Goal: Task Accomplishment & Management: Manage account settings

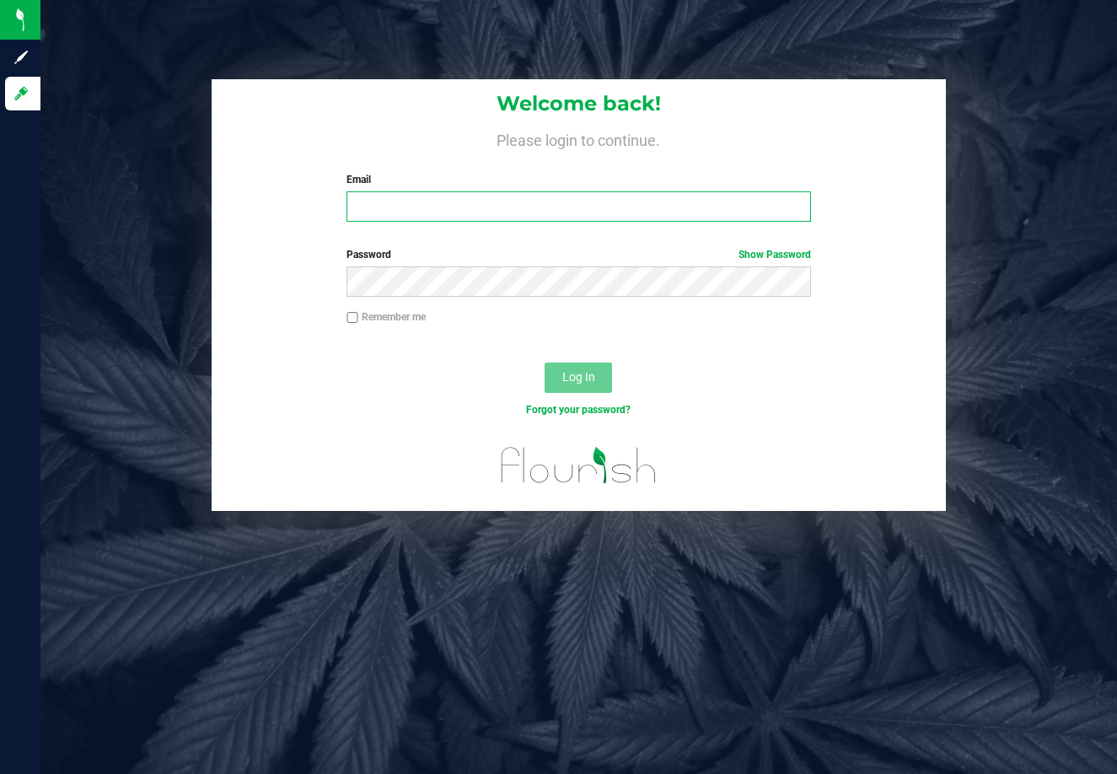
click at [555, 201] on input "Email" at bounding box center [579, 206] width 465 height 30
type input "[PERSON_NAME][EMAIL_ADDRESS][DOMAIN_NAME]"
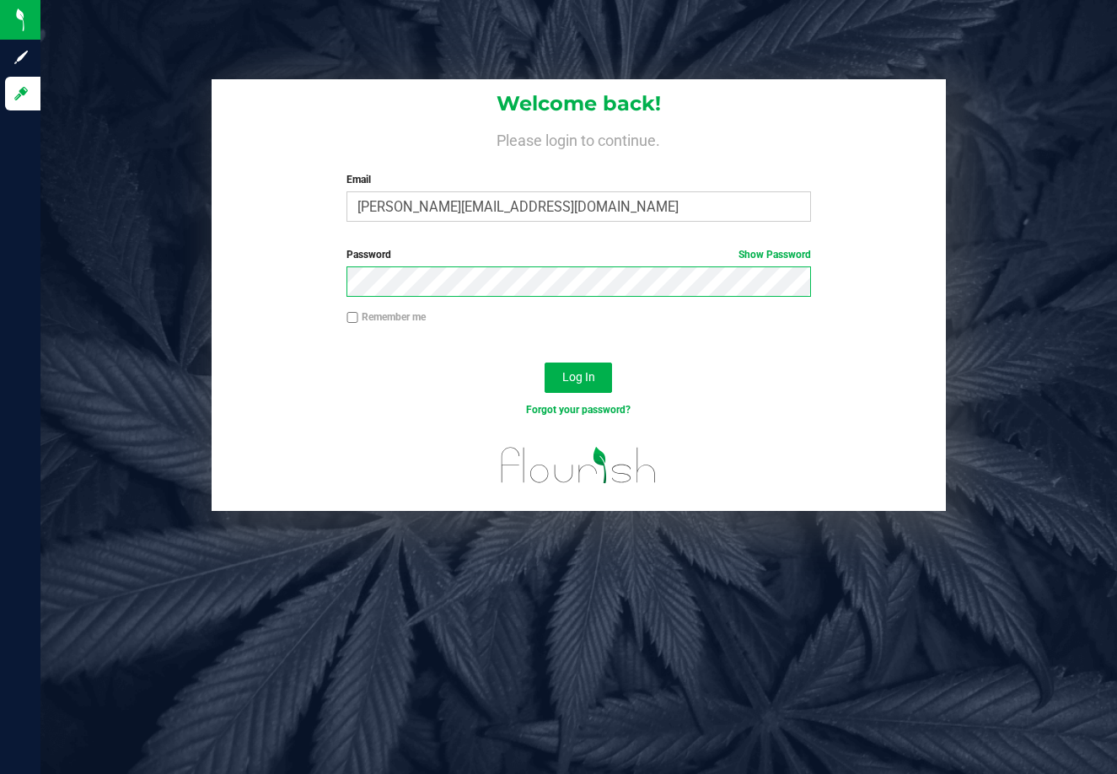
click at [545, 363] on button "Log In" at bounding box center [578, 378] width 67 height 30
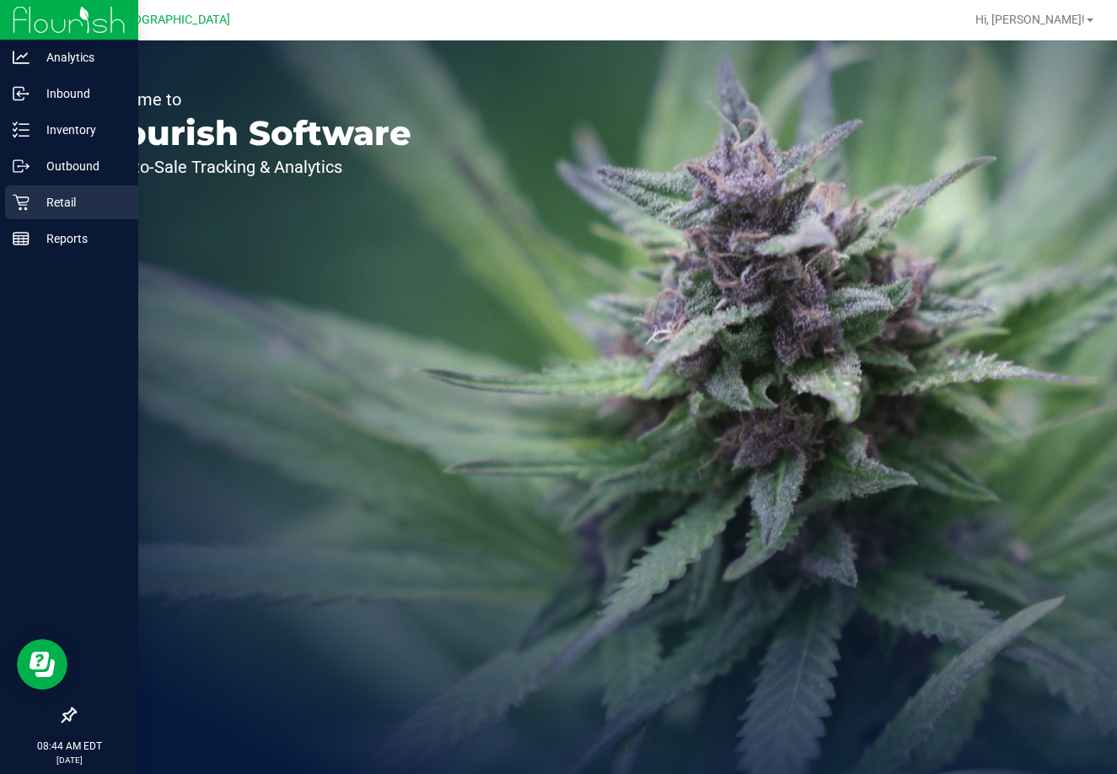
click at [15, 207] on icon at bounding box center [21, 202] width 17 height 17
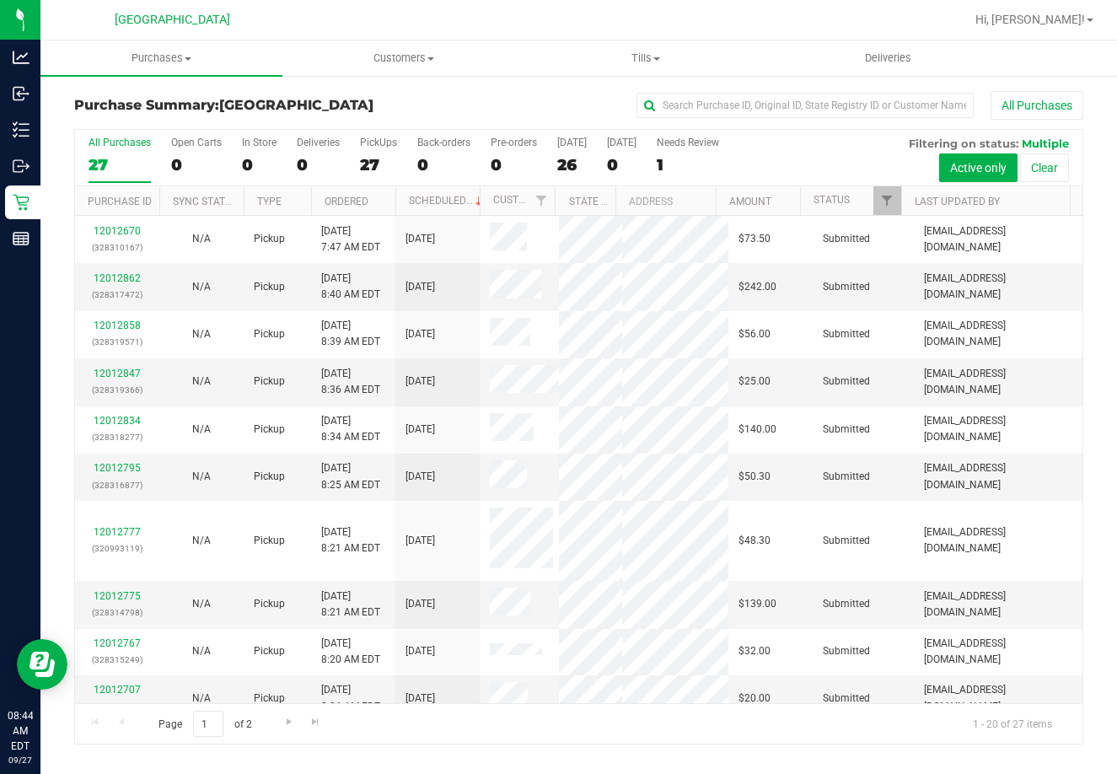
click at [379, 206] on th "Ordered" at bounding box center [353, 201] width 84 height 30
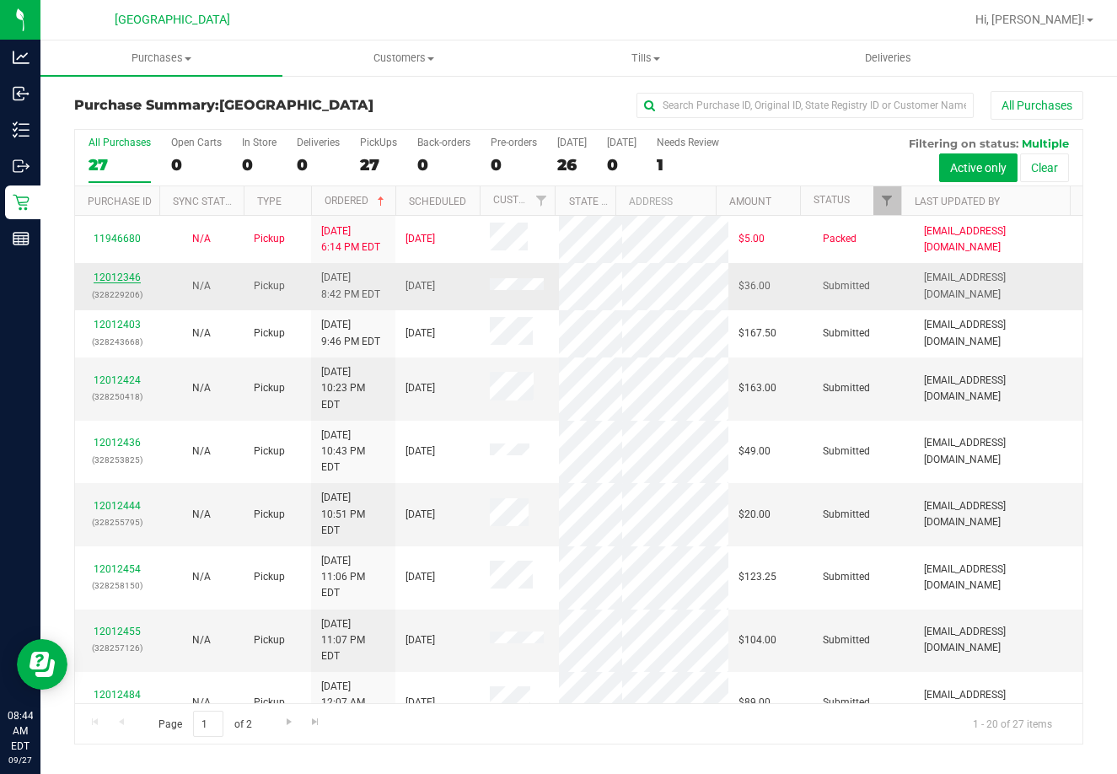
click at [104, 276] on link "12012346" at bounding box center [117, 277] width 47 height 12
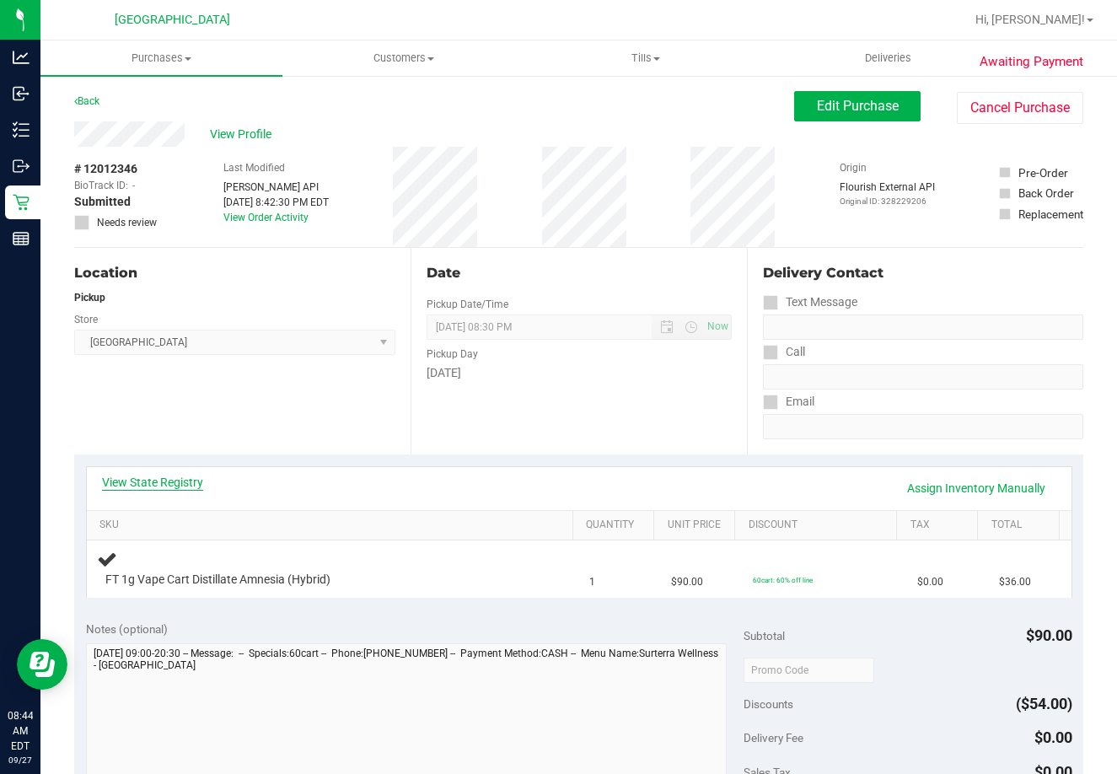
click at [139, 488] on link "View State Registry" at bounding box center [152, 482] width 101 height 17
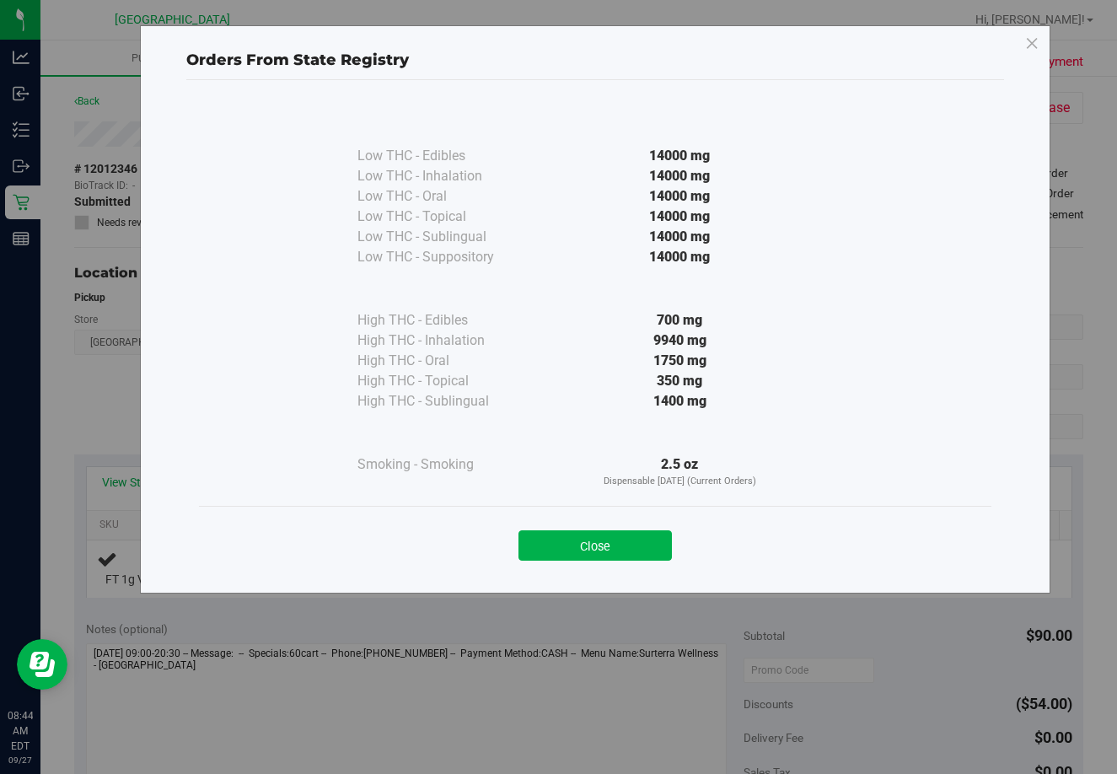
click at [631, 561] on div "Close" at bounding box center [595, 540] width 792 height 68
click at [626, 546] on button "Close" at bounding box center [594, 545] width 153 height 30
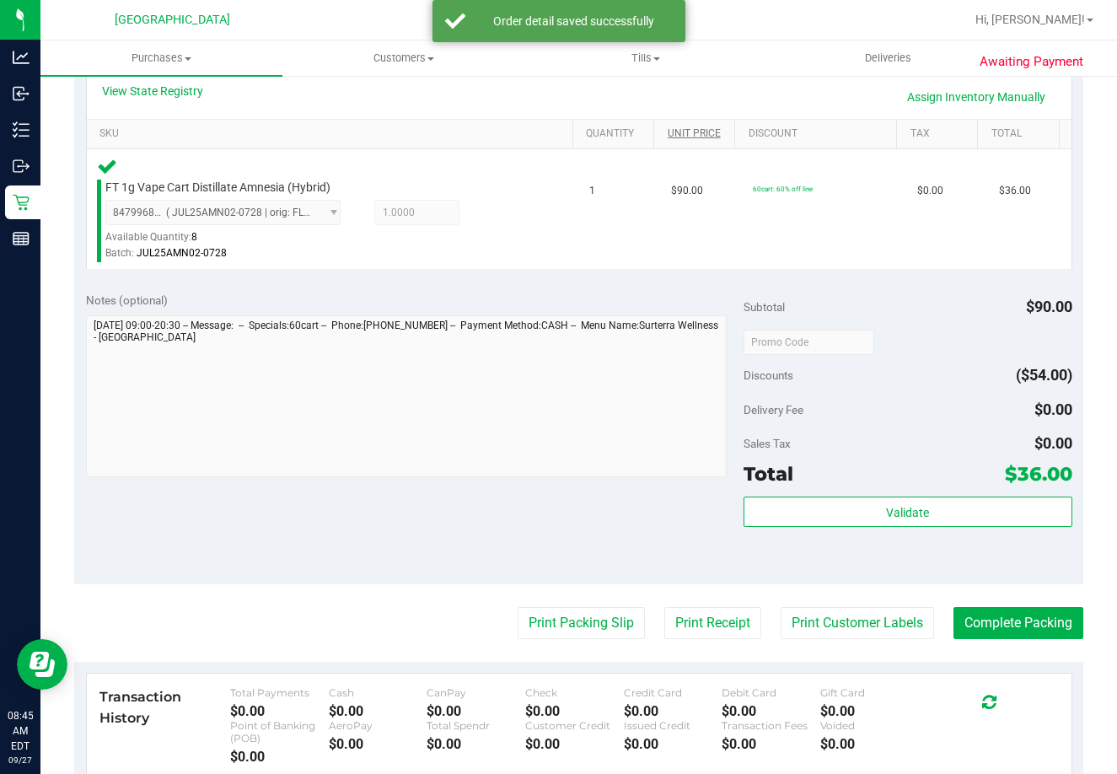
scroll to position [432, 0]
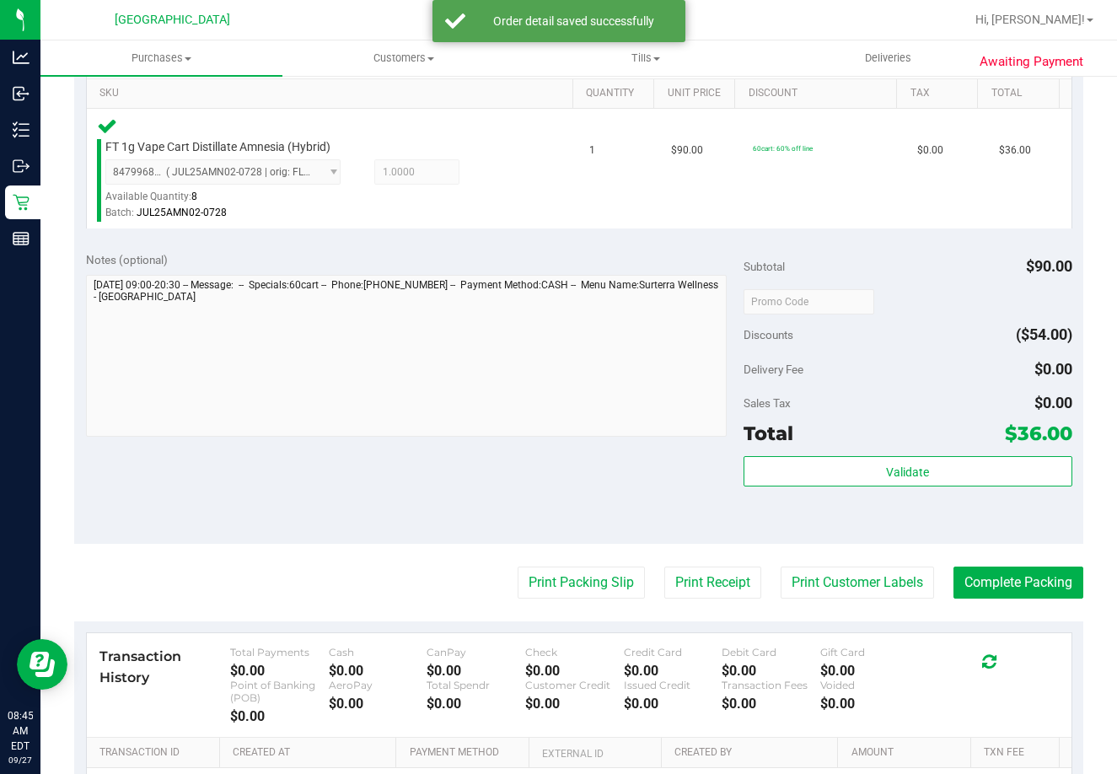
click at [948, 416] on div "Sales Tax $0.00" at bounding box center [908, 403] width 329 height 30
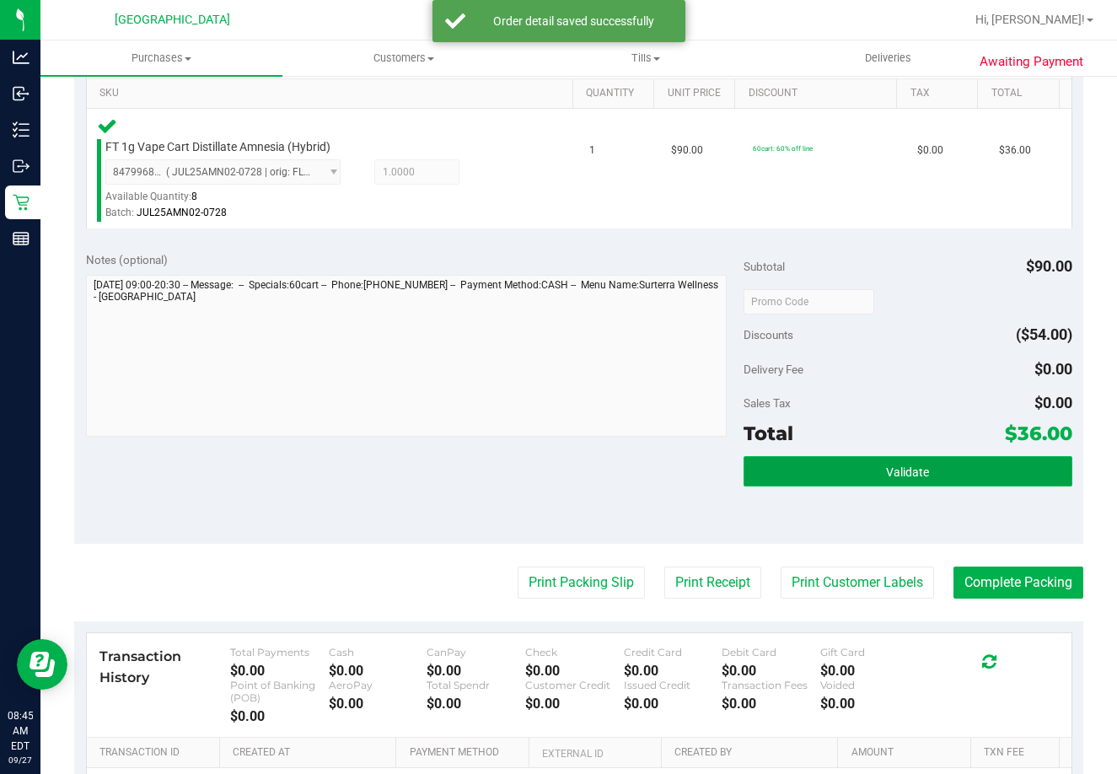
click at [929, 474] on button "Validate" at bounding box center [908, 471] width 329 height 30
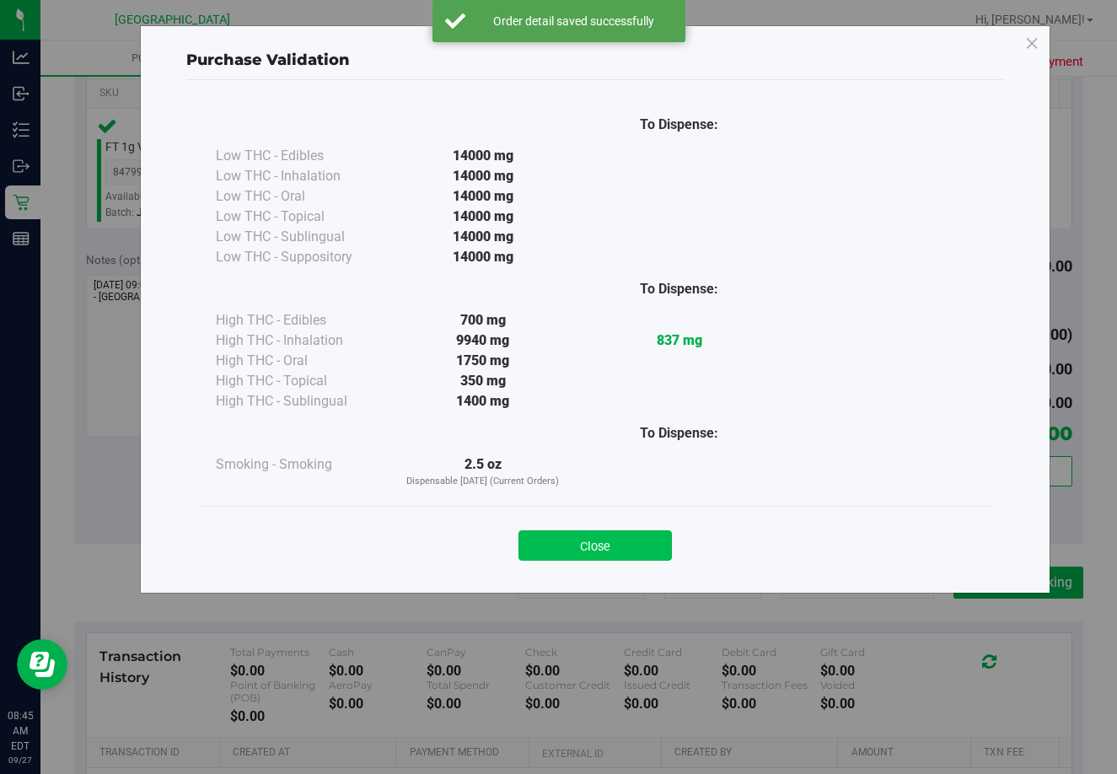
click at [605, 537] on button "Close" at bounding box center [594, 545] width 153 height 30
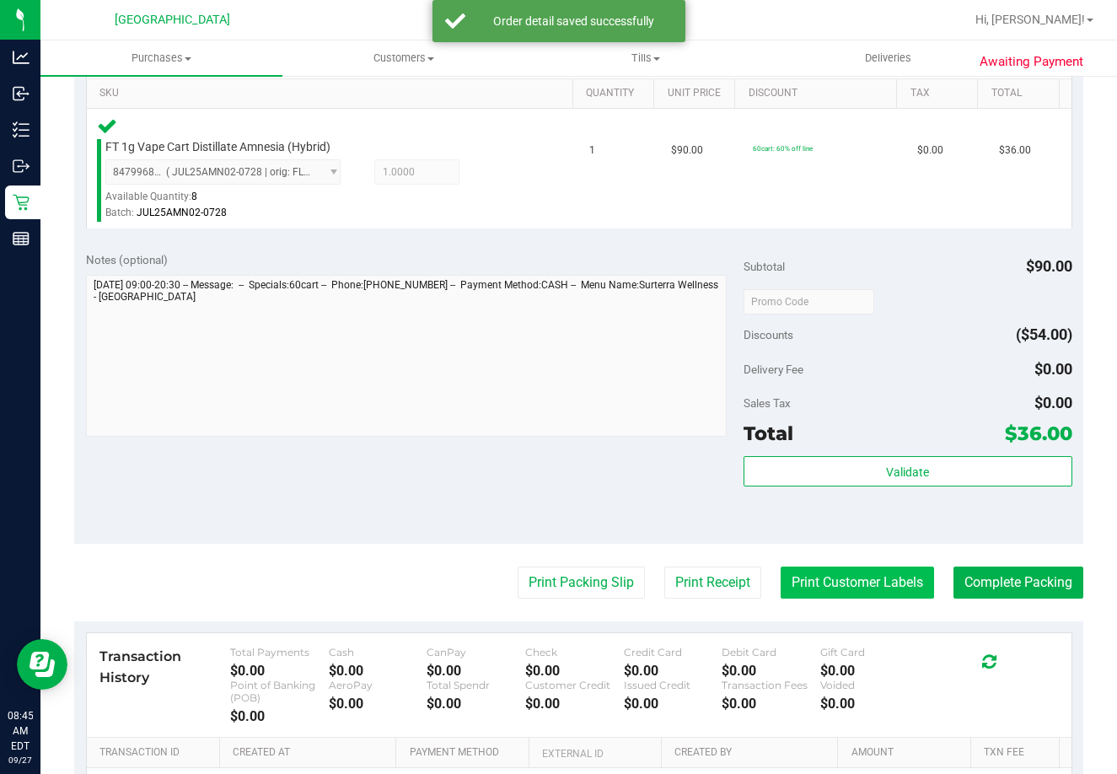
click at [837, 583] on button "Print Customer Labels" at bounding box center [857, 583] width 153 height 32
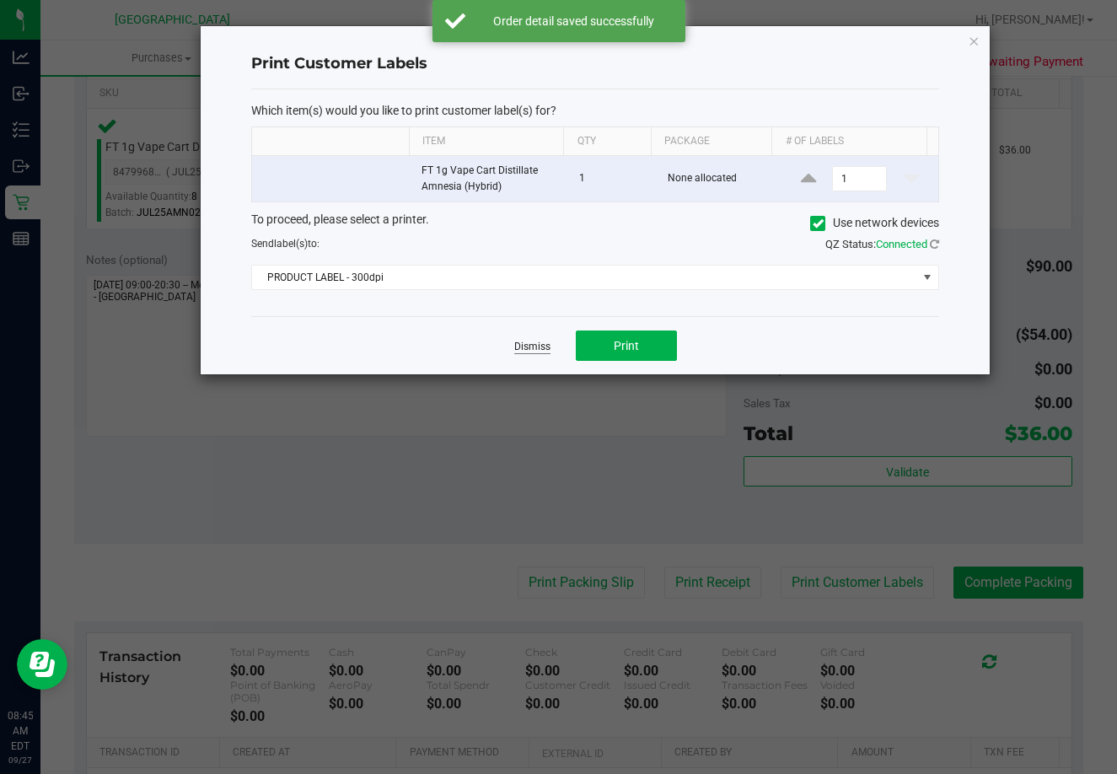
click at [535, 348] on link "Dismiss" at bounding box center [532, 347] width 36 height 14
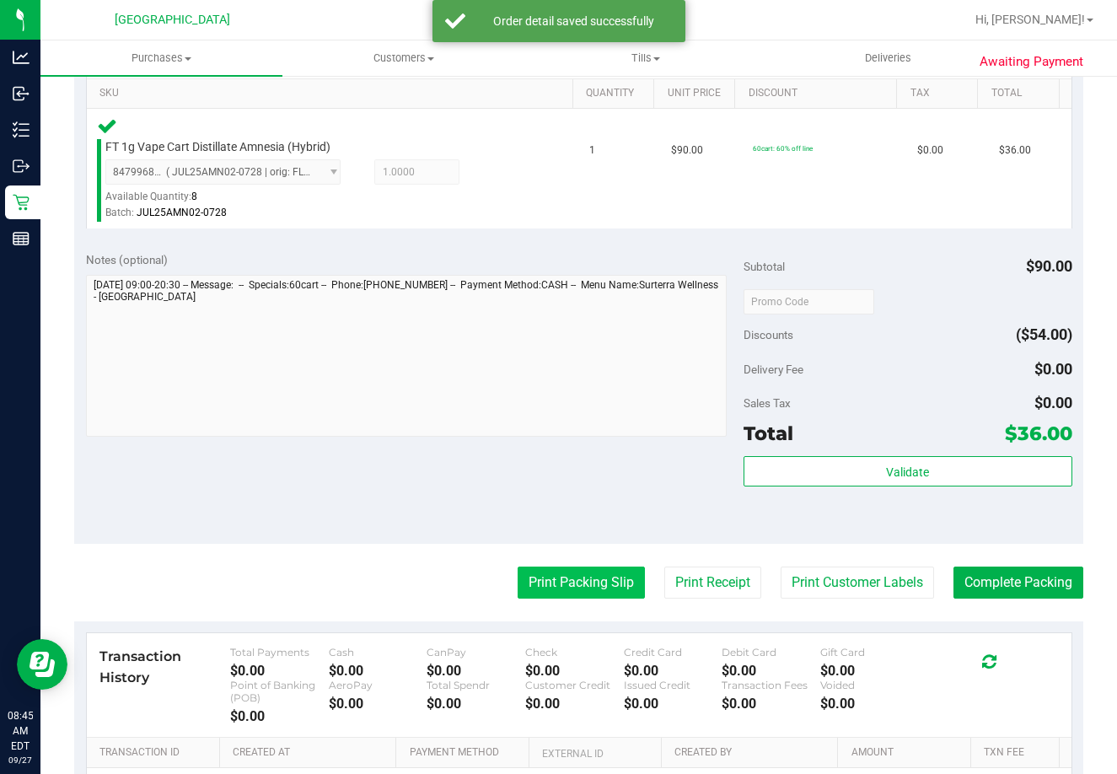
click at [564, 587] on button "Print Packing Slip" at bounding box center [581, 583] width 127 height 32
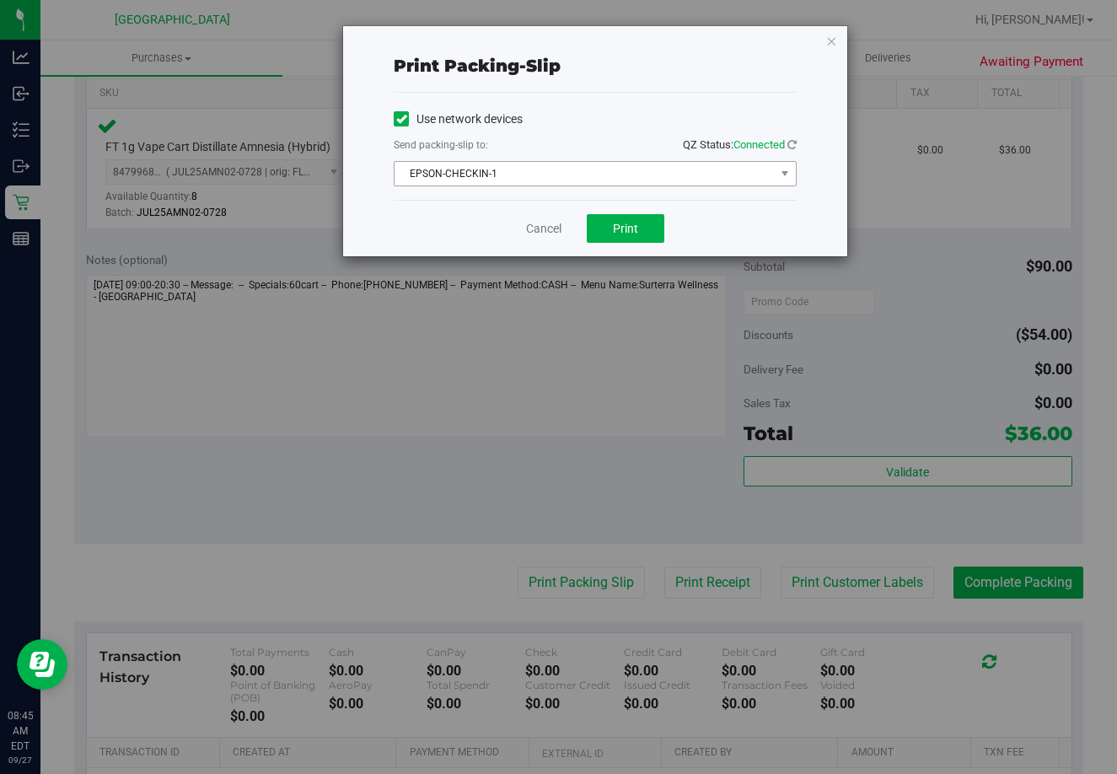
click at [562, 175] on span "EPSON-CHECKIN-1" at bounding box center [585, 174] width 380 height 24
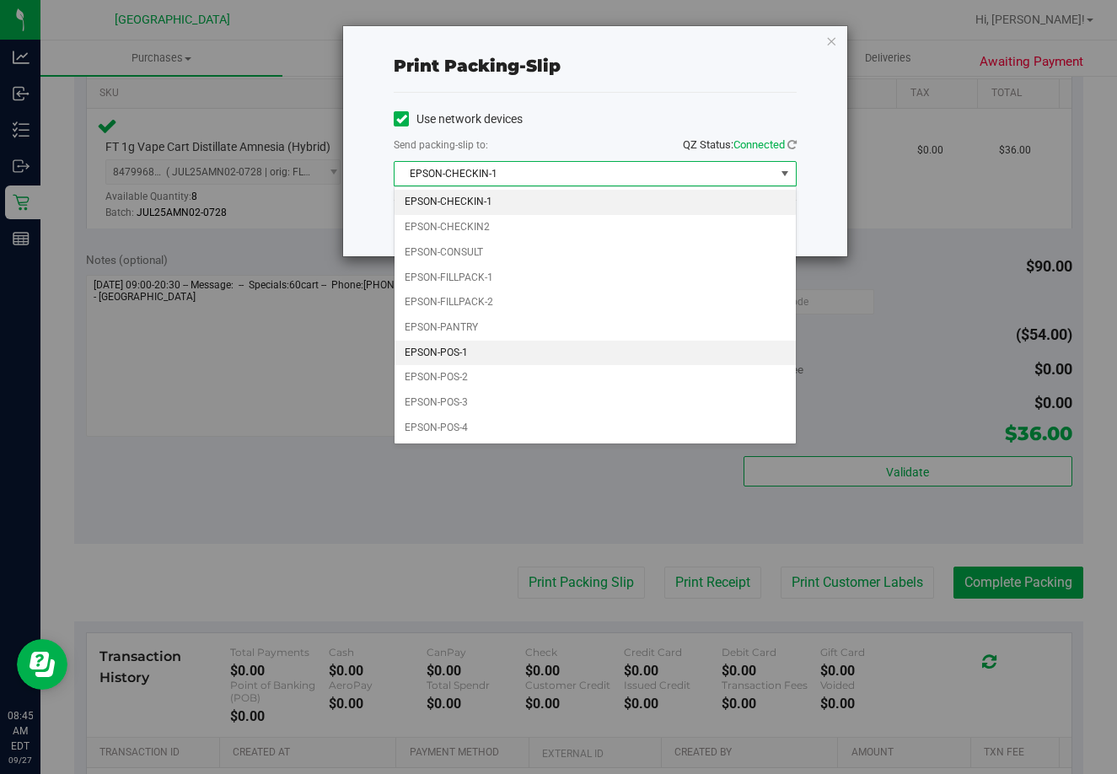
click at [481, 363] on li "EPSON-POS-1" at bounding box center [595, 353] width 401 height 25
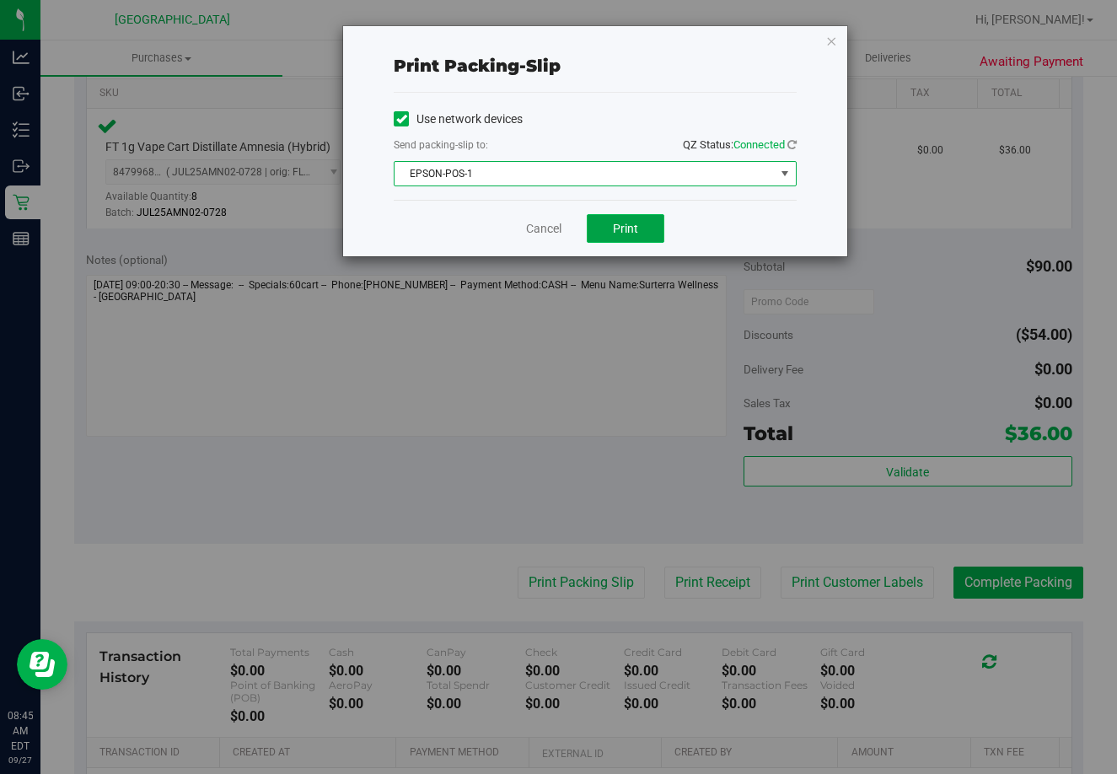
click at [626, 239] on button "Print" at bounding box center [626, 228] width 78 height 29
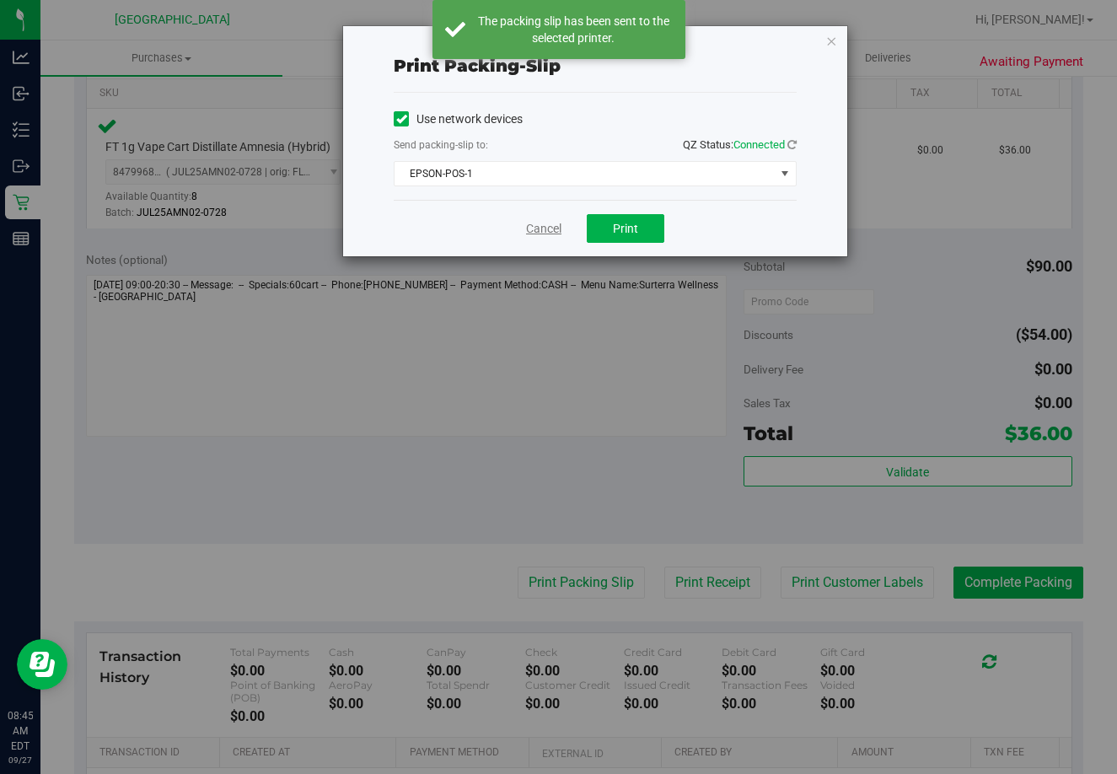
click at [545, 233] on link "Cancel" at bounding box center [543, 229] width 35 height 18
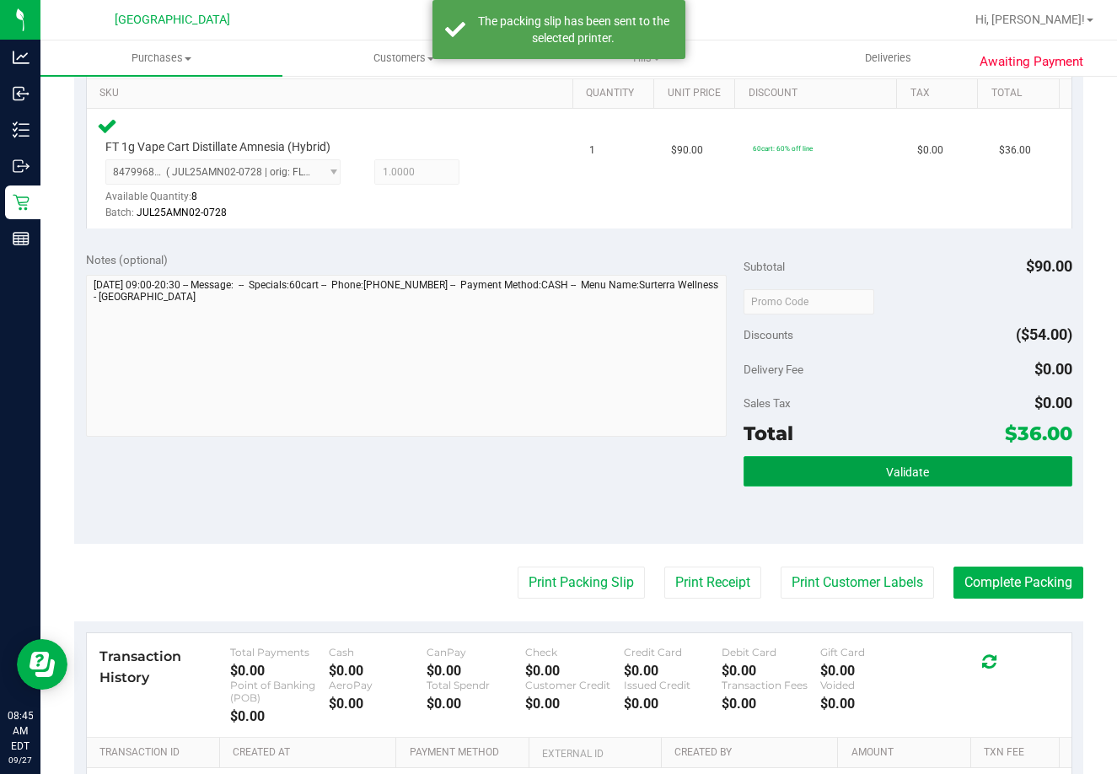
click at [879, 482] on button "Validate" at bounding box center [908, 471] width 329 height 30
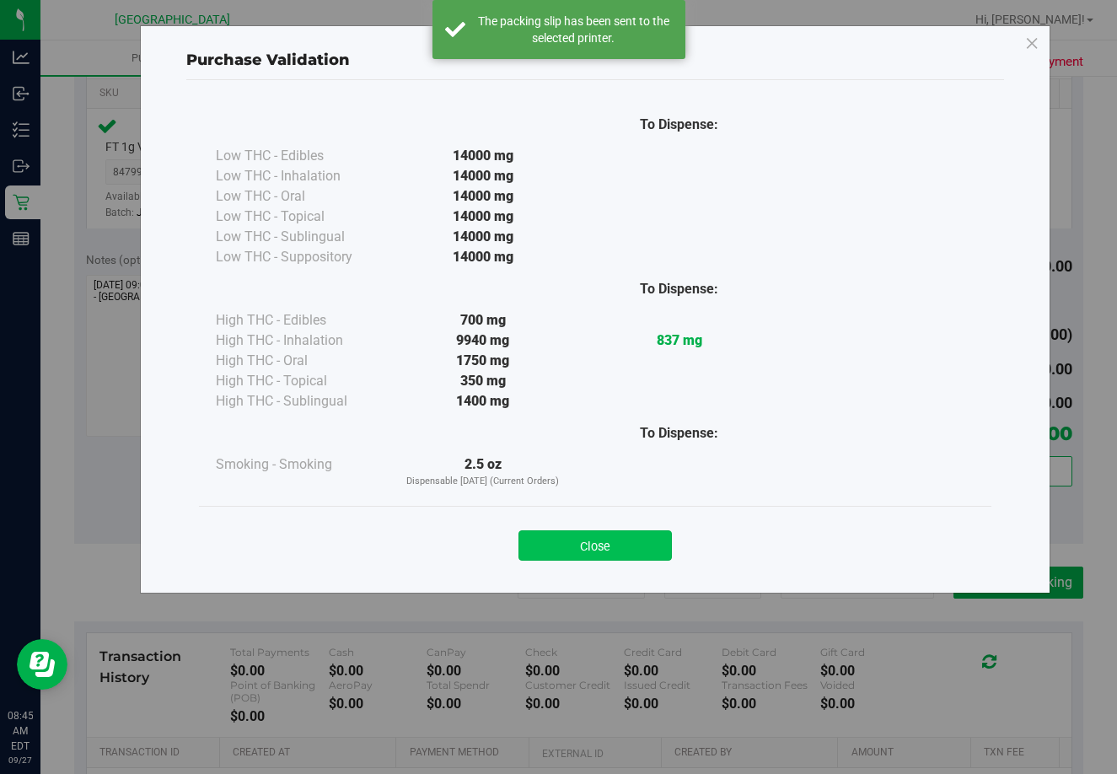
click at [610, 548] on button "Close" at bounding box center [594, 545] width 153 height 30
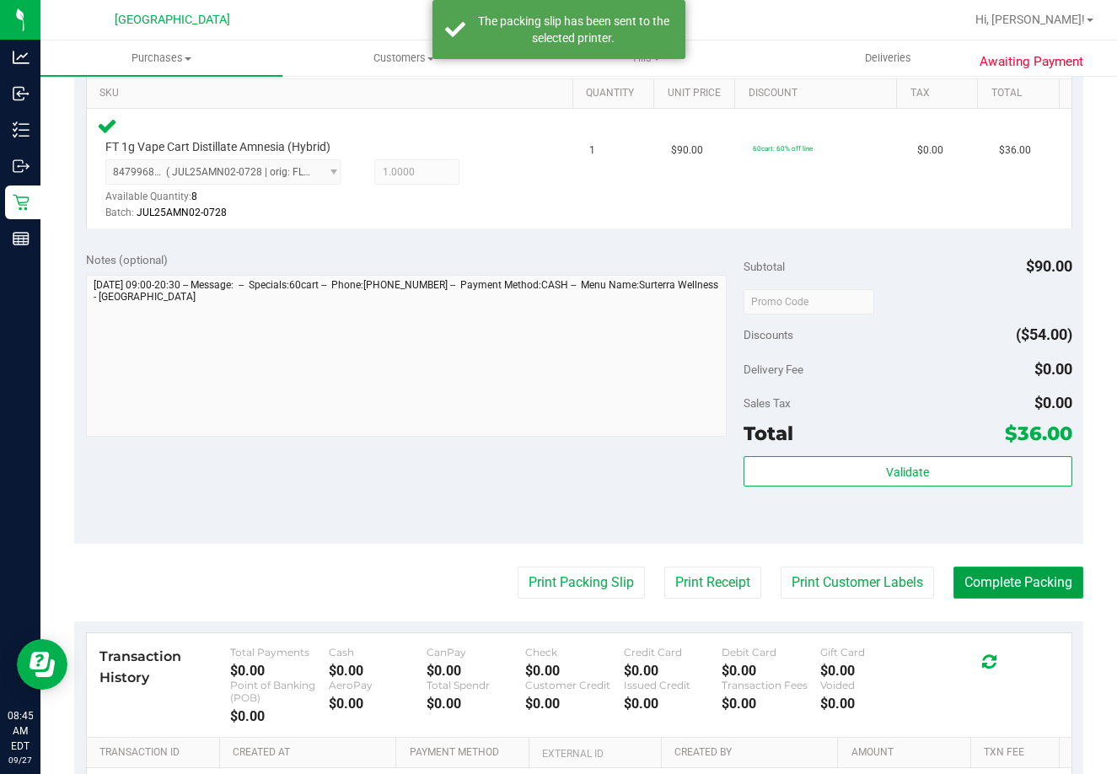
click at [977, 594] on button "Complete Packing" at bounding box center [1019, 583] width 130 height 32
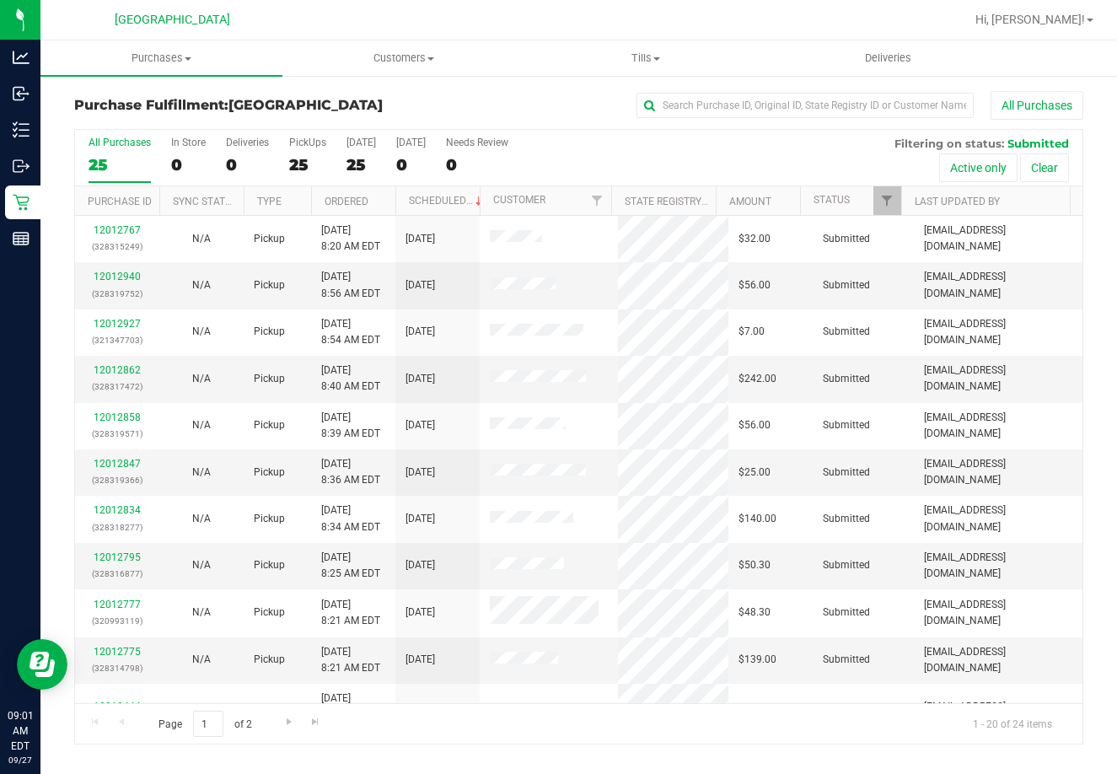
click at [389, 207] on th "Ordered" at bounding box center [353, 201] width 84 height 30
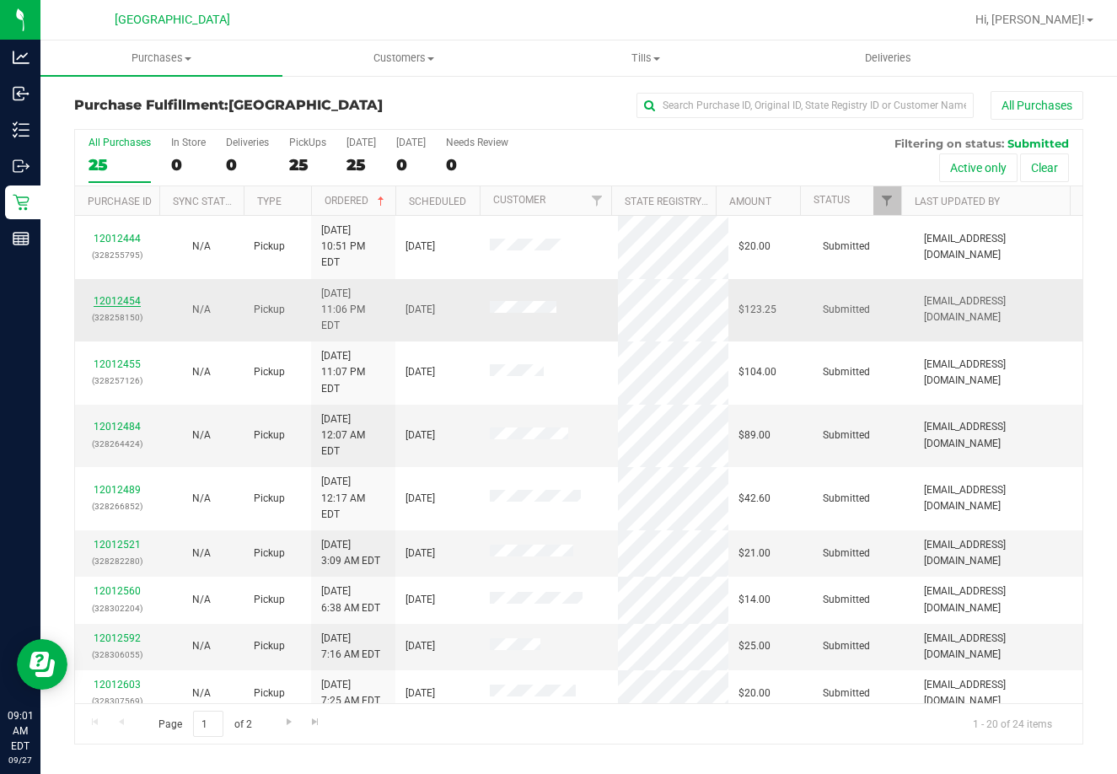
click at [130, 295] on link "12012454" at bounding box center [117, 301] width 47 height 12
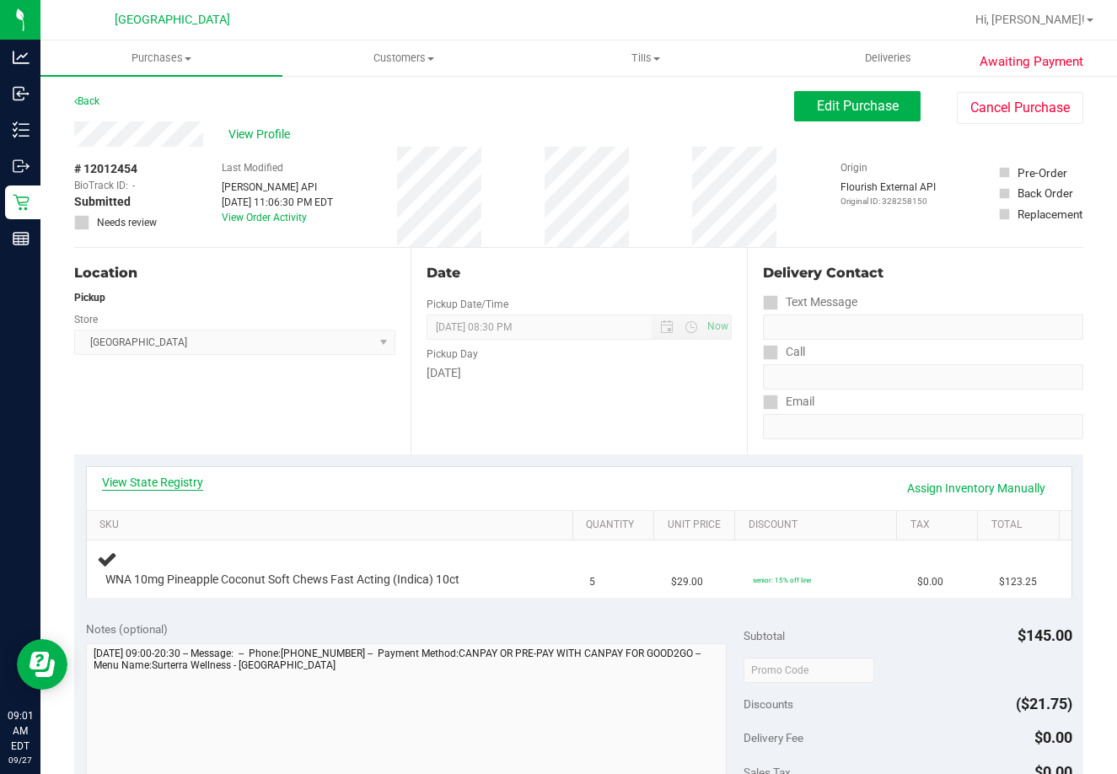
click at [187, 487] on link "View State Registry" at bounding box center [152, 482] width 101 height 17
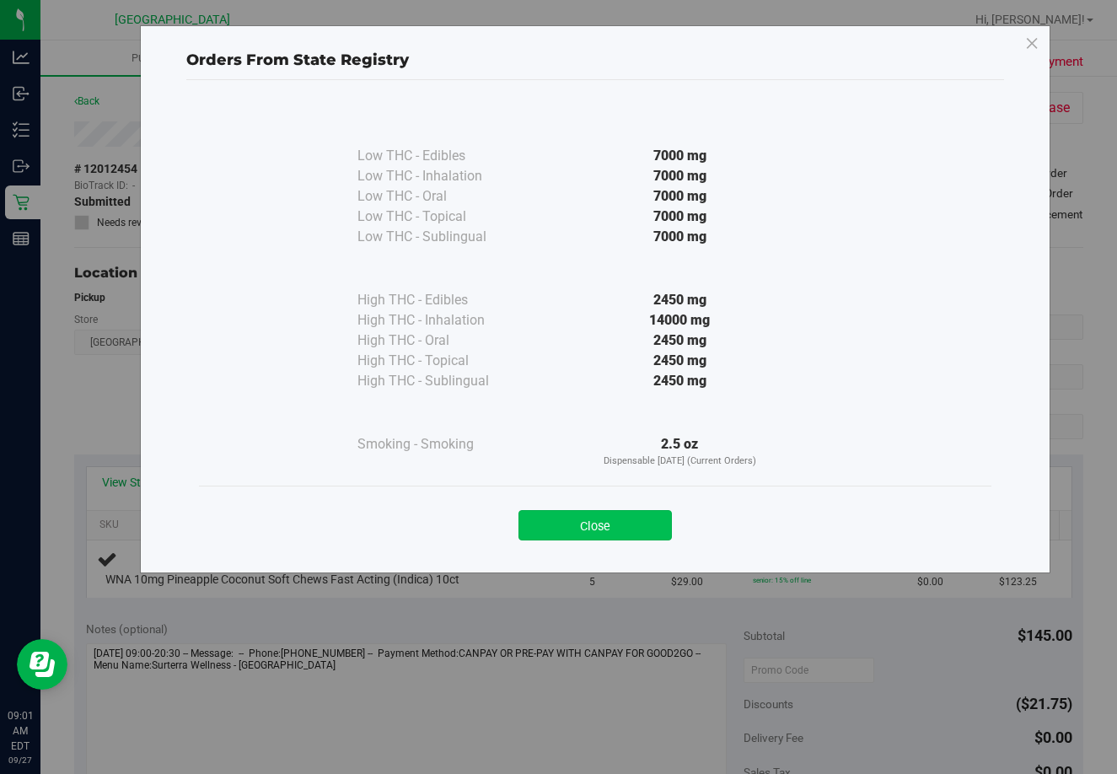
click at [620, 516] on button "Close" at bounding box center [594, 525] width 153 height 30
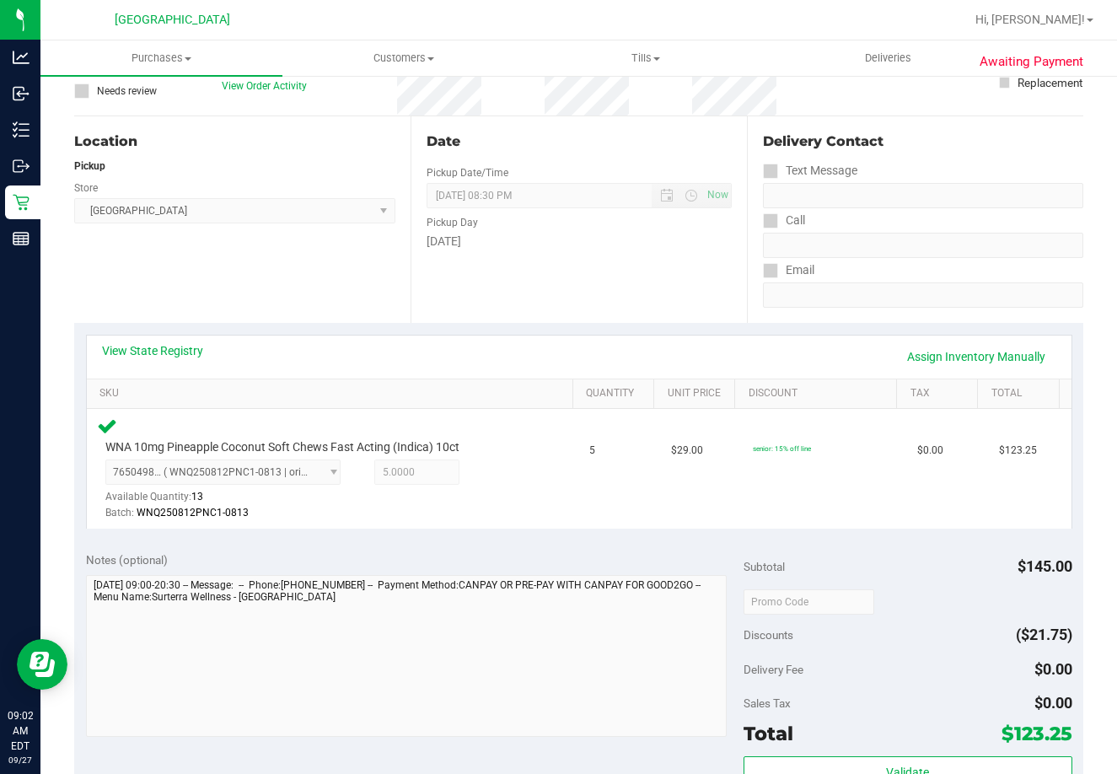
scroll to position [508, 0]
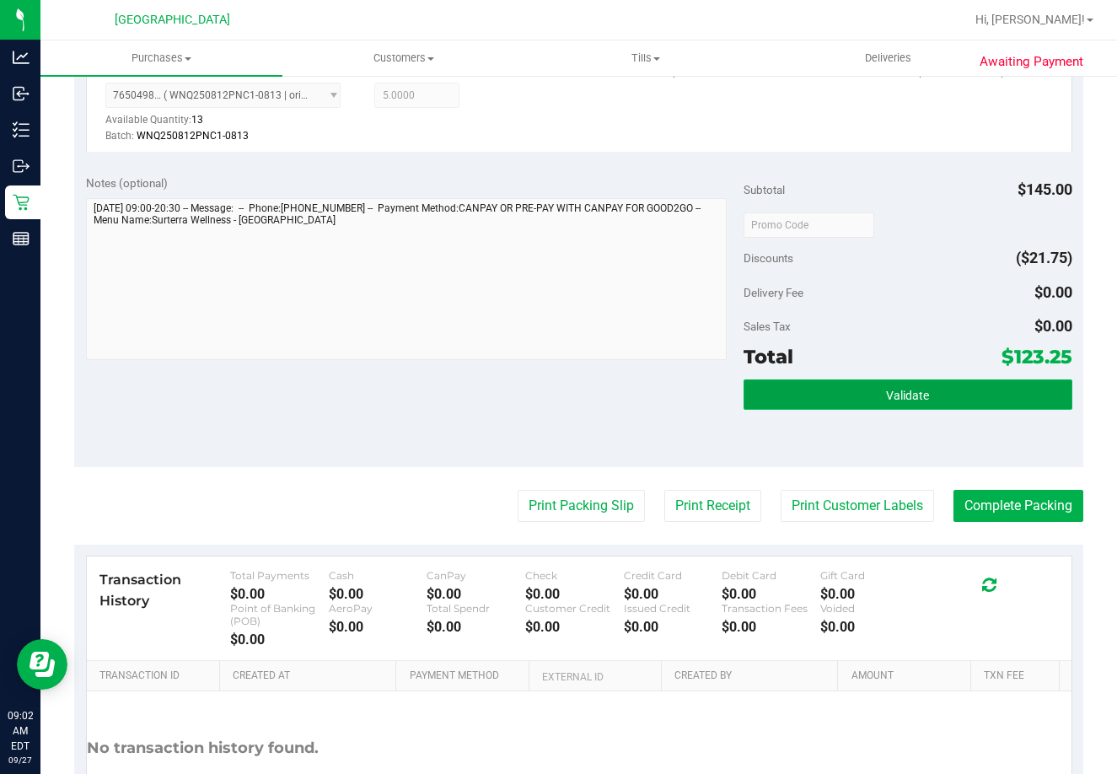
click at [932, 385] on button "Validate" at bounding box center [908, 394] width 329 height 30
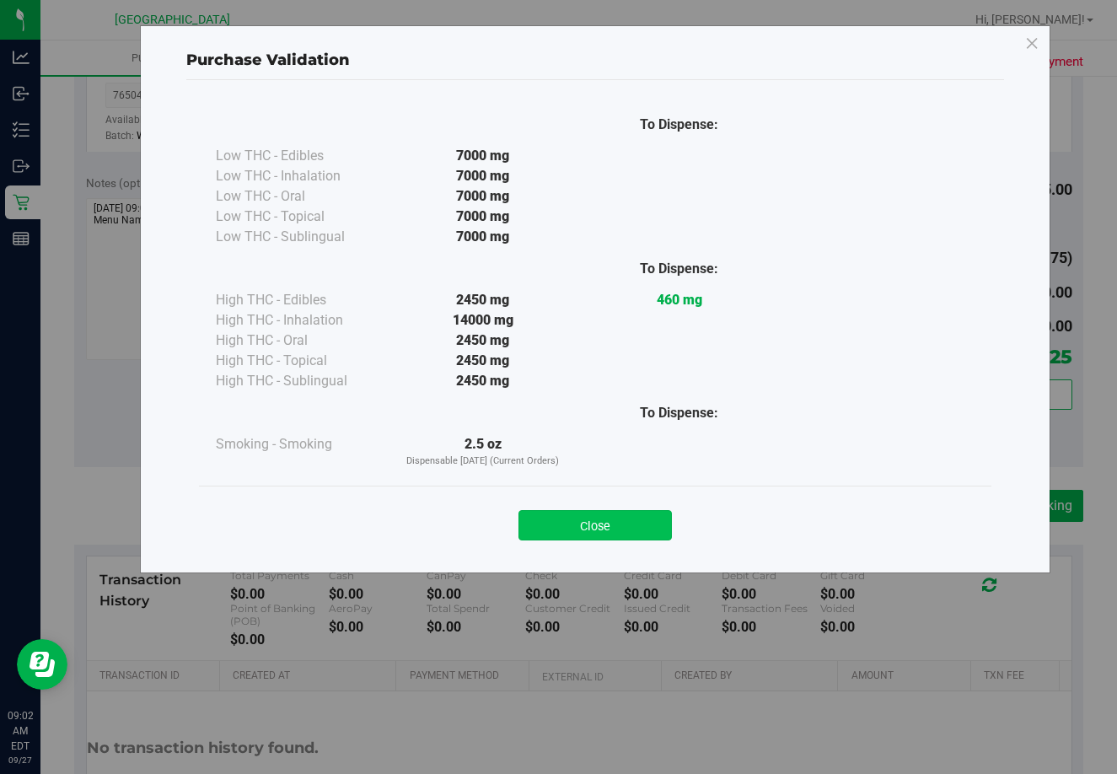
click at [621, 518] on button "Close" at bounding box center [594, 525] width 153 height 30
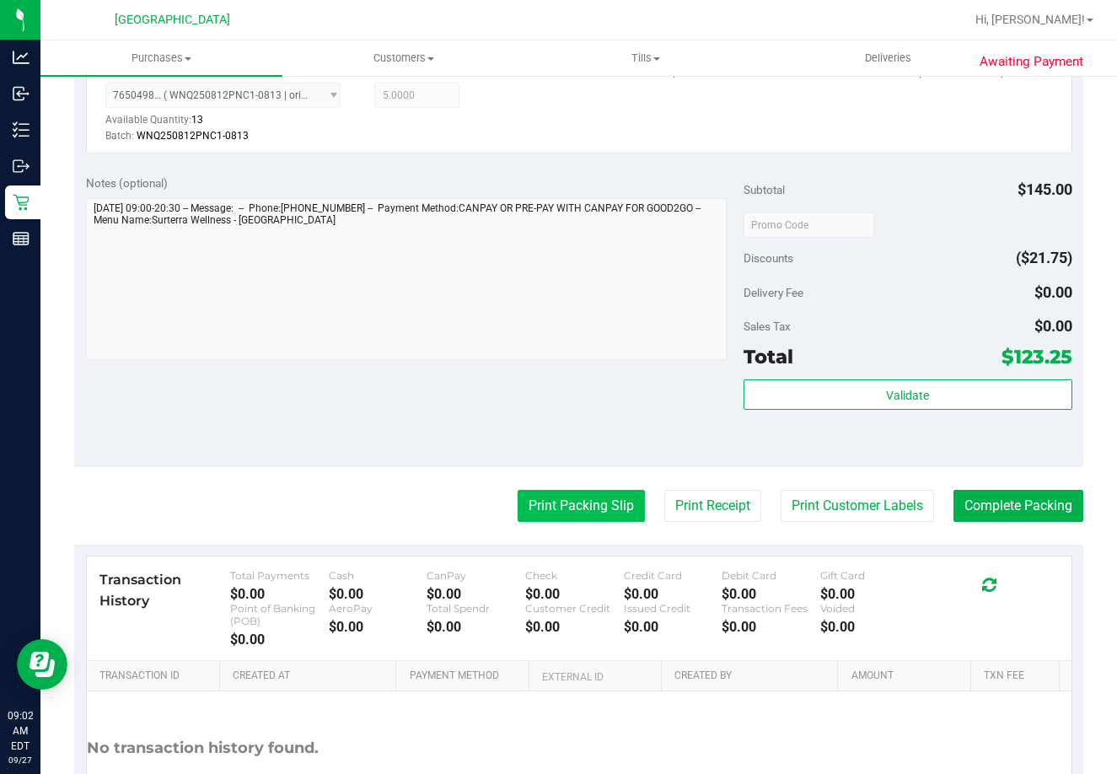
click at [585, 504] on button "Print Packing Slip" at bounding box center [581, 506] width 127 height 32
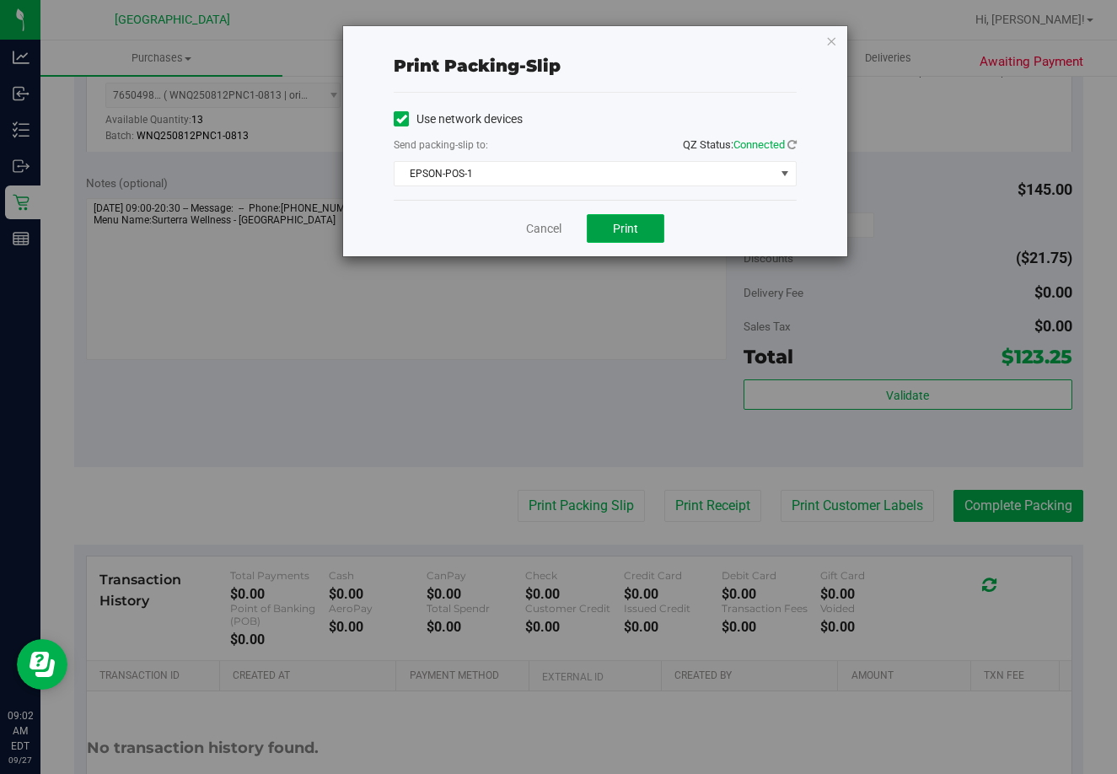
click at [616, 239] on button "Print" at bounding box center [626, 228] width 78 height 29
click at [535, 230] on link "Cancel" at bounding box center [543, 229] width 35 height 18
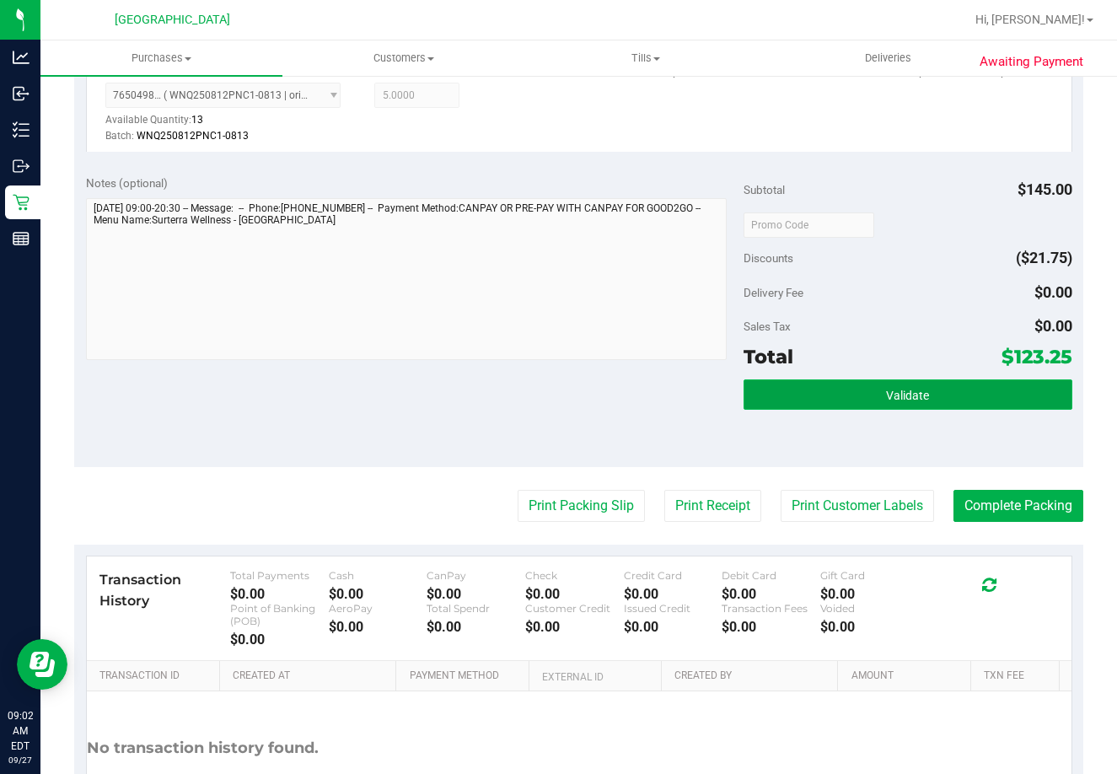
click at [833, 395] on button "Validate" at bounding box center [908, 394] width 329 height 30
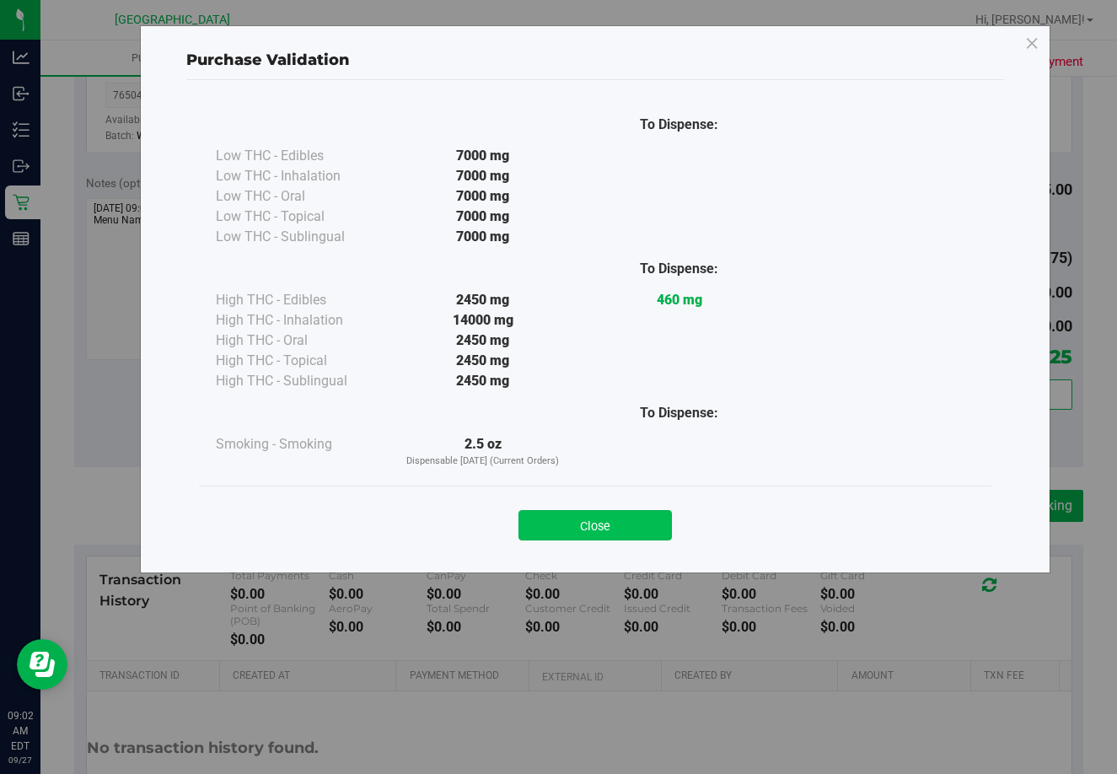
click at [603, 520] on button "Close" at bounding box center [594, 525] width 153 height 30
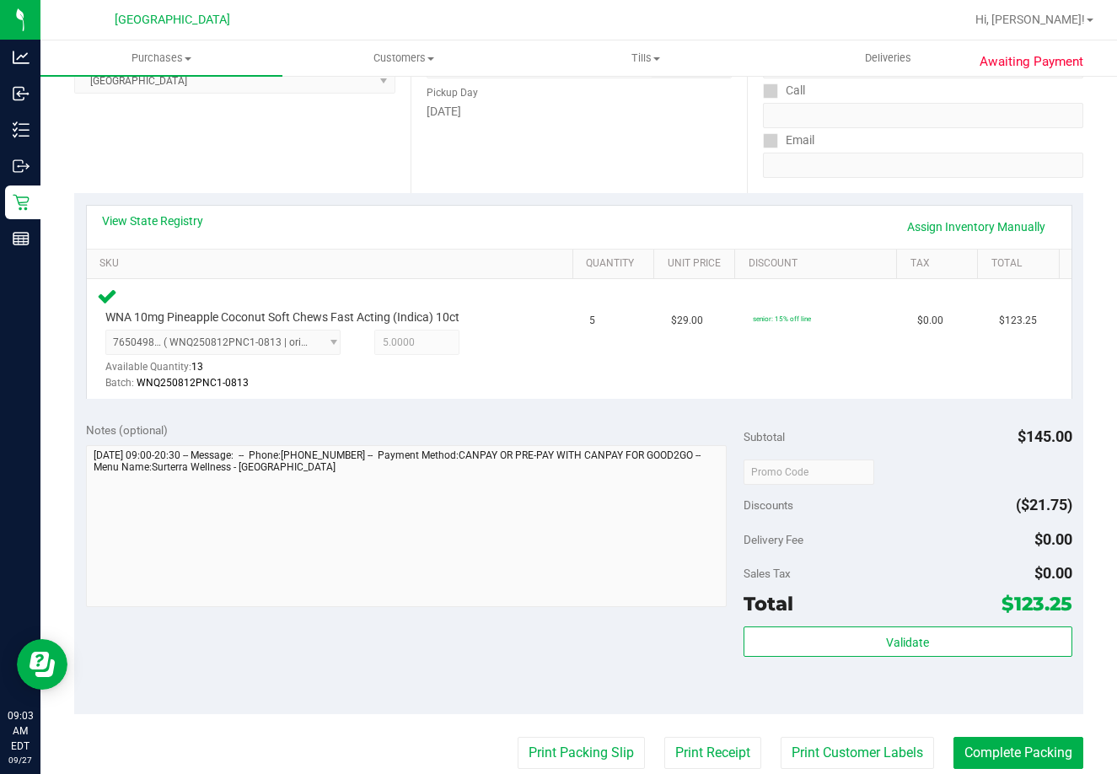
scroll to position [263, 0]
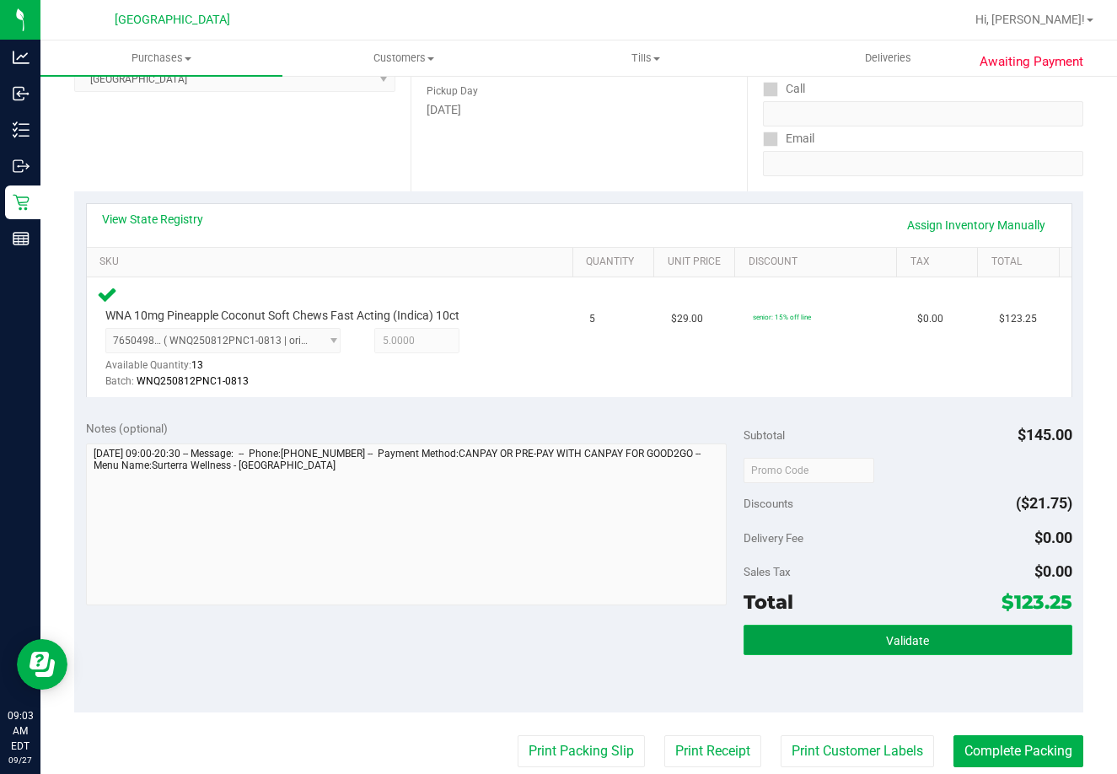
click at [865, 635] on button "Validate" at bounding box center [908, 640] width 329 height 30
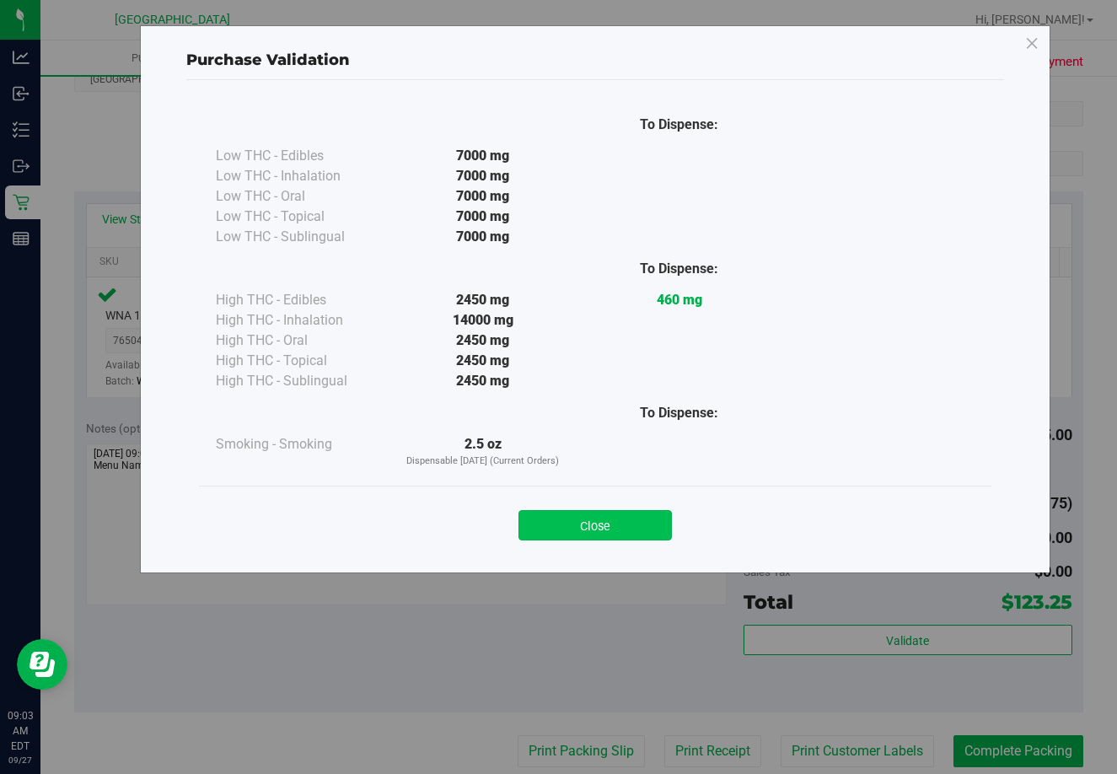
click at [626, 535] on button "Close" at bounding box center [594, 525] width 153 height 30
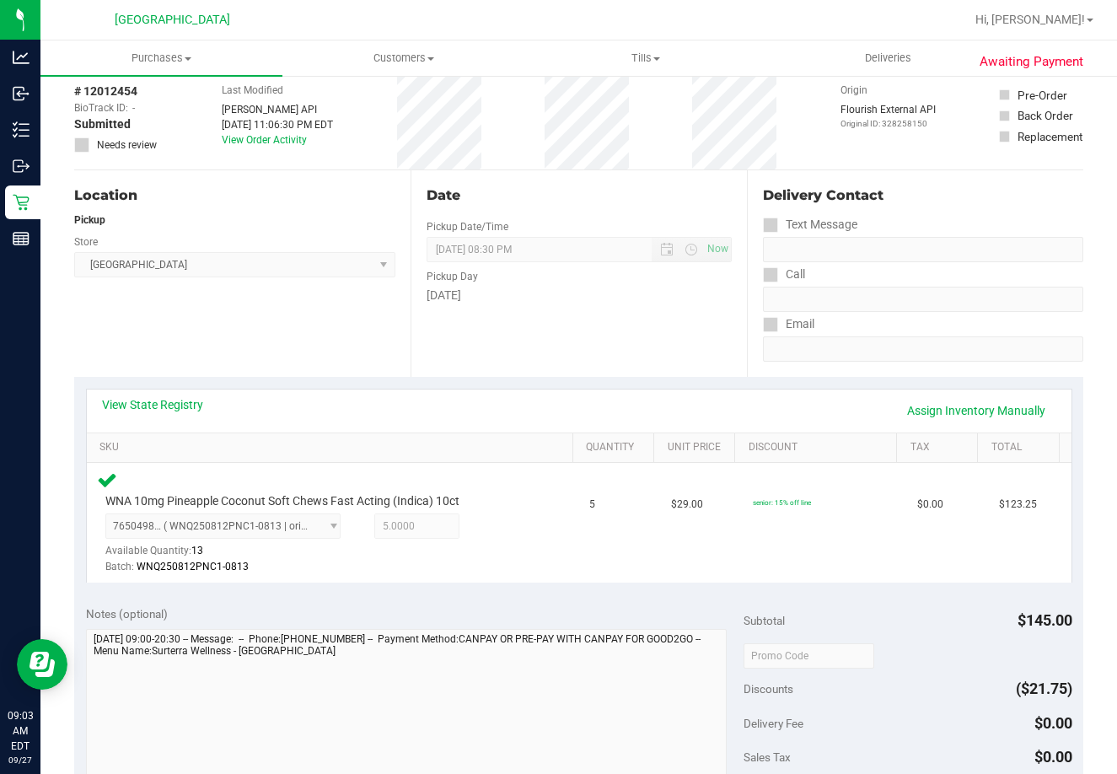
scroll to position [0, 0]
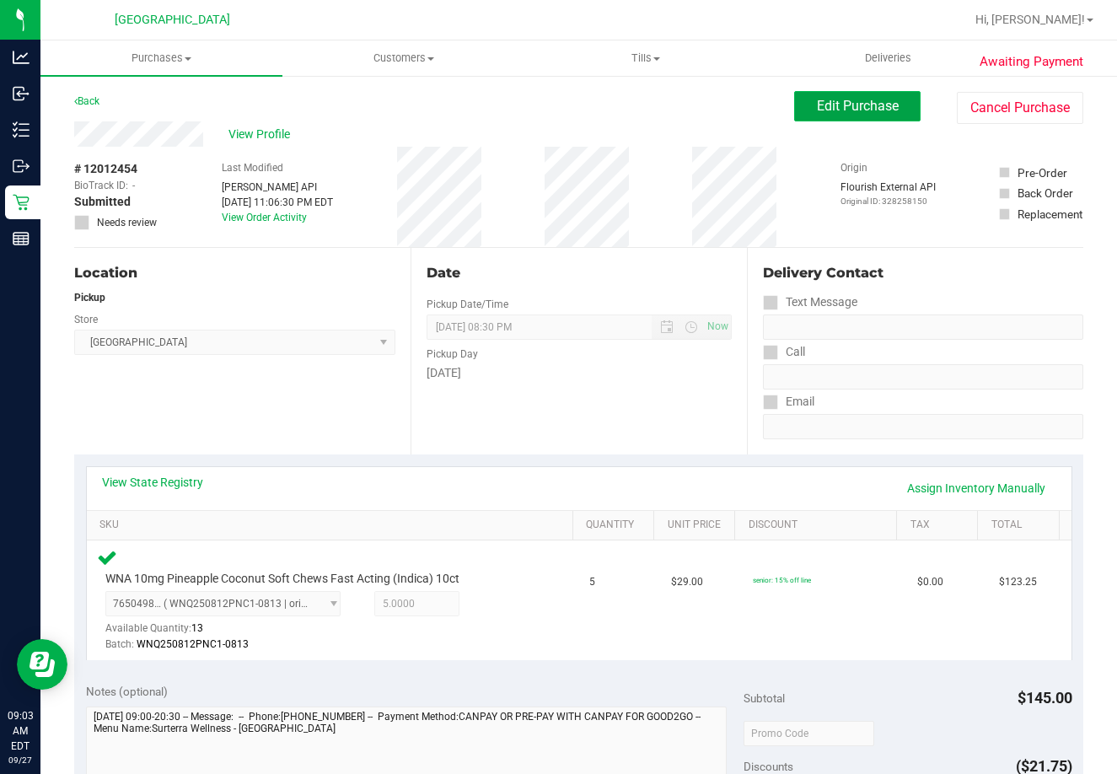
click at [855, 110] on span "Edit Purchase" at bounding box center [858, 106] width 82 height 16
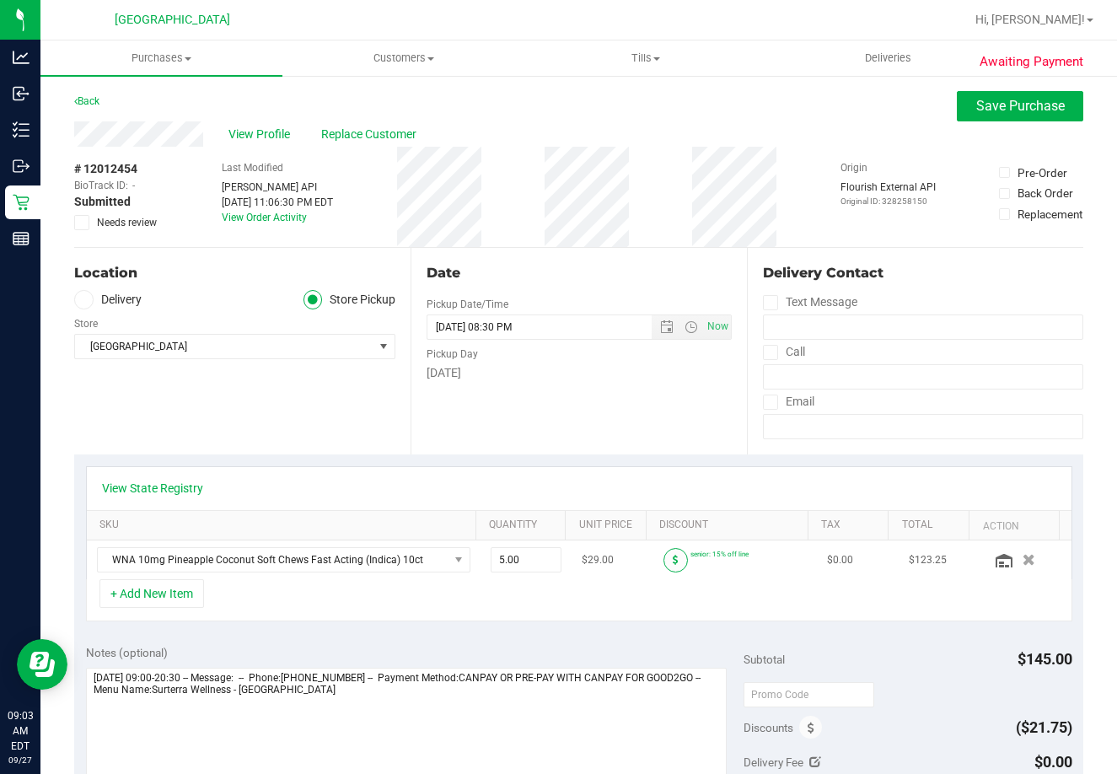
click at [671, 559] on span at bounding box center [675, 560] width 24 height 24
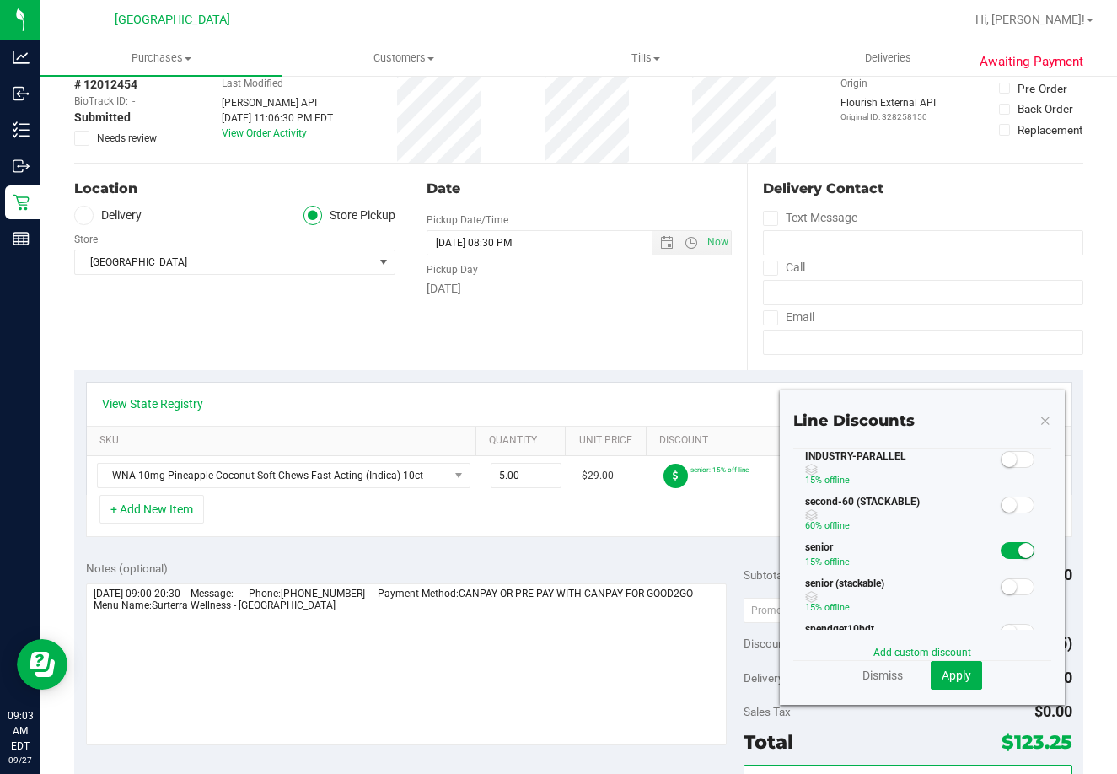
scroll to position [253, 0]
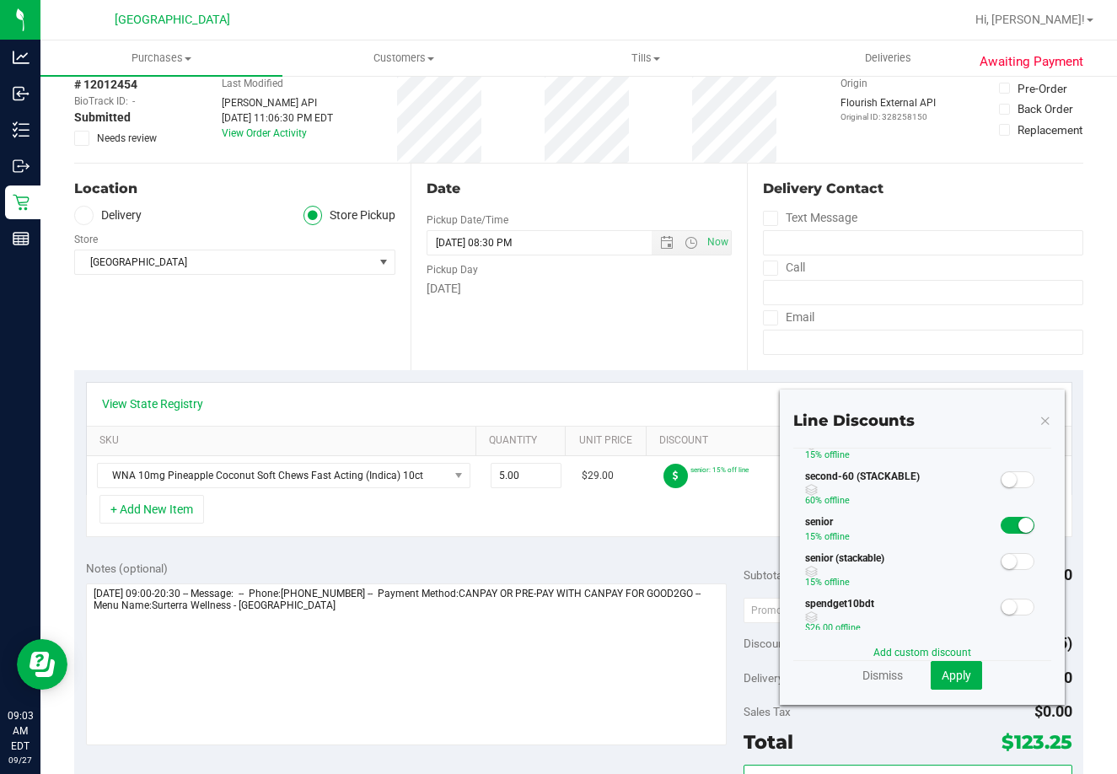
click at [1001, 530] on span at bounding box center [1018, 525] width 34 height 17
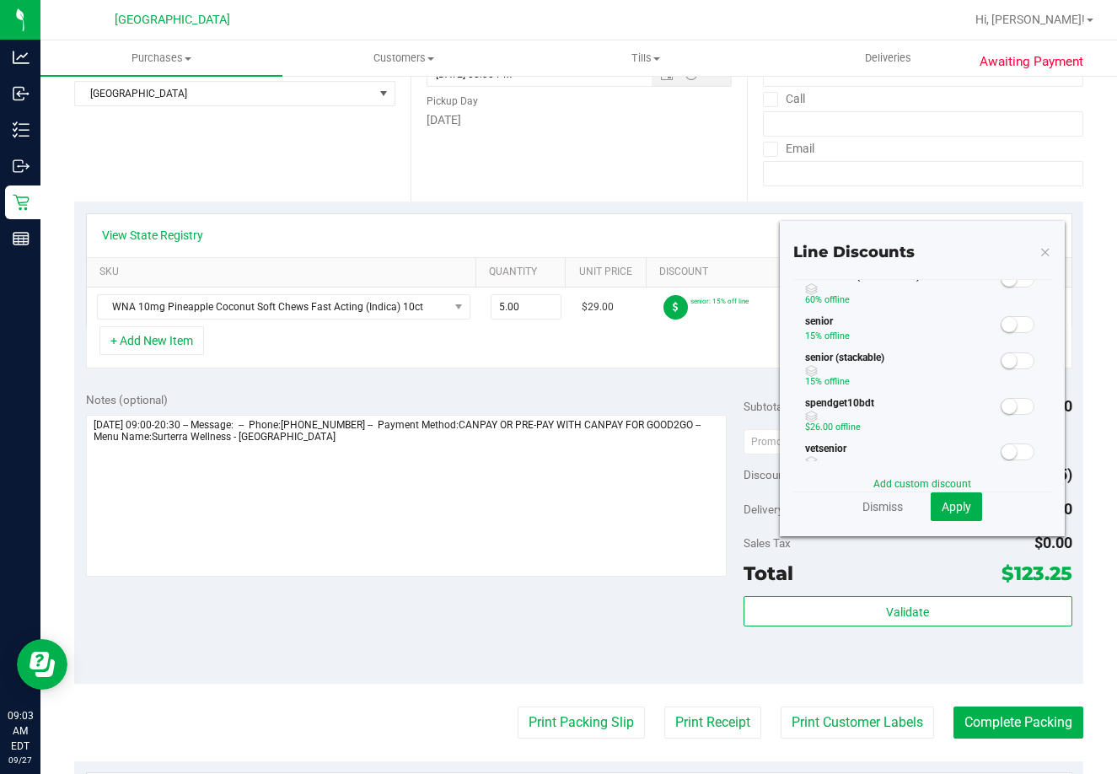
scroll to position [369, 0]
click at [1003, 372] on span at bounding box center [1018, 367] width 34 height 17
click at [942, 500] on span "Apply" at bounding box center [957, 506] width 30 height 13
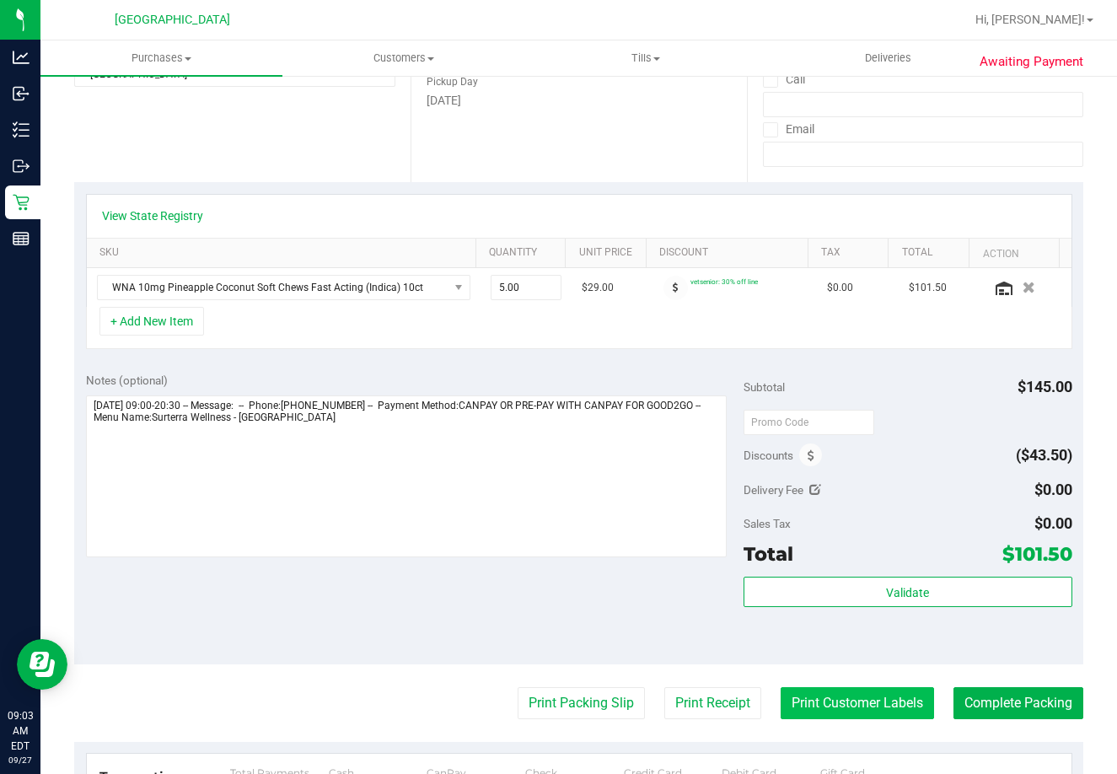
scroll to position [422, 0]
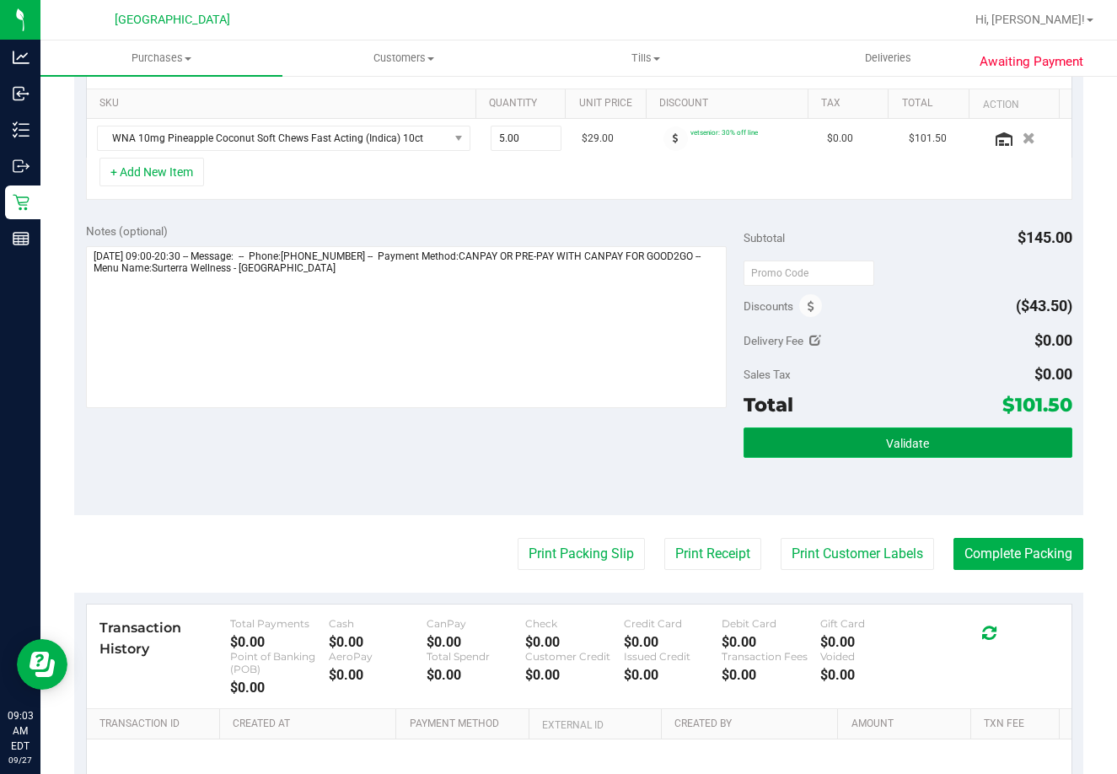
click at [898, 428] on button "Validate" at bounding box center [908, 442] width 329 height 30
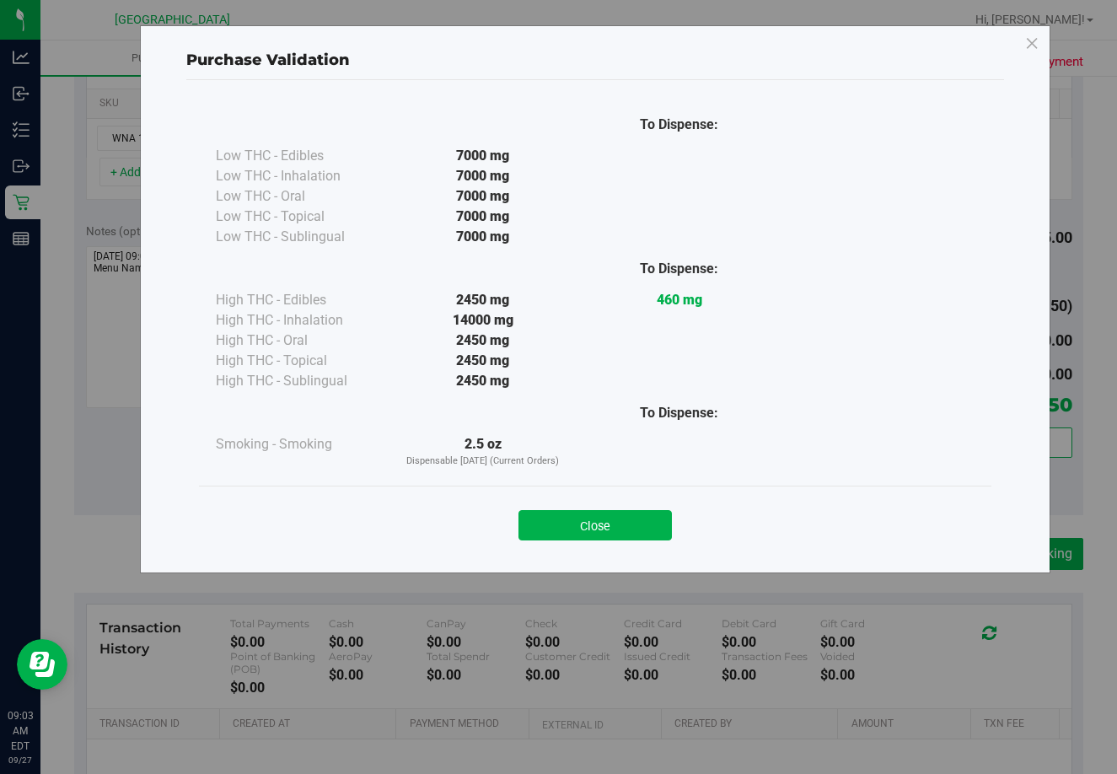
click at [643, 499] on div "Close" at bounding box center [595, 520] width 767 height 42
click at [641, 554] on div "To Dispense: Low THC - Edibles 7000 mg" at bounding box center [595, 318] width 818 height 477
click at [642, 521] on button "Close" at bounding box center [594, 525] width 153 height 30
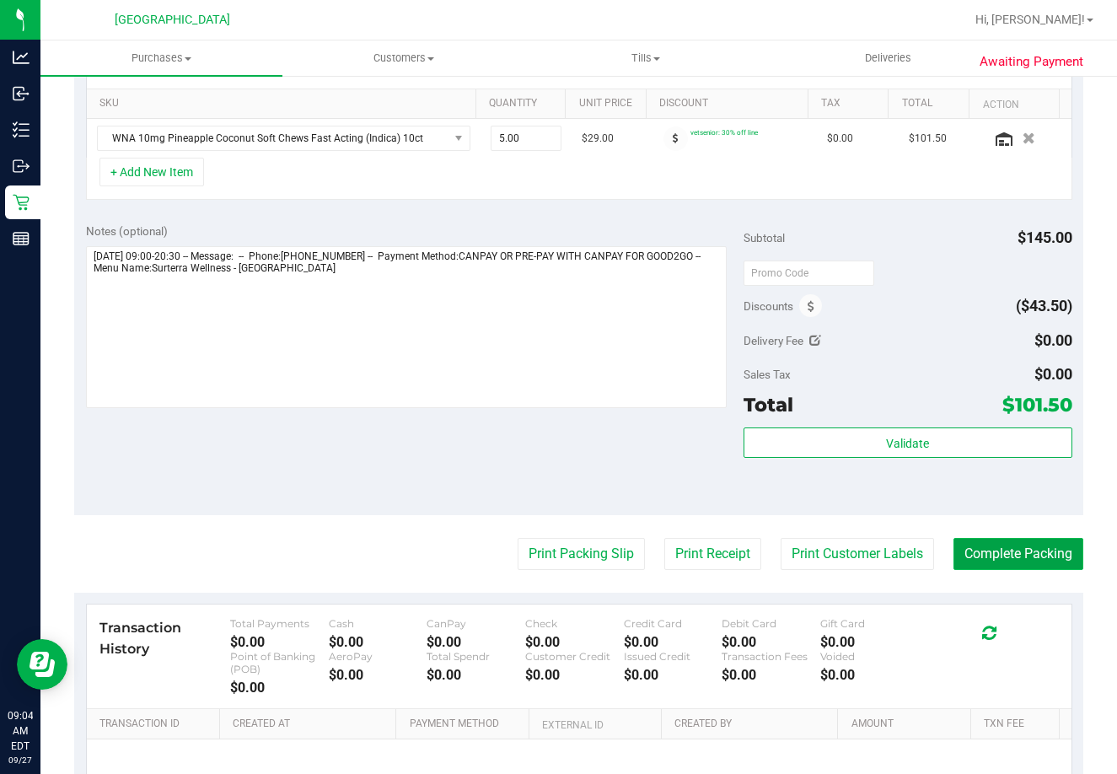
click at [1016, 545] on button "Complete Packing" at bounding box center [1019, 554] width 130 height 32
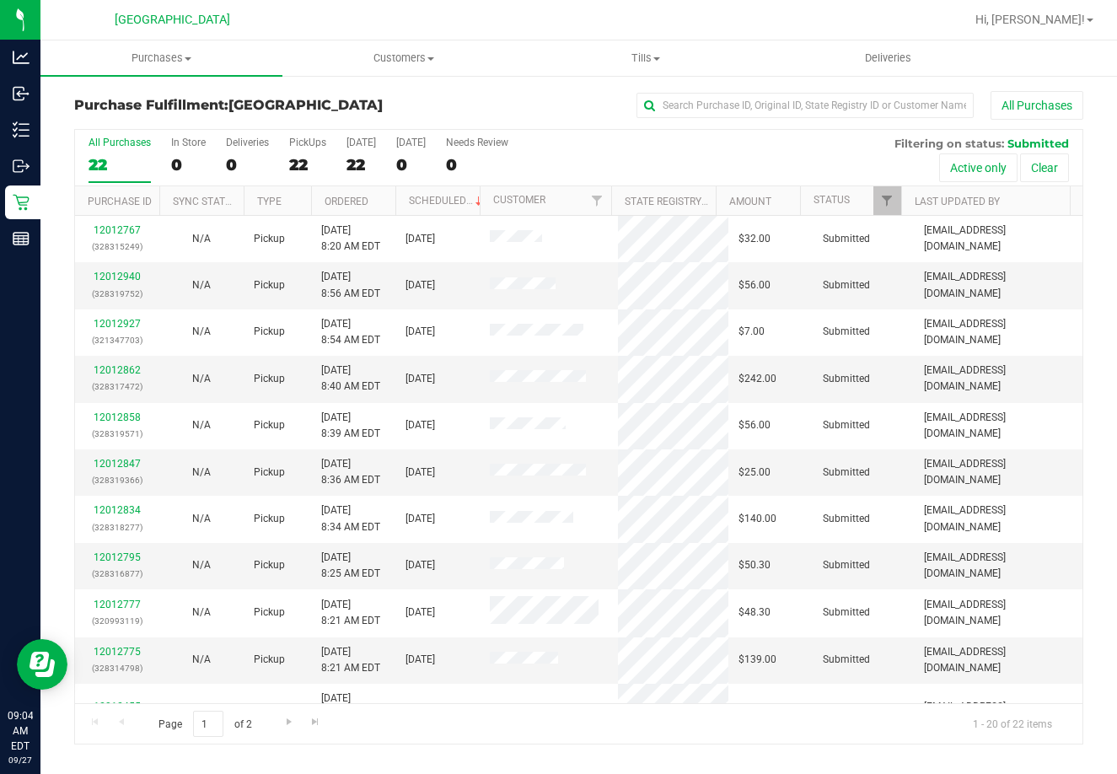
click at [559, 116] on div "All Purchases" at bounding box center [747, 105] width 673 height 29
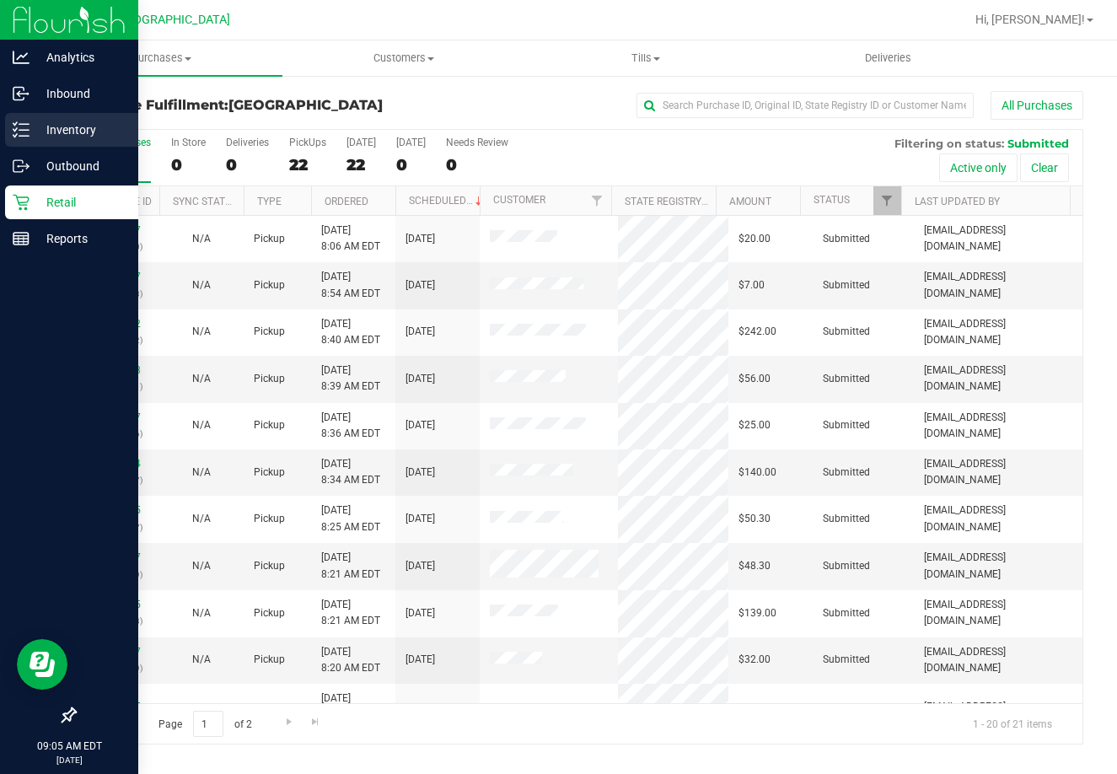
click at [23, 127] on icon at bounding box center [21, 129] width 17 height 17
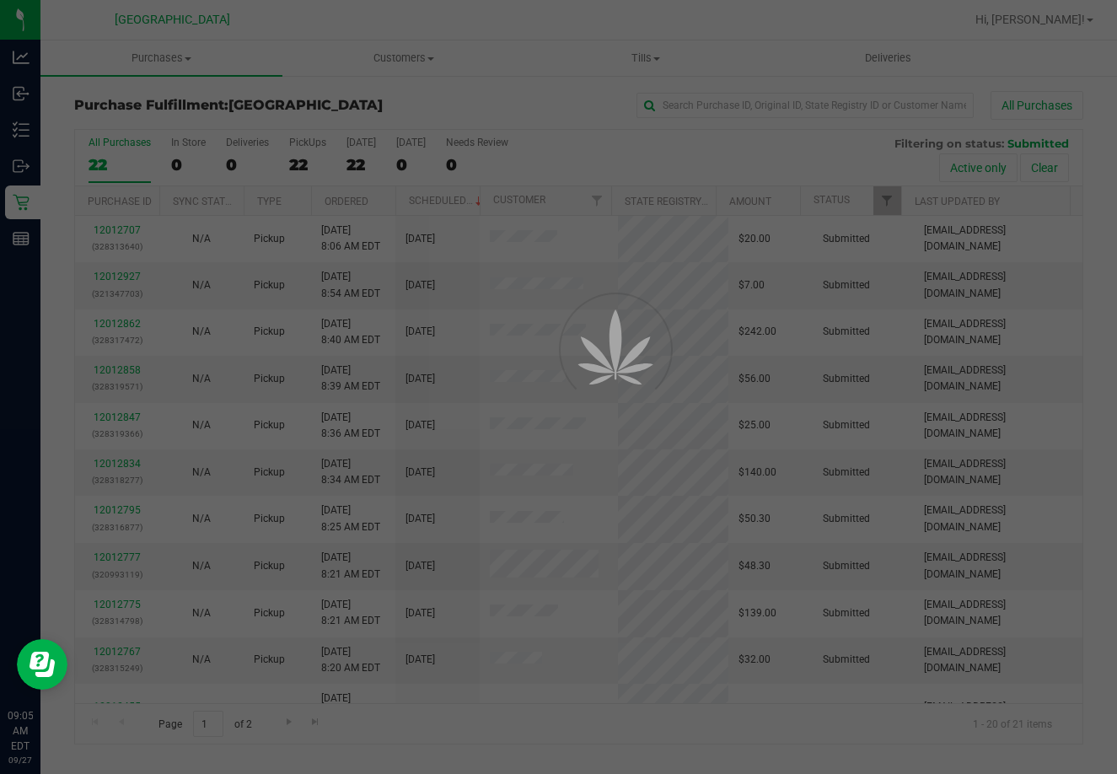
click at [112, 99] on div at bounding box center [558, 387] width 1117 height 774
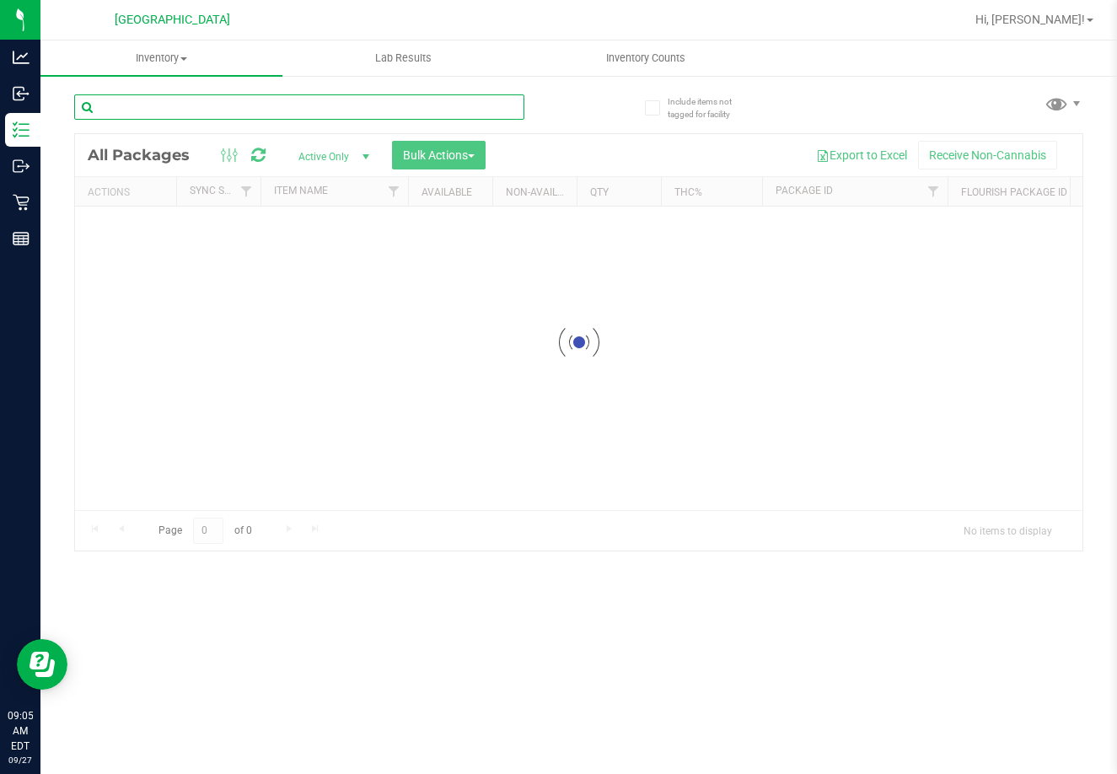
click at [118, 107] on input "text" at bounding box center [299, 106] width 450 height 25
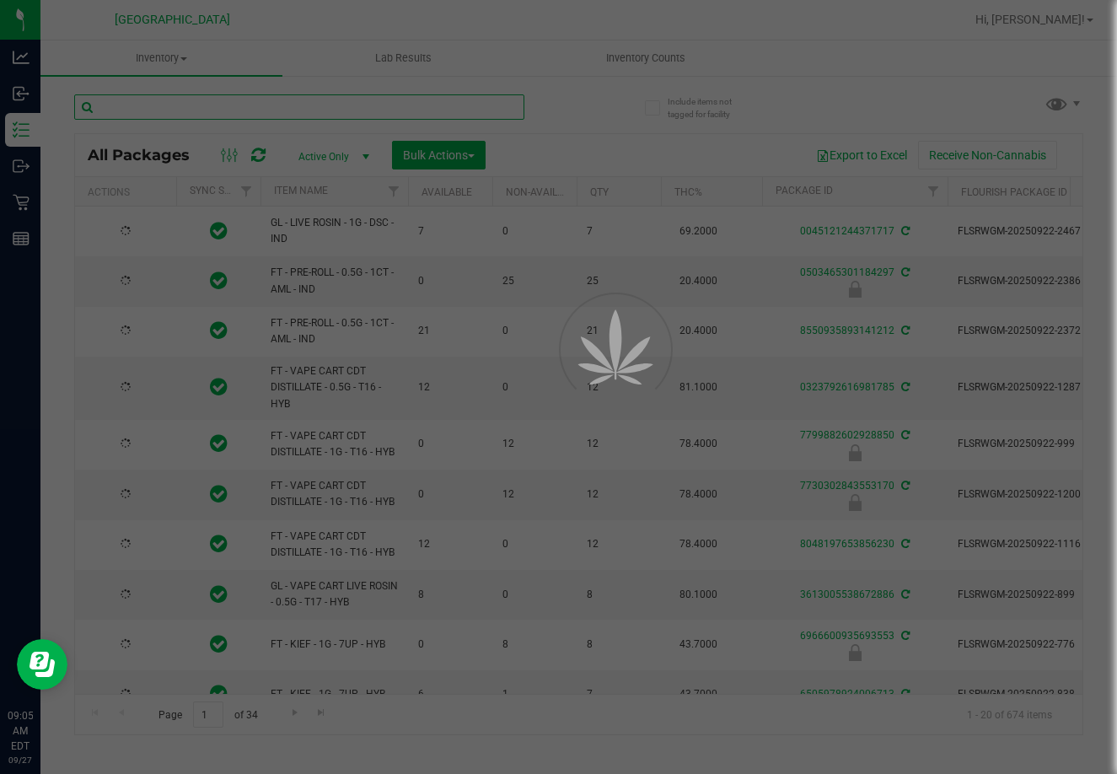
type input "f"
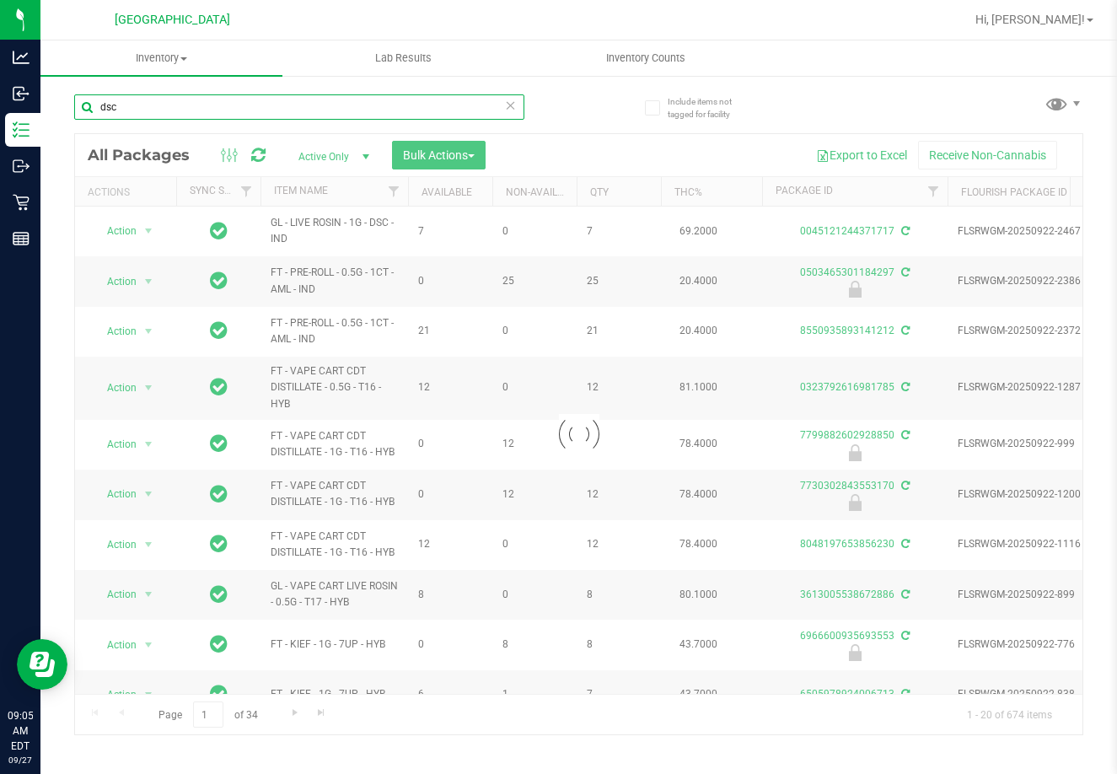
type input "dsc"
click at [542, 144] on div at bounding box center [578, 434] width 1007 height 600
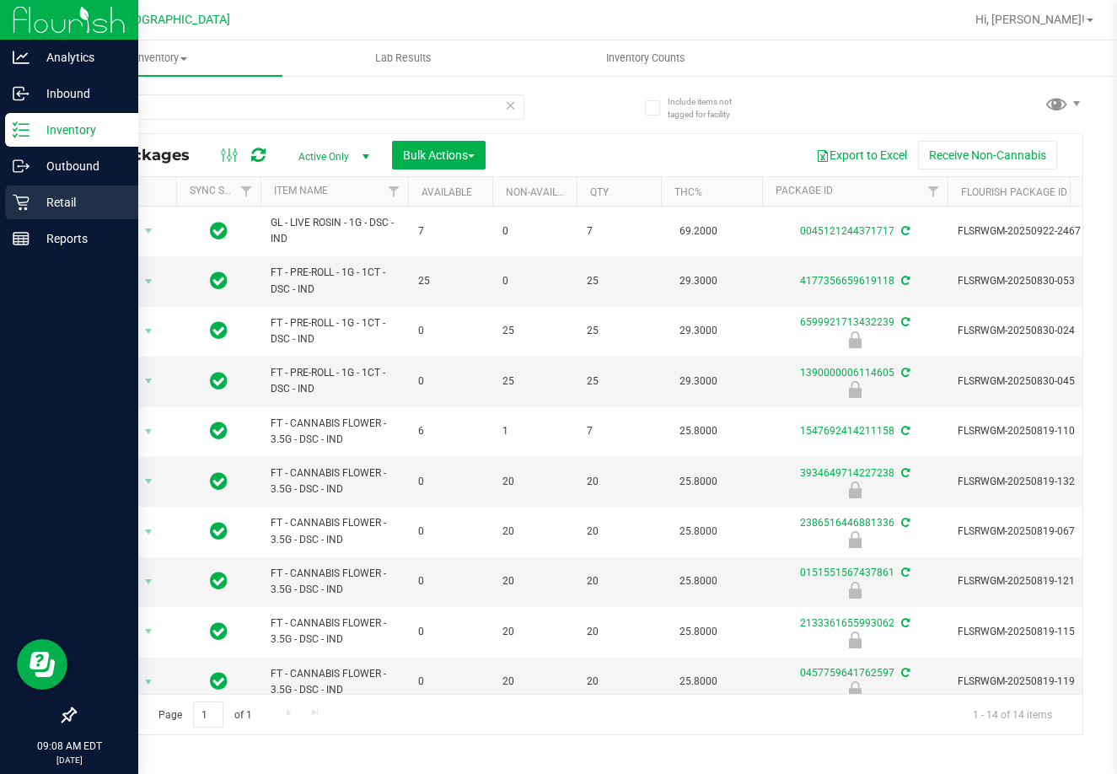
click at [19, 207] on icon at bounding box center [21, 202] width 17 height 17
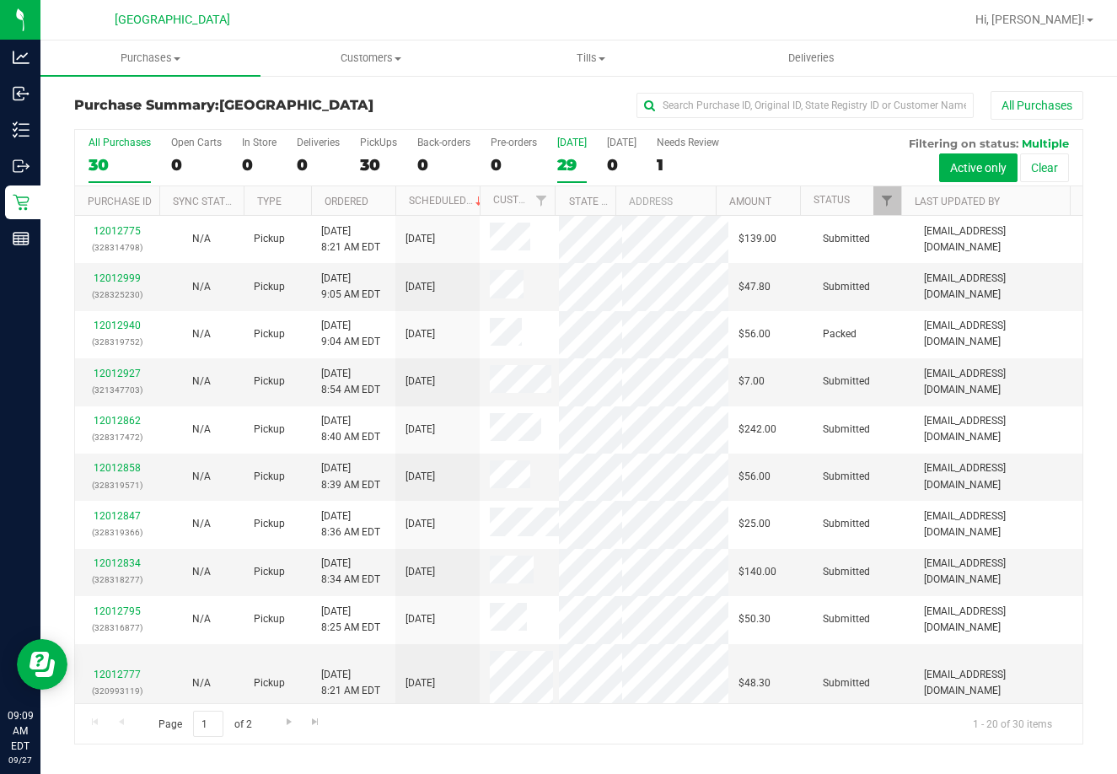
click at [567, 168] on div "29" at bounding box center [572, 164] width 30 height 19
click at [0, 0] on input "[DATE] 29" at bounding box center [0, 0] width 0 height 0
click at [824, 205] on link "Status" at bounding box center [832, 200] width 36 height 12
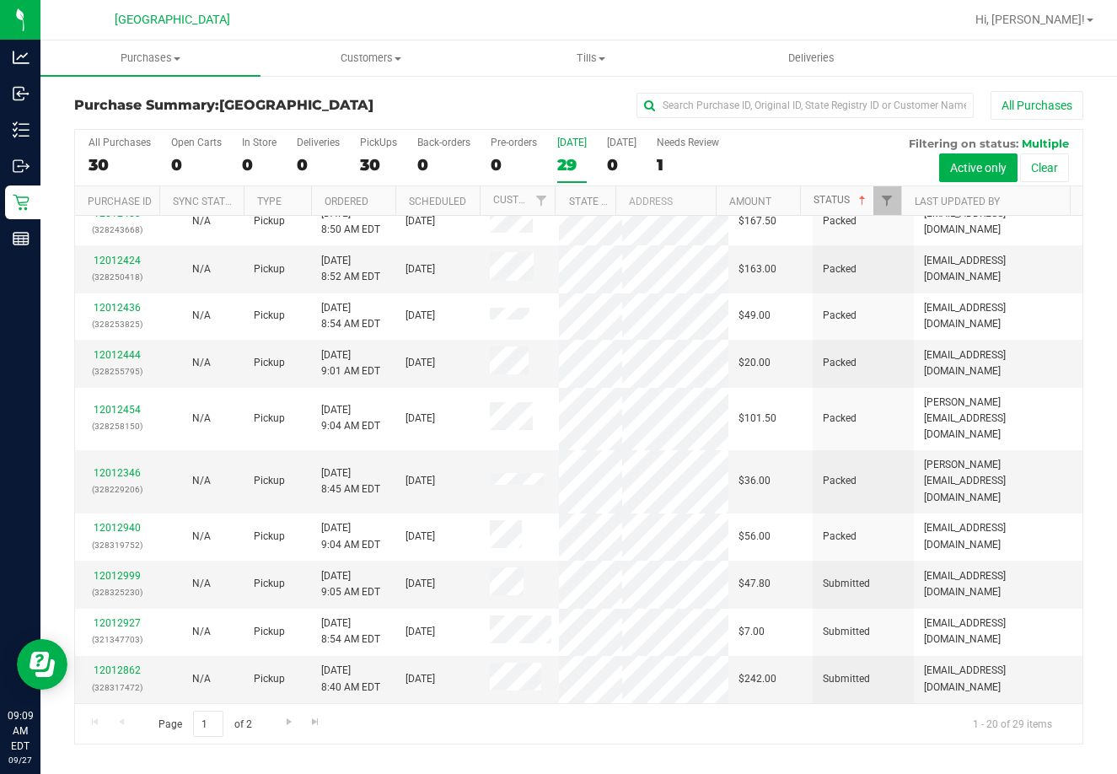
scroll to position [15, 0]
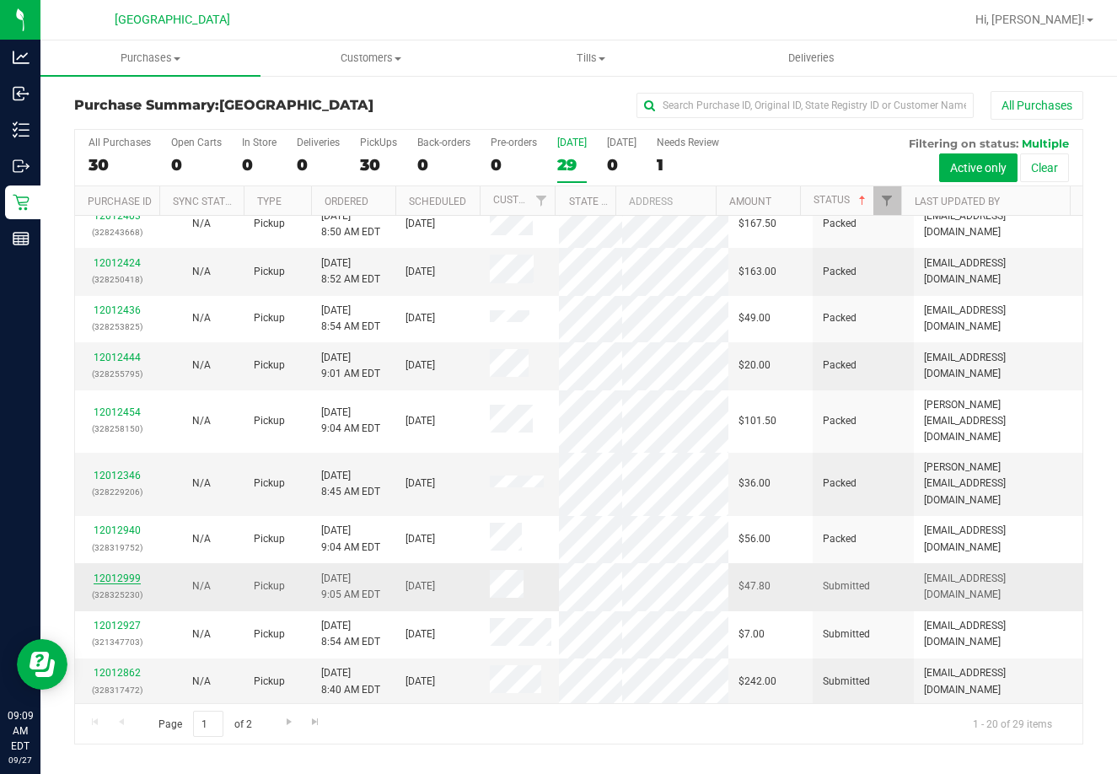
click at [126, 572] on link "12012999" at bounding box center [117, 578] width 47 height 12
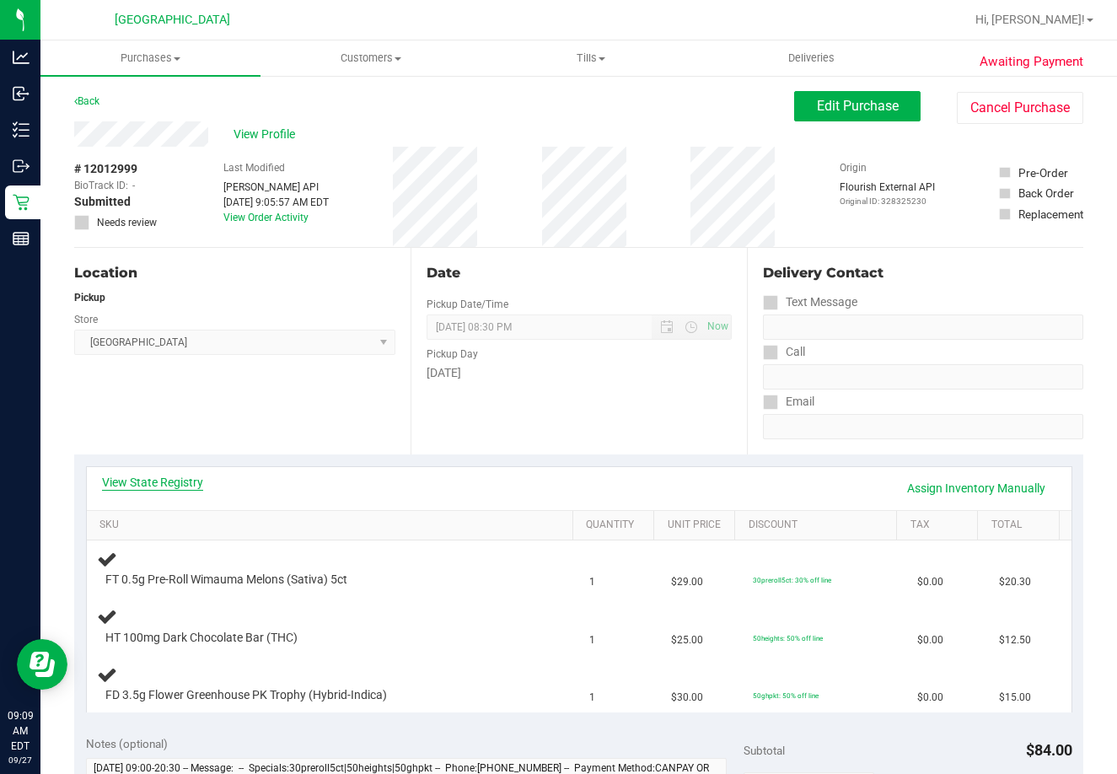
click at [138, 486] on link "View State Registry" at bounding box center [152, 482] width 101 height 17
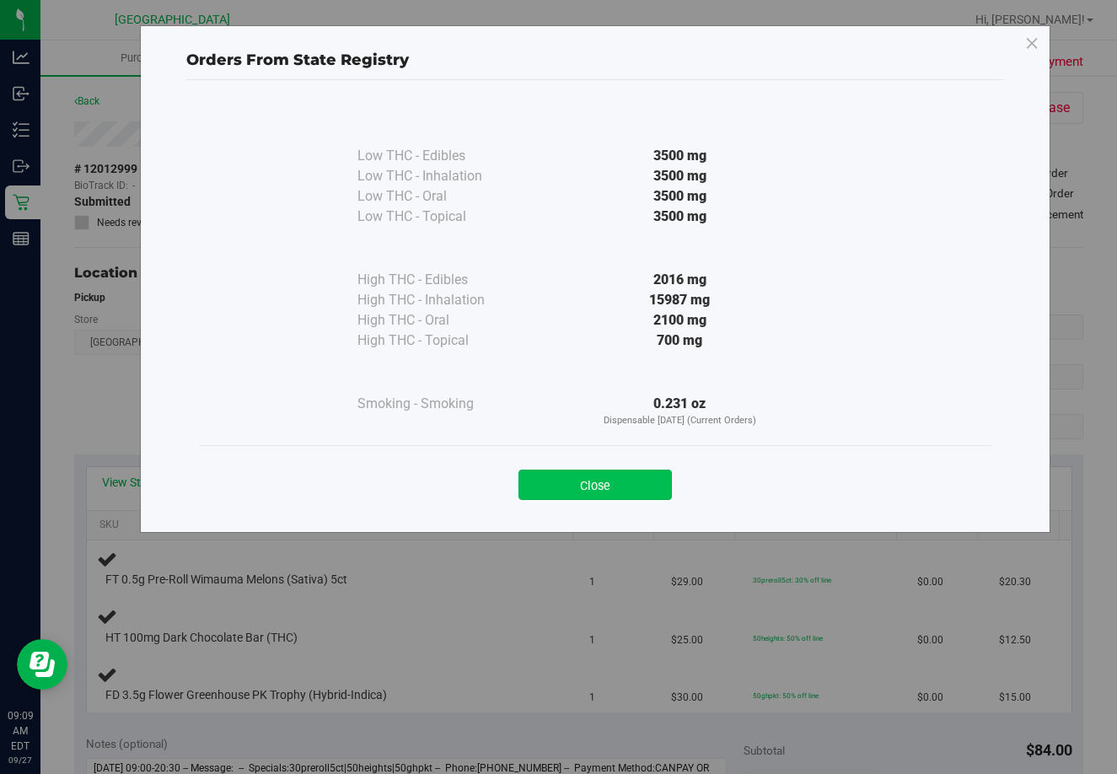
click at [590, 478] on button "Close" at bounding box center [594, 485] width 153 height 30
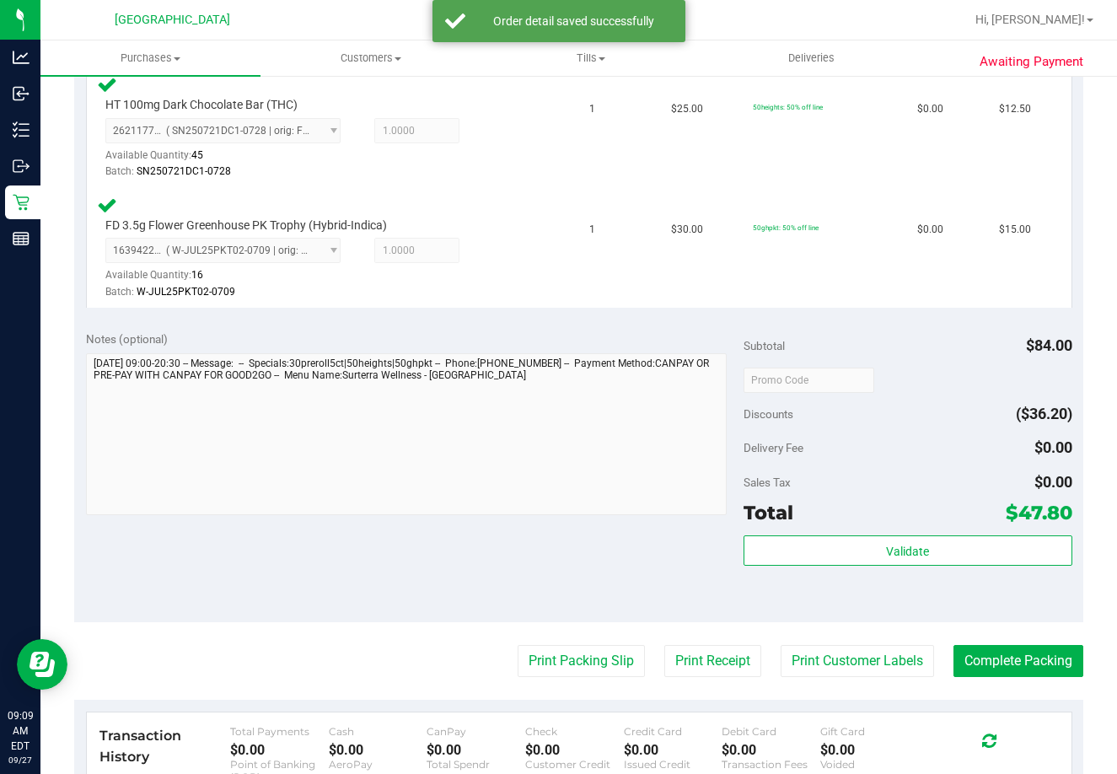
scroll to position [606, 0]
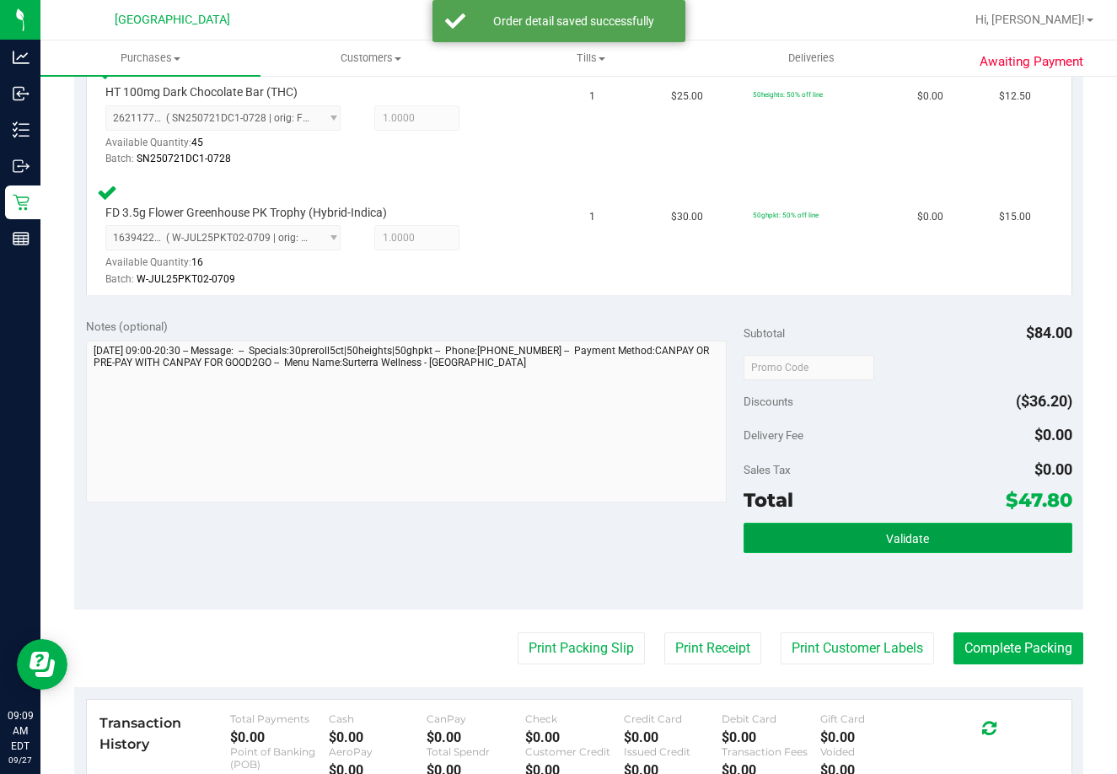
click at [886, 544] on span "Validate" at bounding box center [907, 538] width 43 height 13
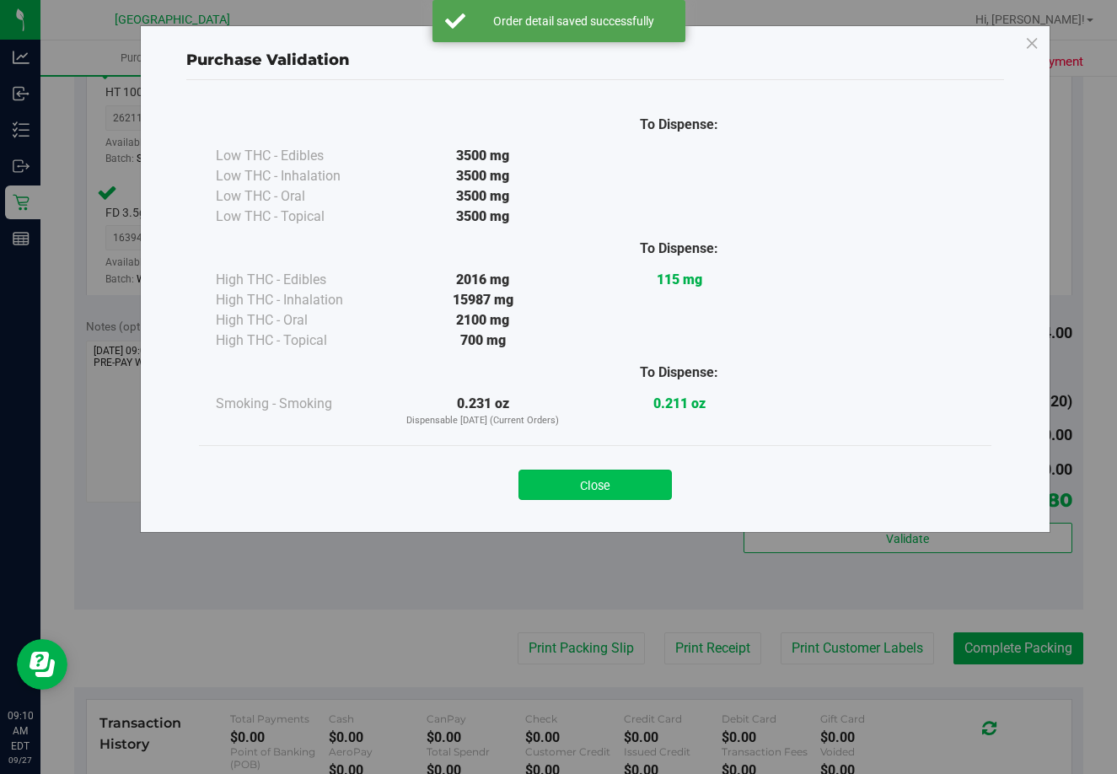
click at [609, 475] on button "Close" at bounding box center [594, 485] width 153 height 30
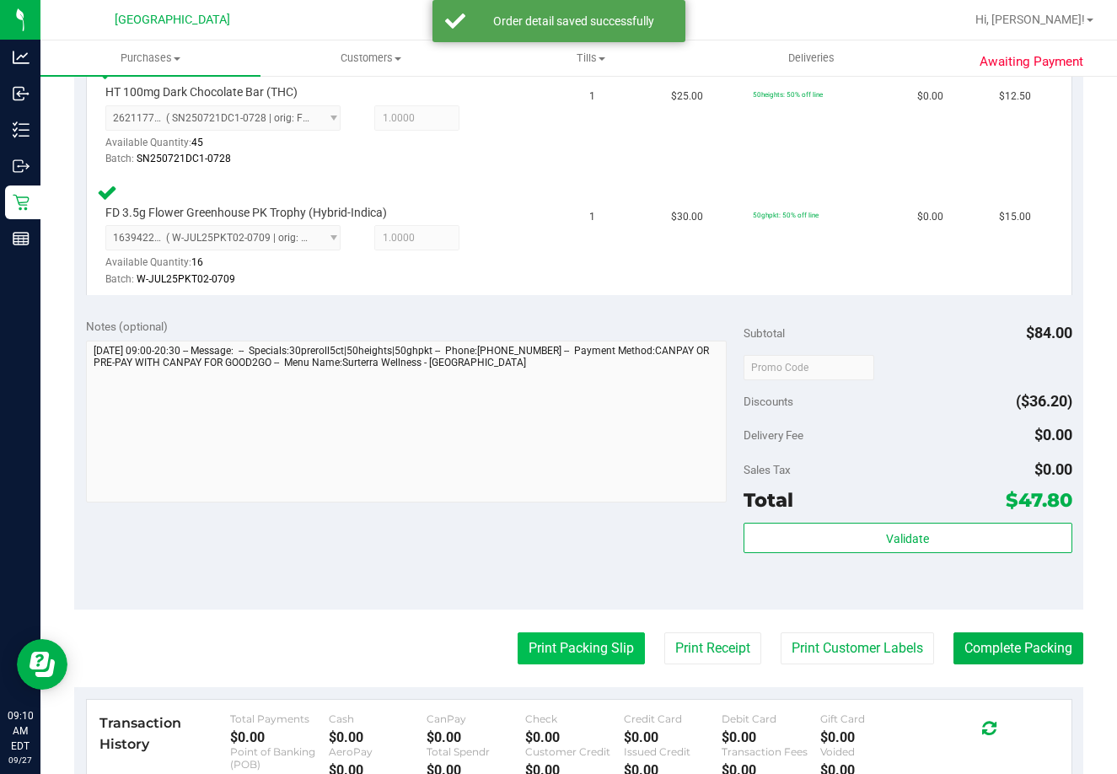
click at [618, 643] on button "Print Packing Slip" at bounding box center [581, 648] width 127 height 32
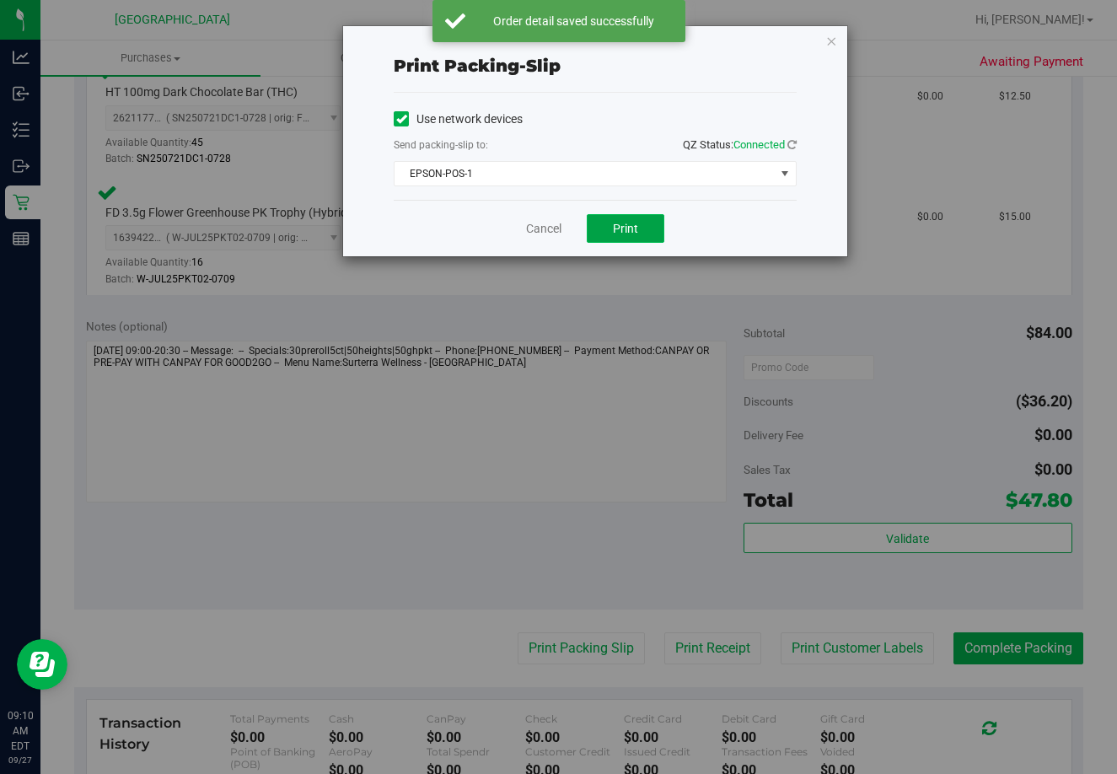
click at [613, 225] on span "Print" at bounding box center [625, 228] width 25 height 13
click at [535, 229] on link "Cancel" at bounding box center [543, 229] width 35 height 18
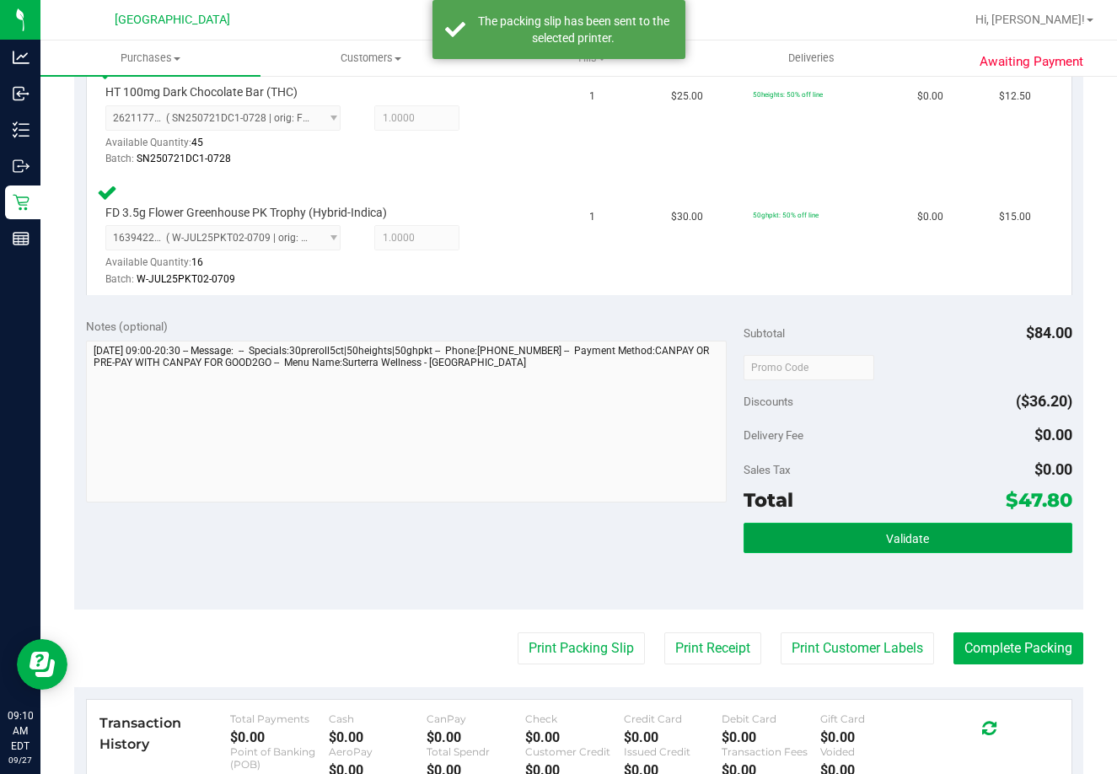
click at [863, 538] on button "Validate" at bounding box center [908, 538] width 329 height 30
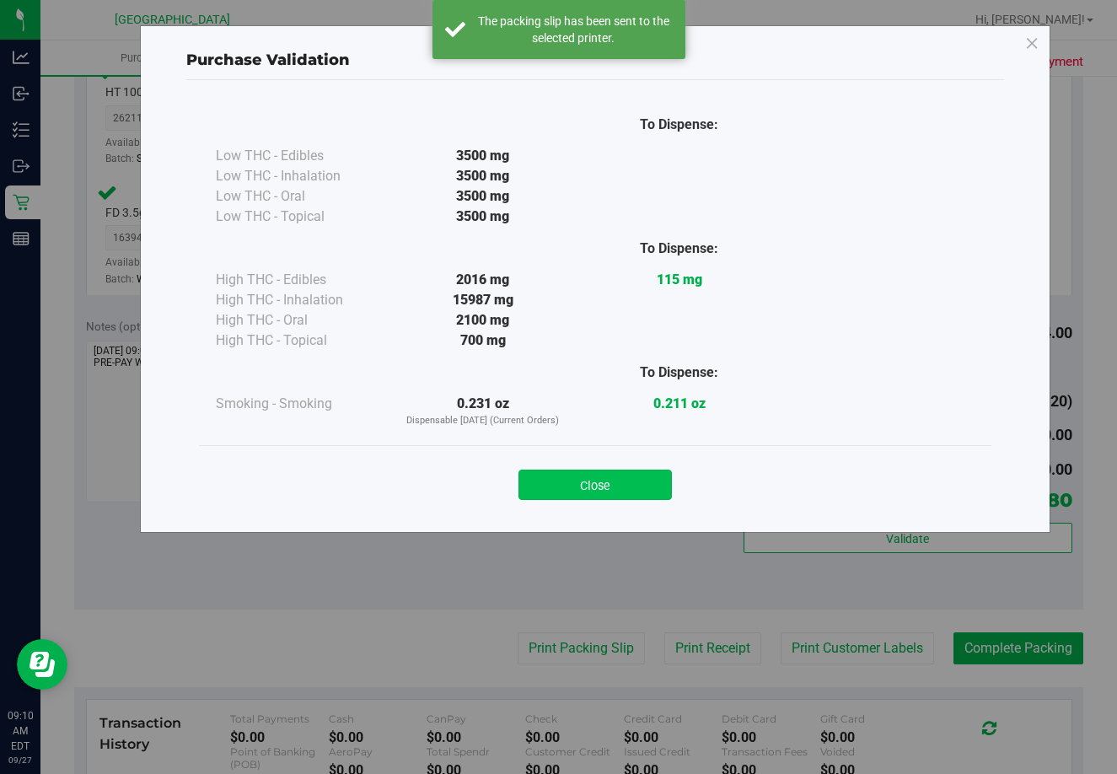
click at [614, 493] on button "Close" at bounding box center [594, 485] width 153 height 30
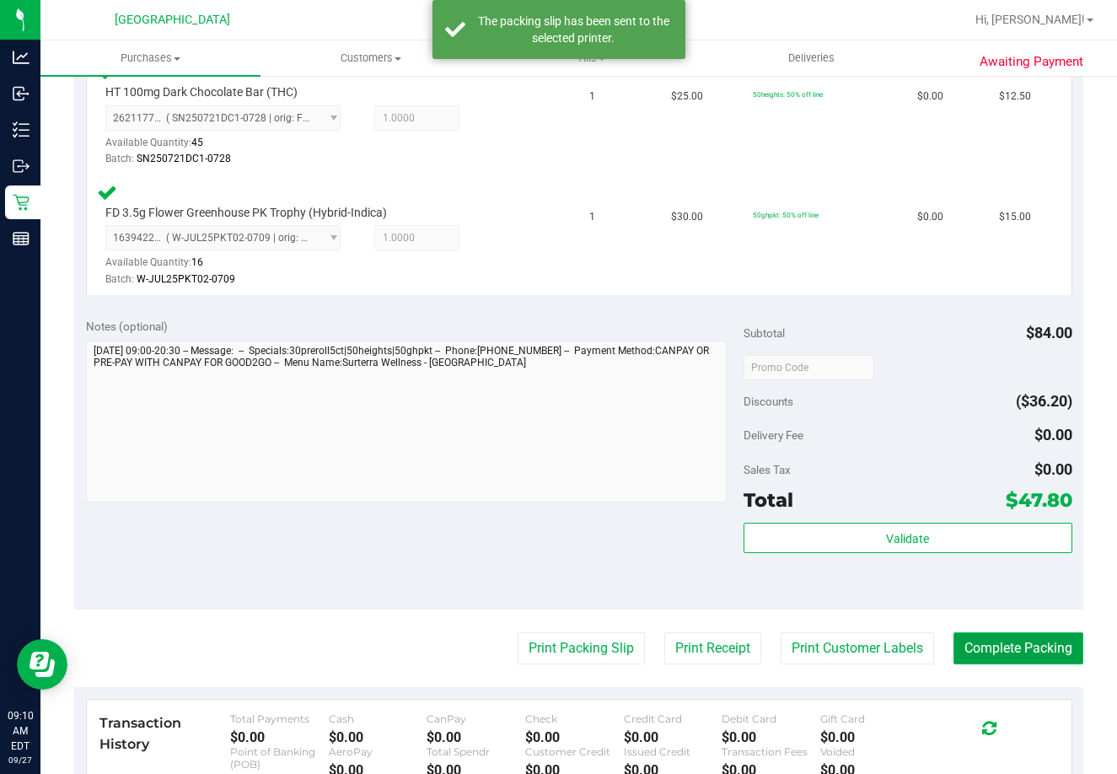
click at [1047, 658] on button "Complete Packing" at bounding box center [1019, 648] width 130 height 32
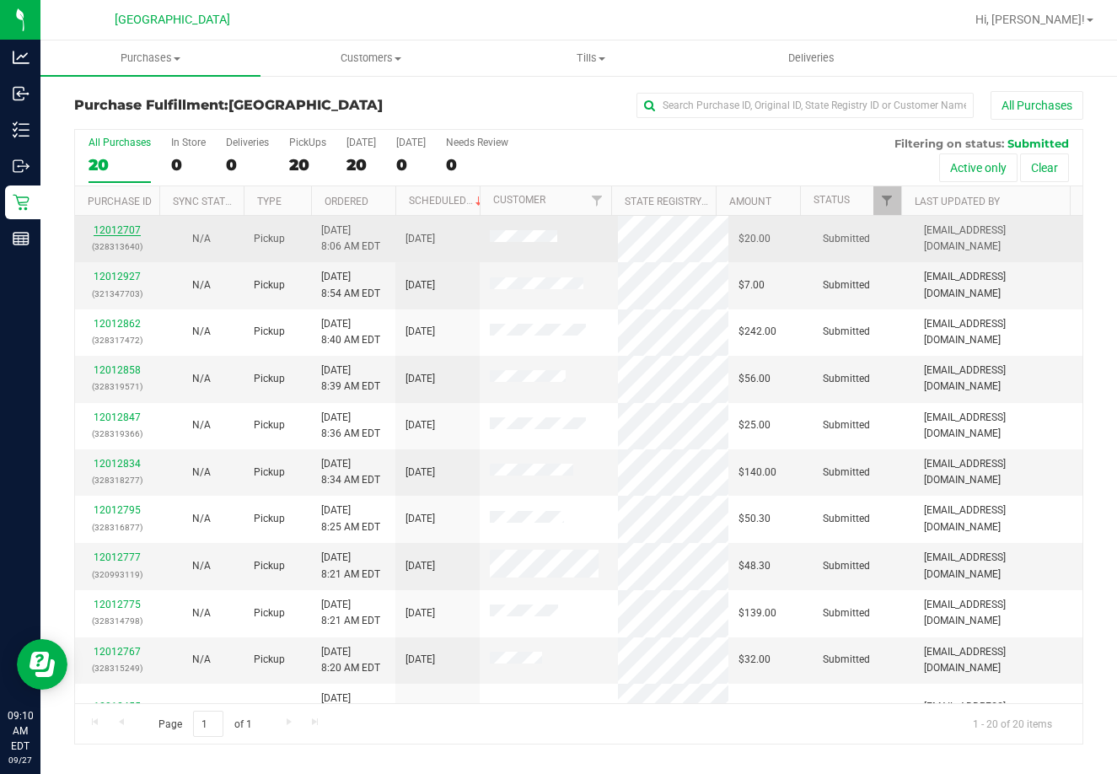
click at [126, 230] on link "12012707" at bounding box center [117, 230] width 47 height 12
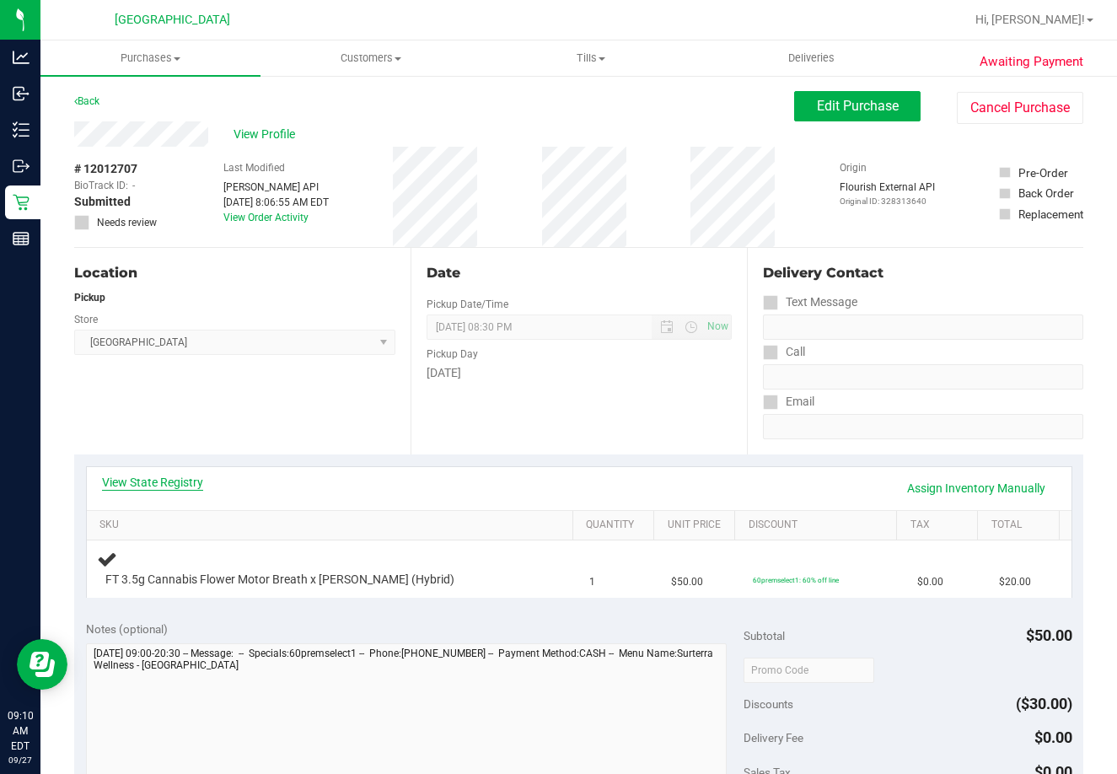
click at [167, 483] on link "View State Registry" at bounding box center [152, 482] width 101 height 17
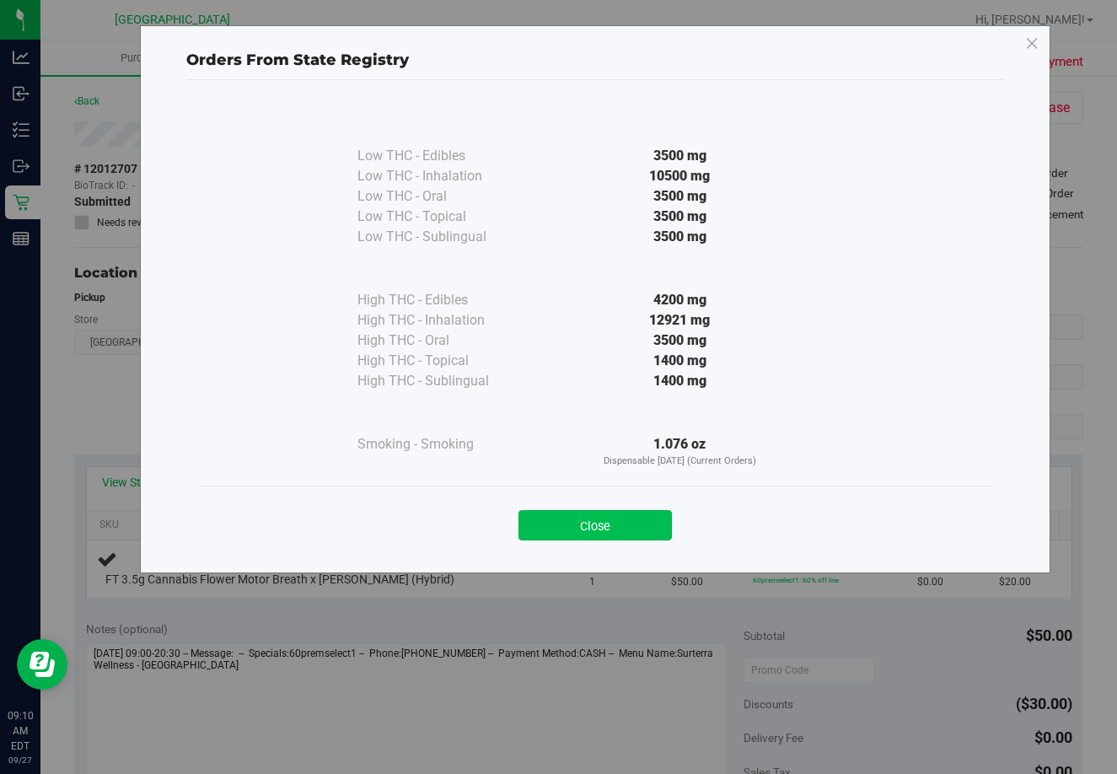
click at [610, 516] on button "Close" at bounding box center [594, 525] width 153 height 30
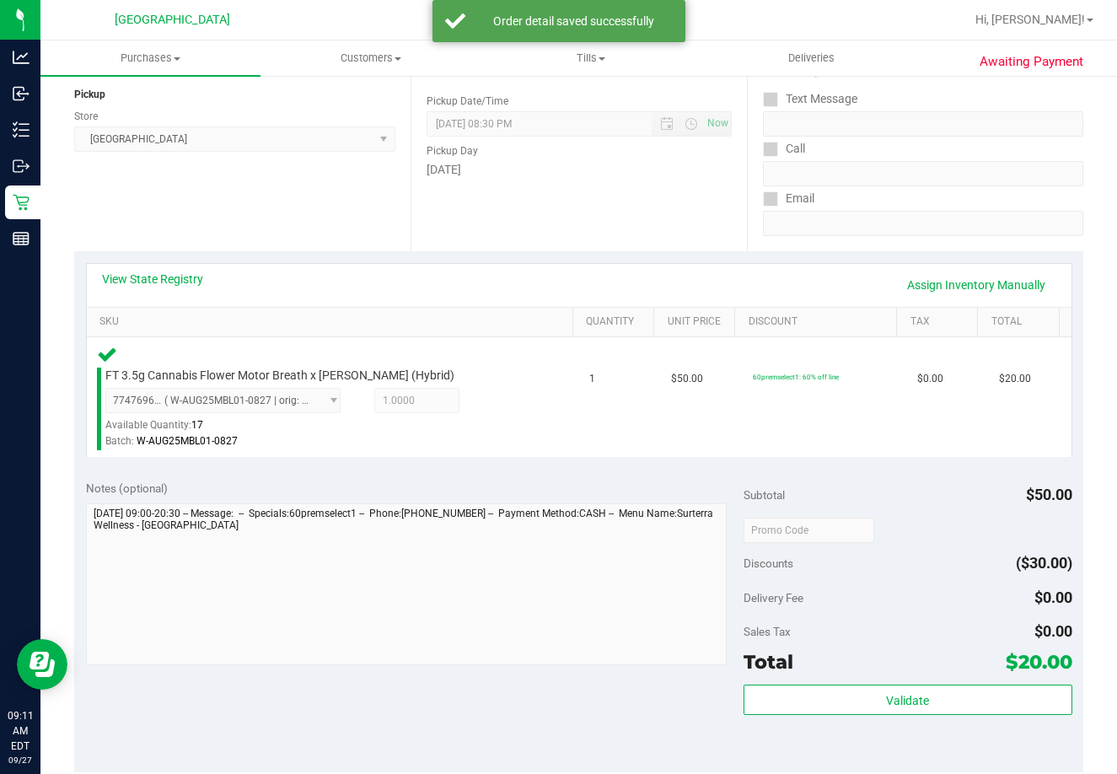
scroll to position [426, 0]
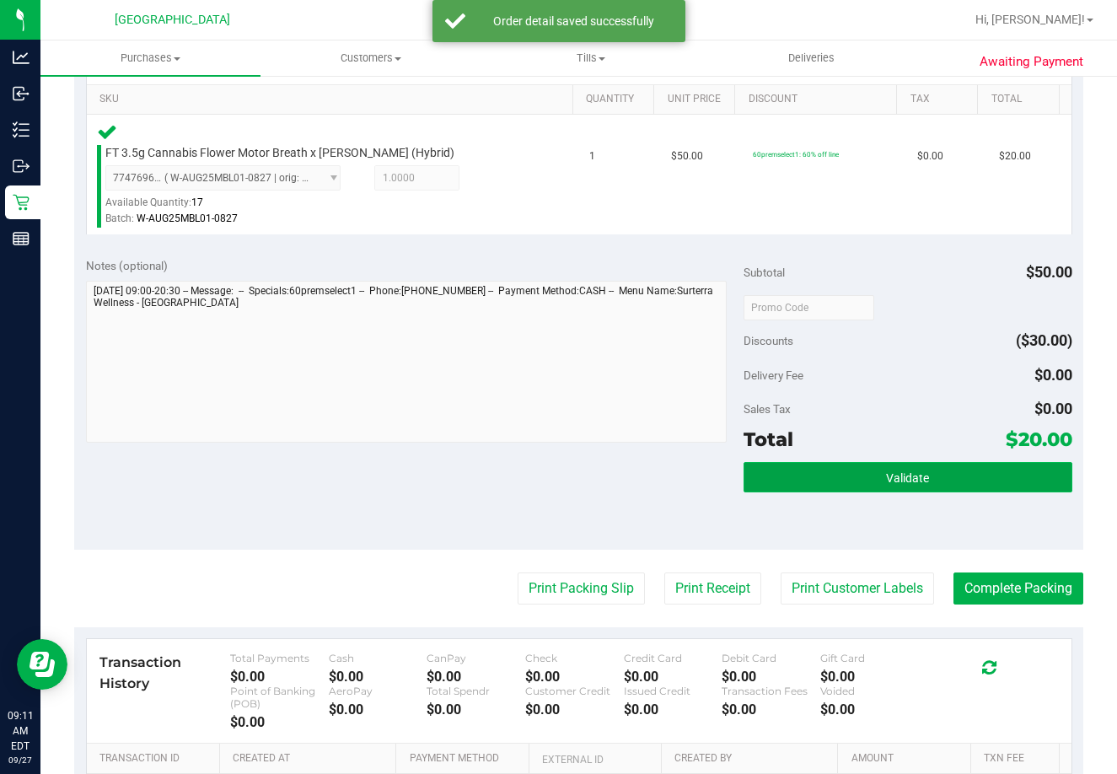
click at [902, 465] on button "Validate" at bounding box center [908, 477] width 329 height 30
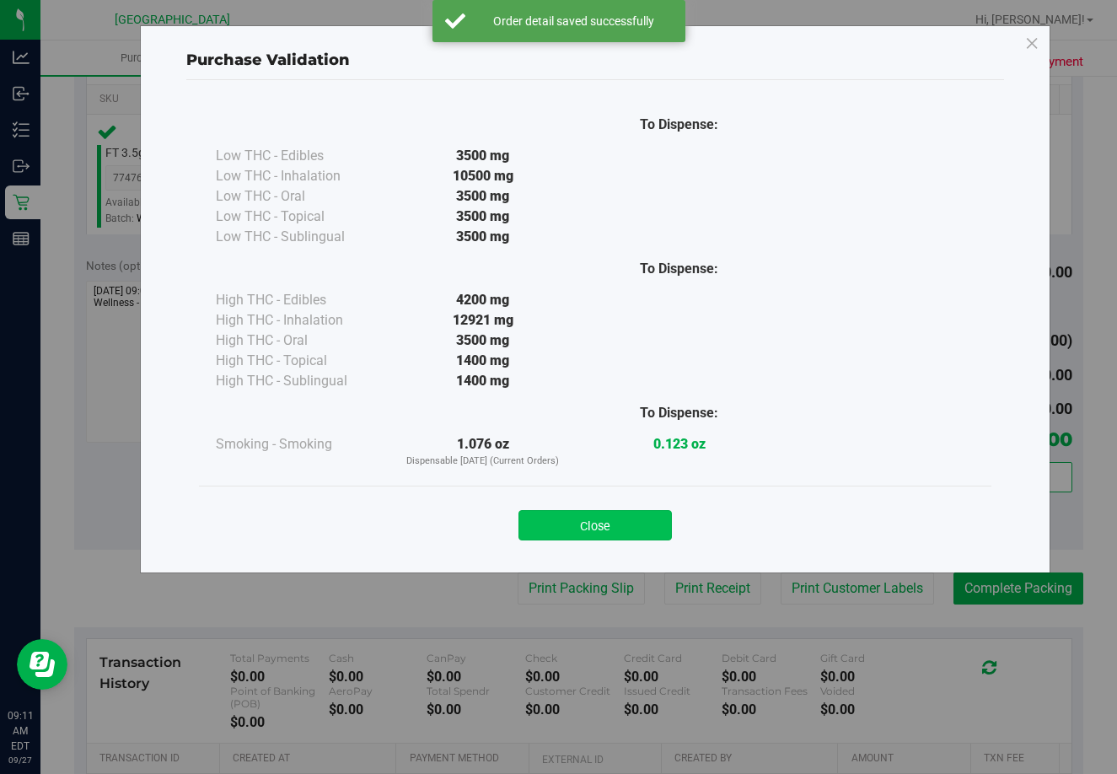
click at [574, 516] on button "Close" at bounding box center [594, 525] width 153 height 30
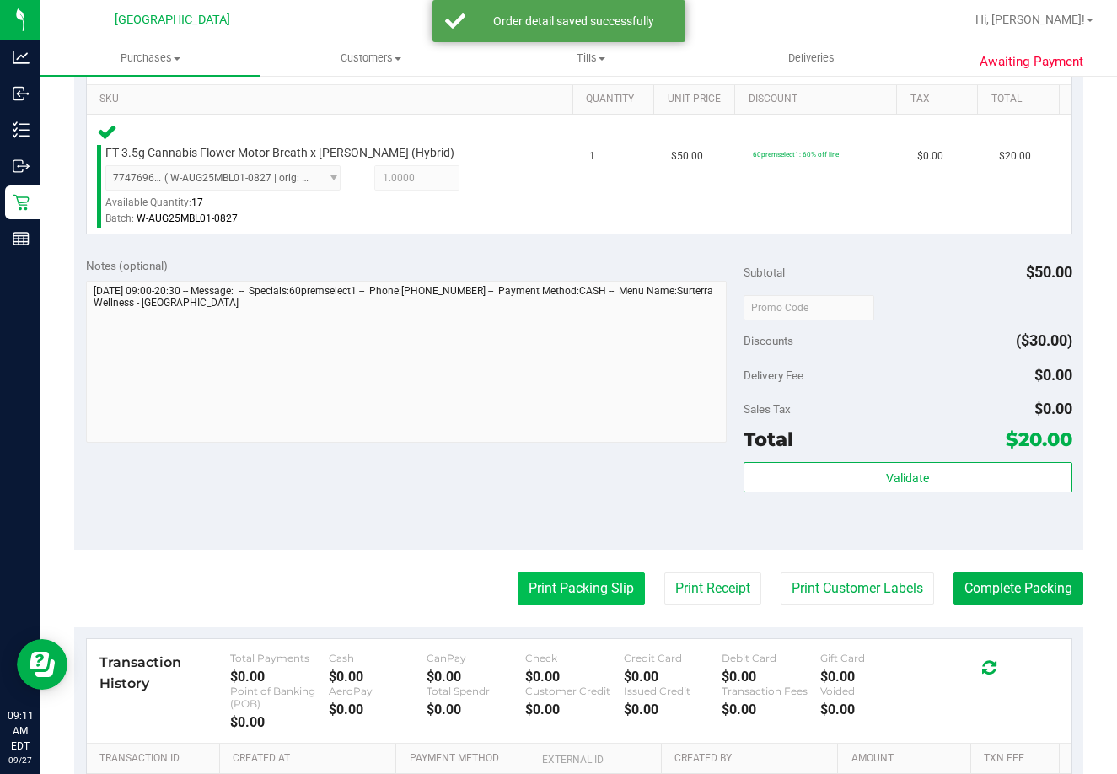
click at [575, 599] on button "Print Packing Slip" at bounding box center [581, 588] width 127 height 32
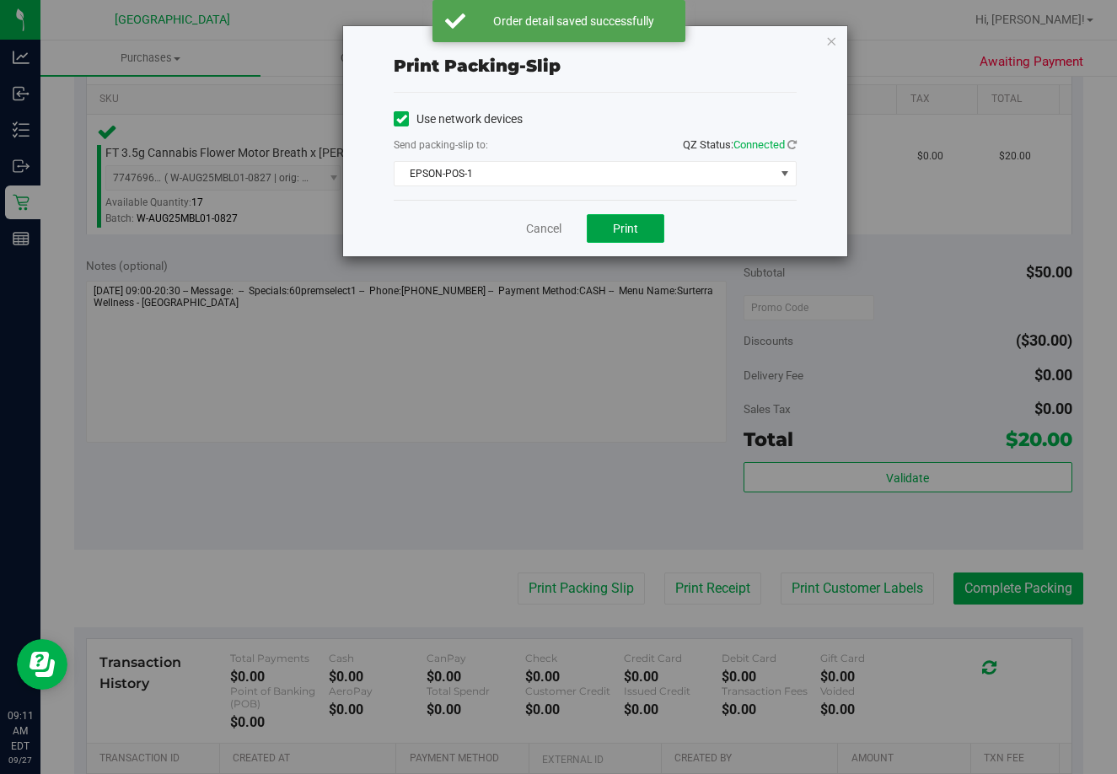
click at [633, 239] on button "Print" at bounding box center [626, 228] width 78 height 29
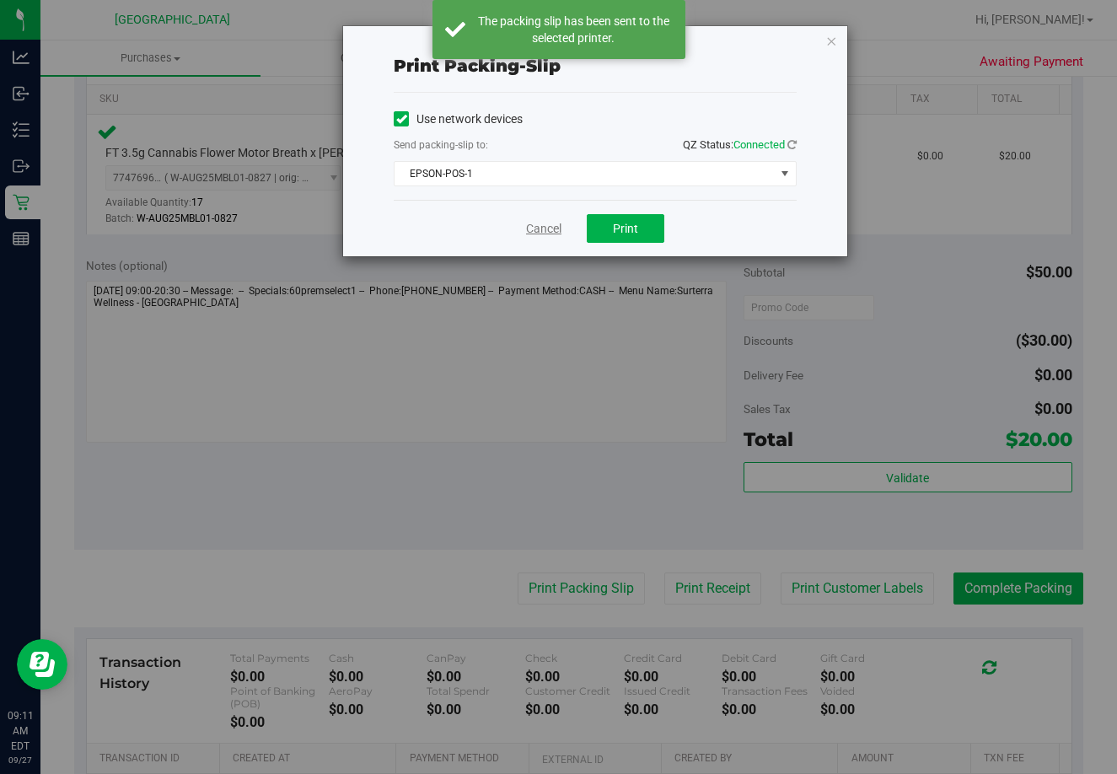
click at [535, 230] on link "Cancel" at bounding box center [543, 229] width 35 height 18
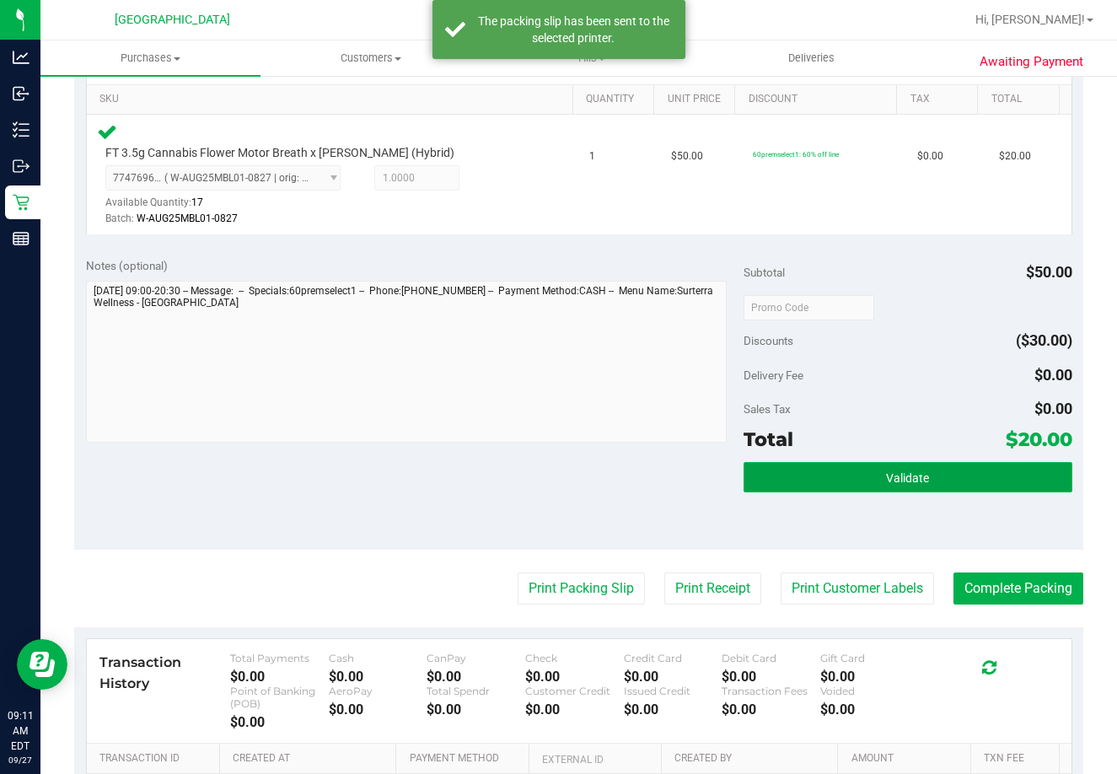
click at [859, 479] on button "Validate" at bounding box center [908, 477] width 329 height 30
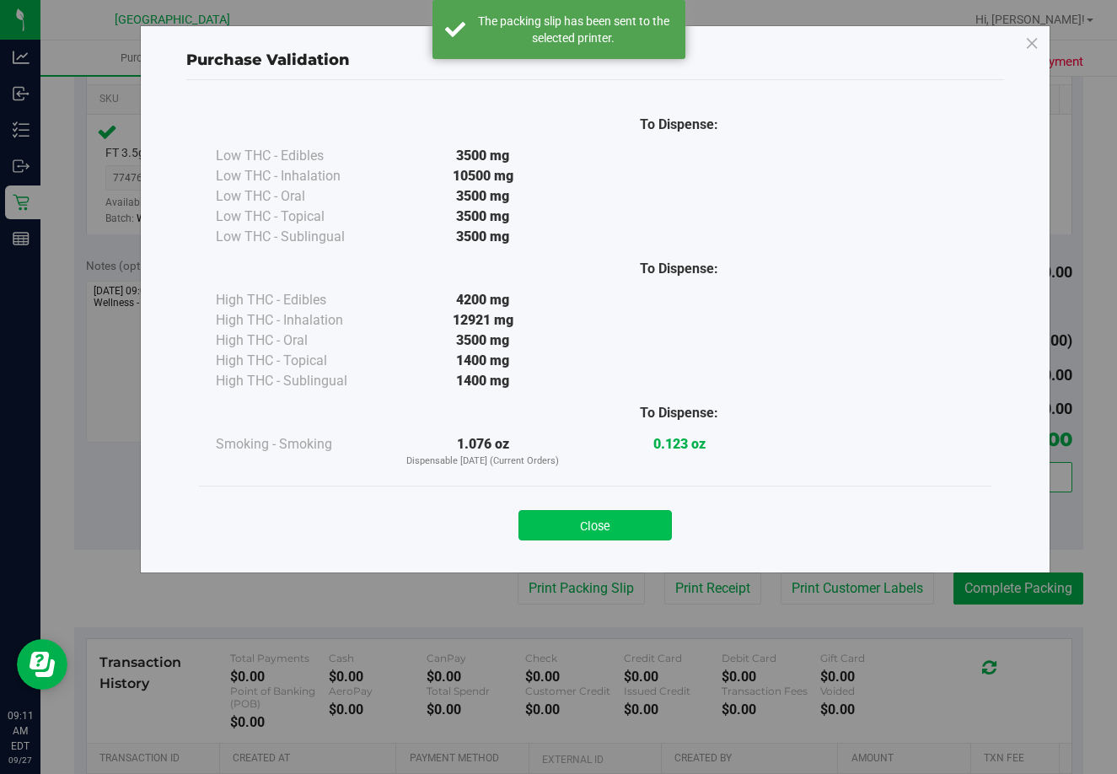
click at [600, 522] on button "Close" at bounding box center [594, 525] width 153 height 30
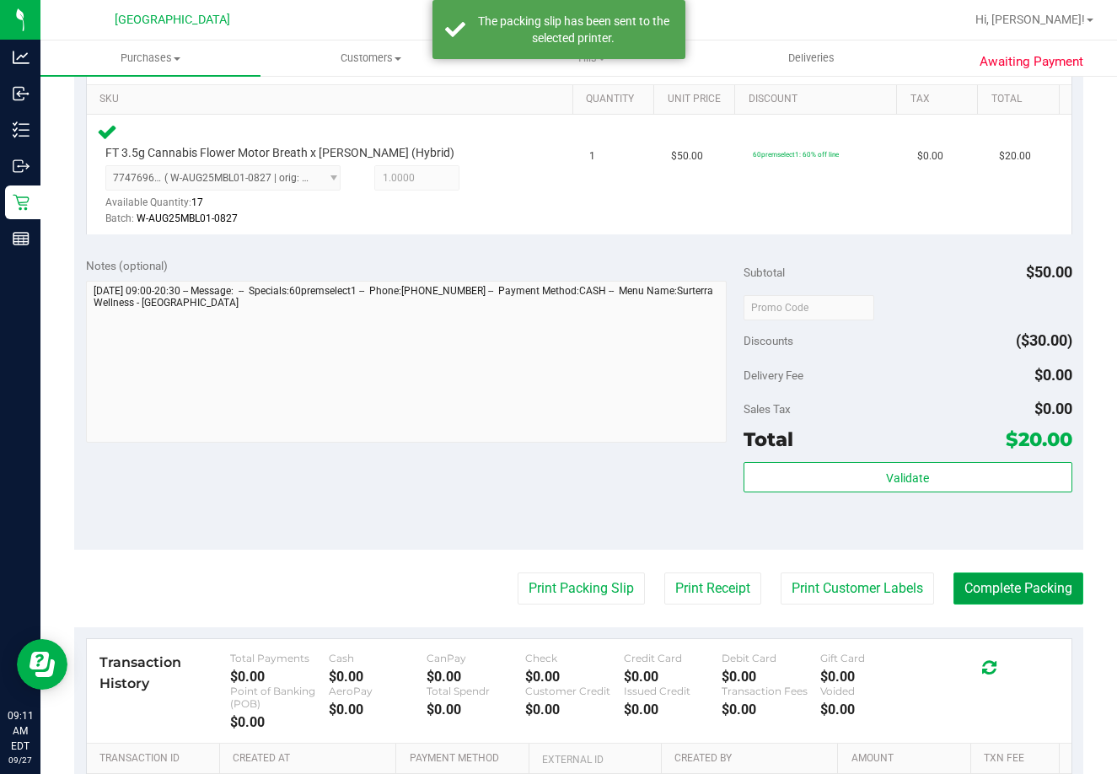
click at [1044, 599] on button "Complete Packing" at bounding box center [1019, 588] width 130 height 32
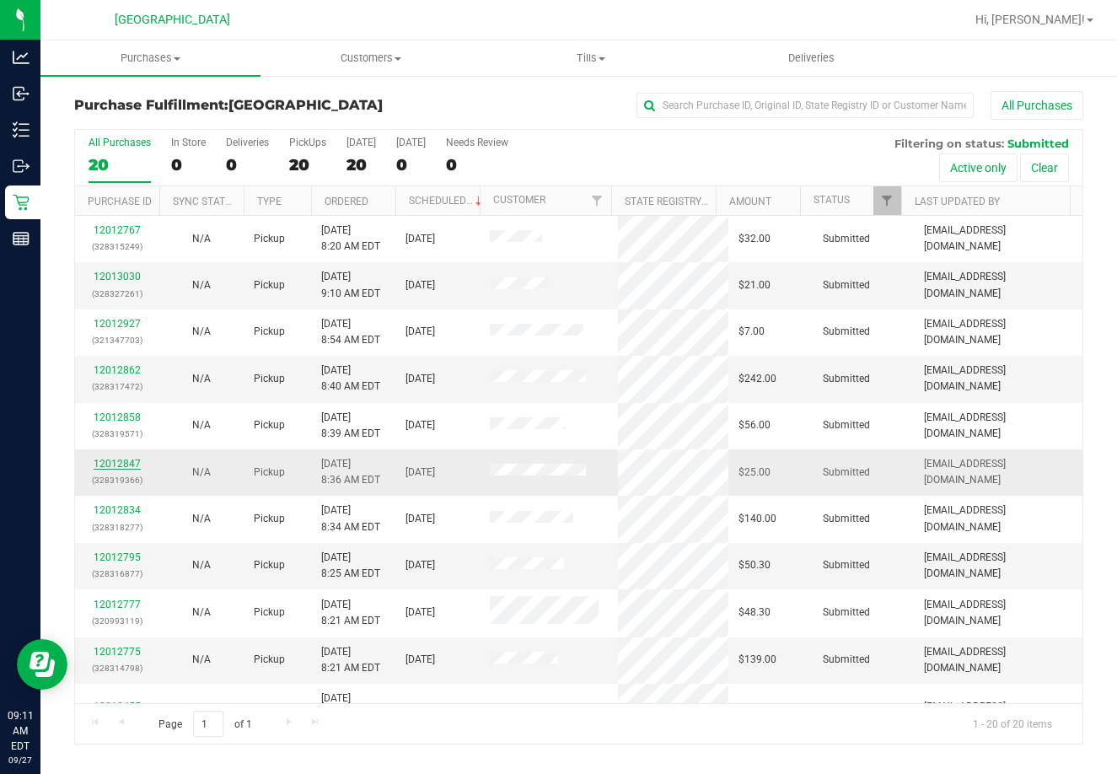
click at [125, 465] on link "12012847" at bounding box center [117, 464] width 47 height 12
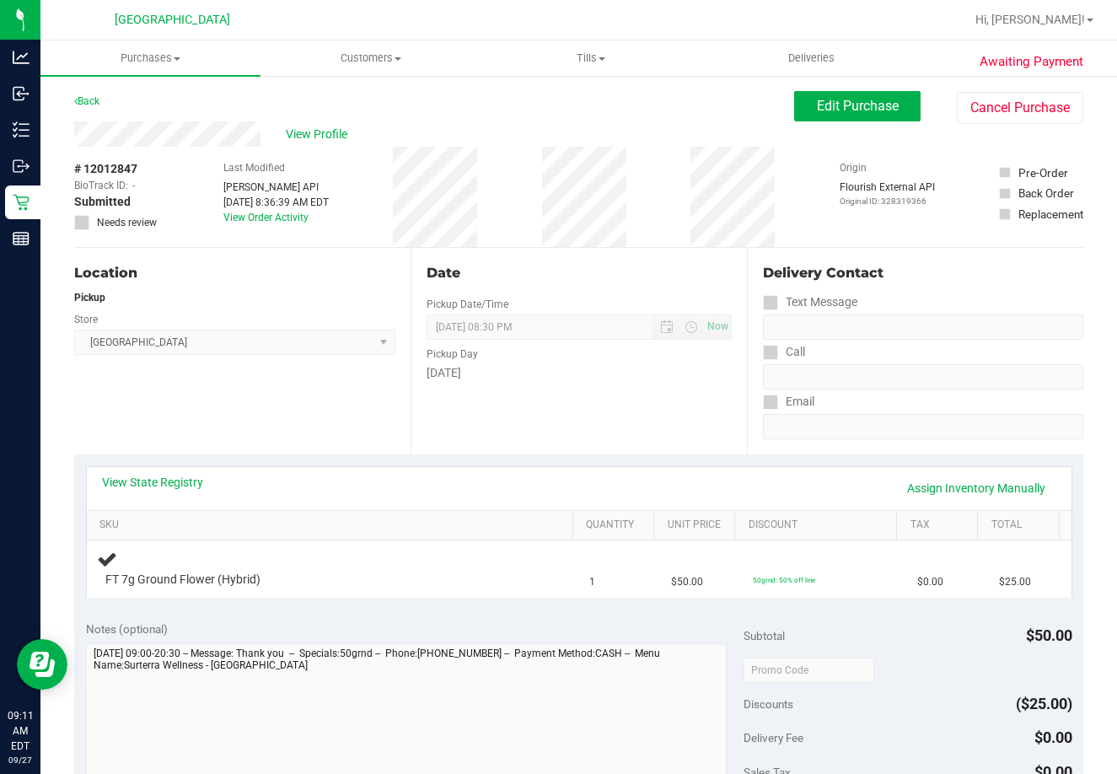
click at [136, 508] on div "View State Registry Assign Inventory Manually" at bounding box center [579, 488] width 985 height 43
click at [156, 479] on link "View State Registry" at bounding box center [152, 482] width 101 height 17
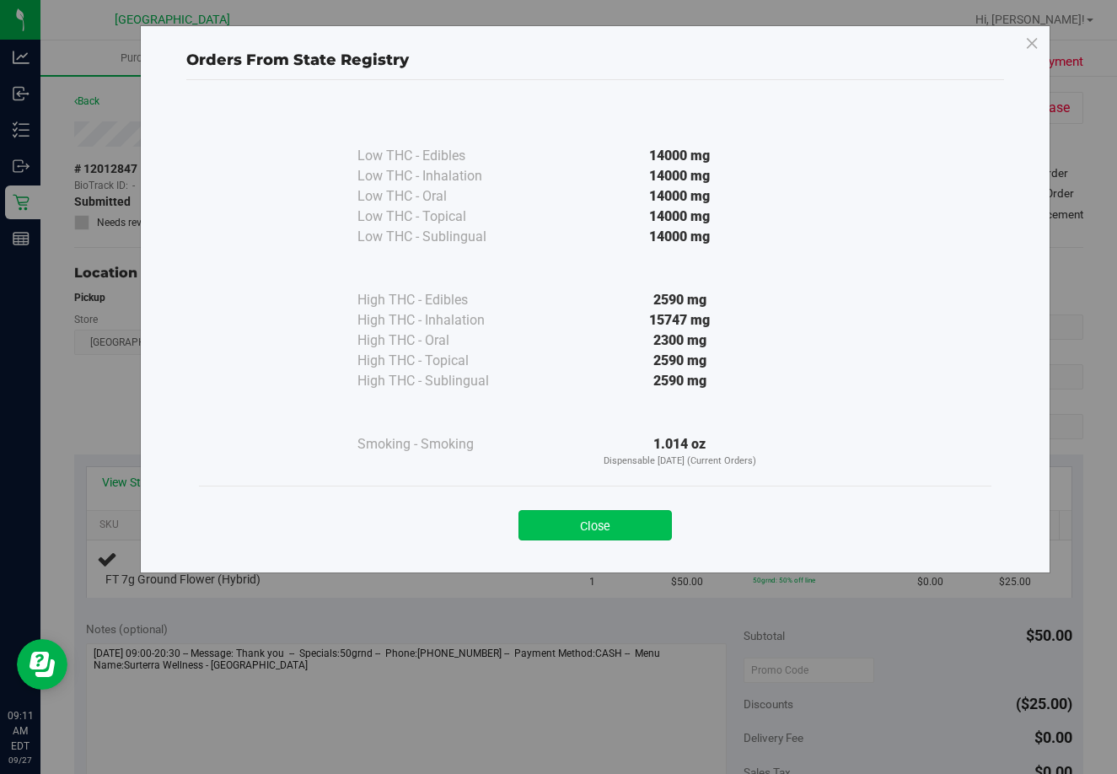
click at [604, 518] on button "Close" at bounding box center [594, 525] width 153 height 30
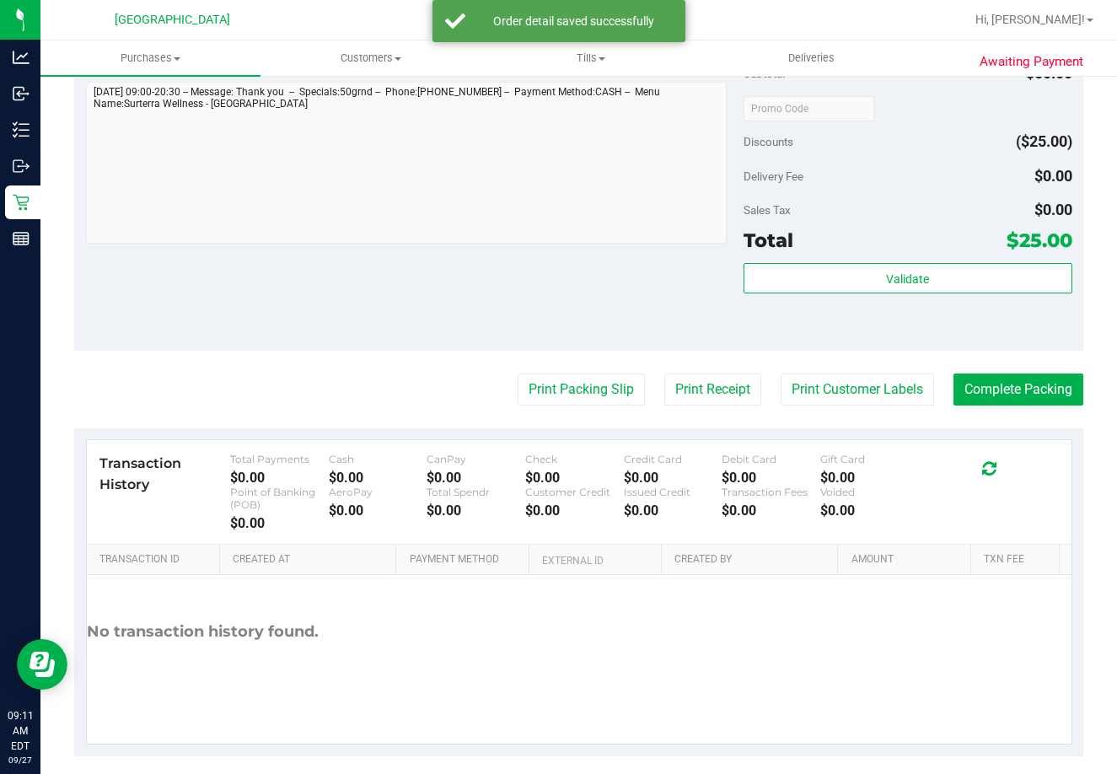
scroll to position [641, 0]
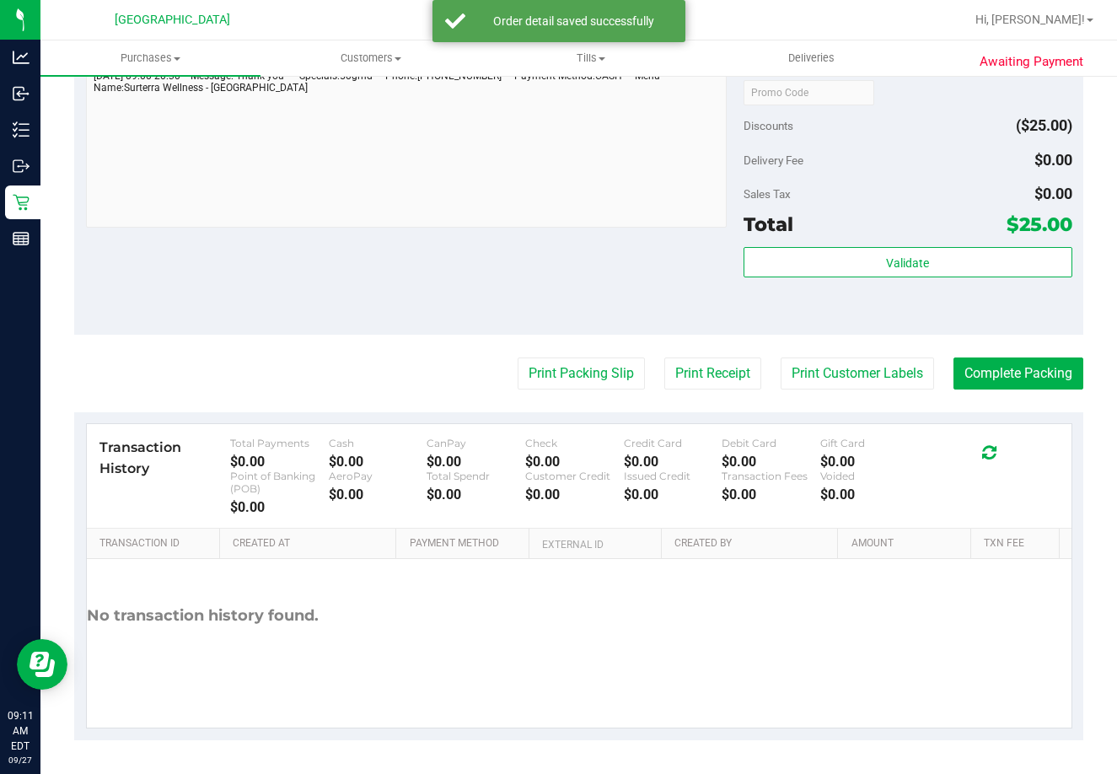
click at [932, 208] on div "Sales Tax $0.00" at bounding box center [908, 194] width 329 height 30
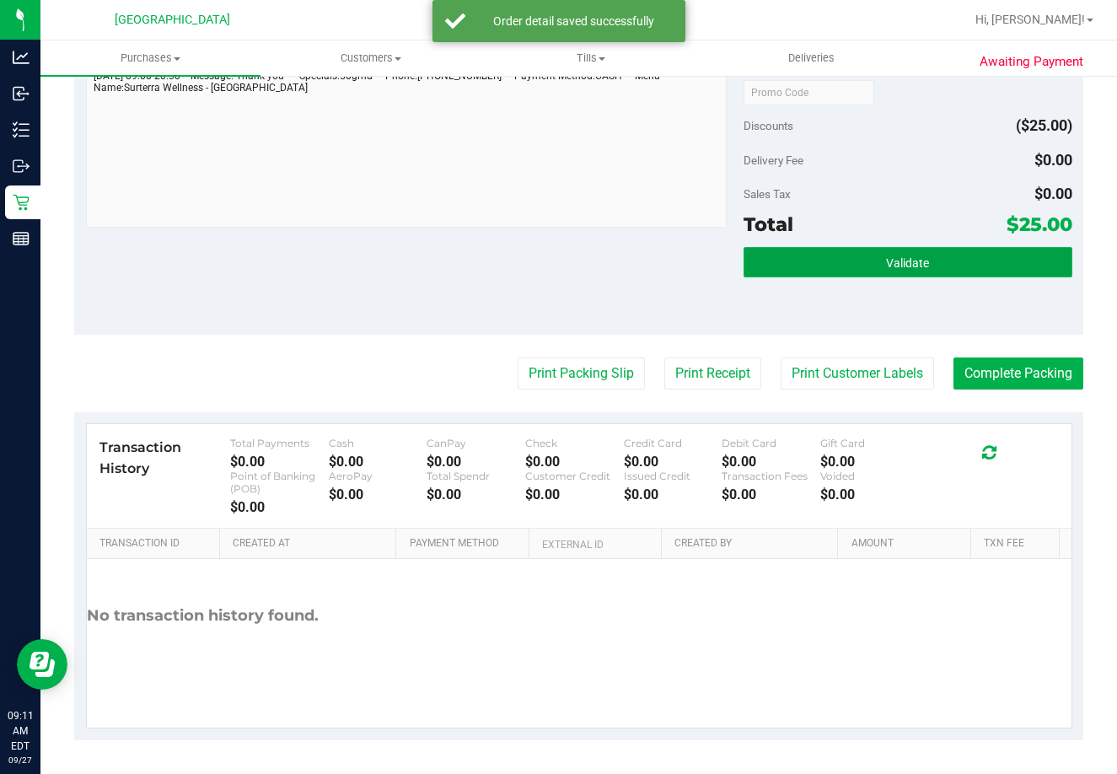
click at [909, 271] on button "Validate" at bounding box center [908, 262] width 329 height 30
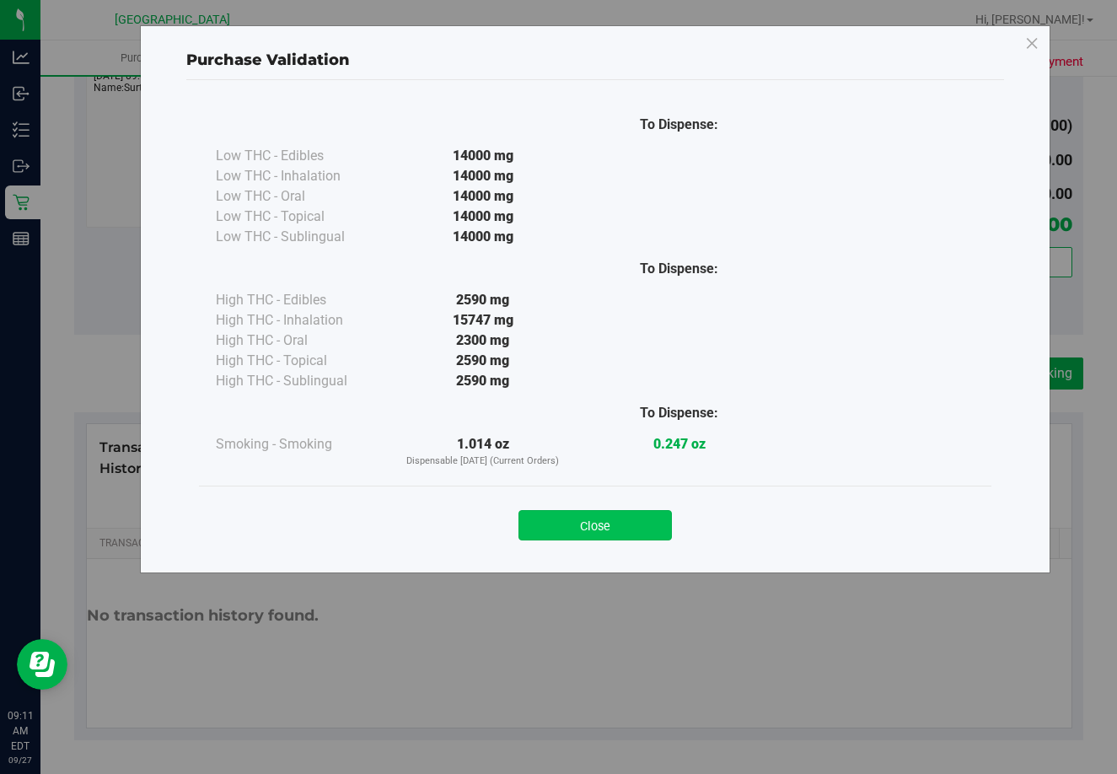
click at [561, 514] on button "Close" at bounding box center [594, 525] width 153 height 30
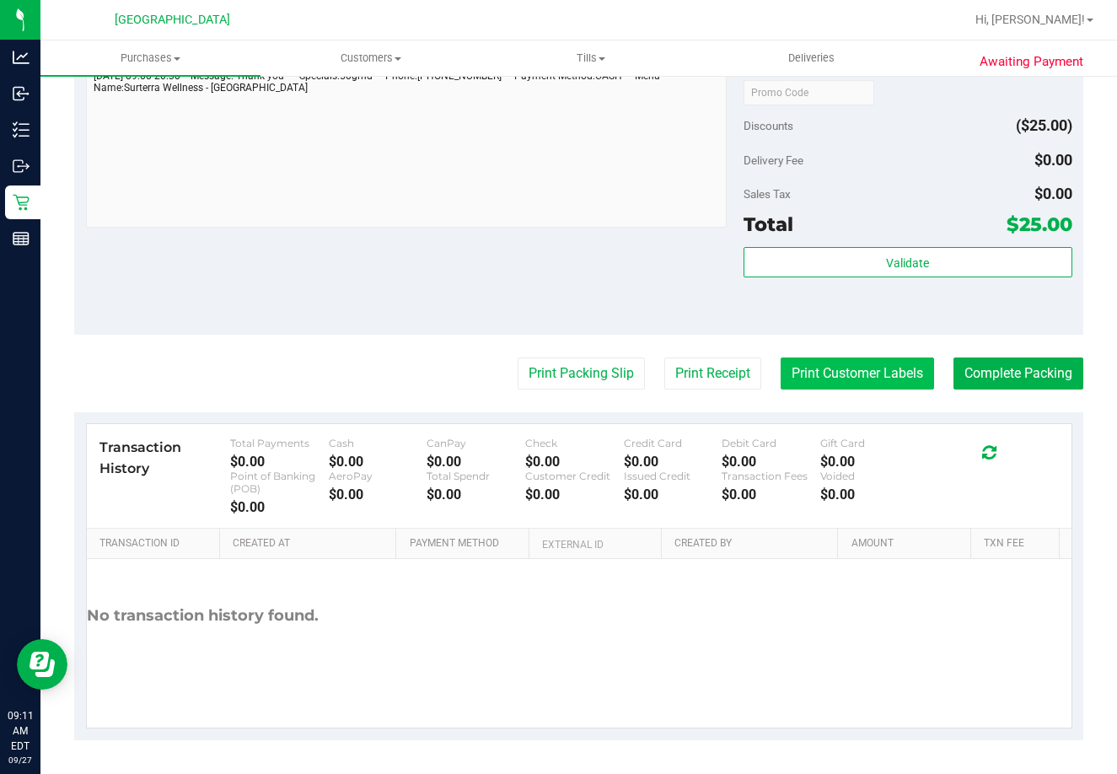
click at [865, 377] on button "Print Customer Labels" at bounding box center [857, 373] width 153 height 32
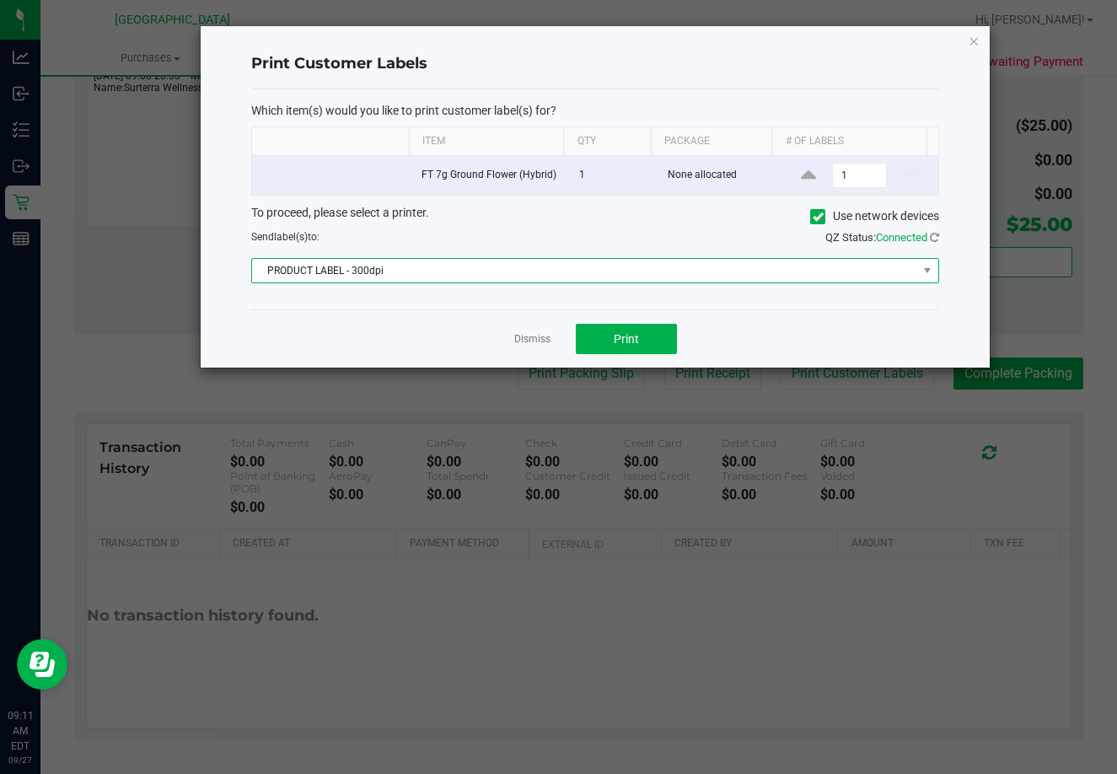
click at [513, 273] on span "PRODUCT LABEL - 300dpi" at bounding box center [584, 271] width 665 height 24
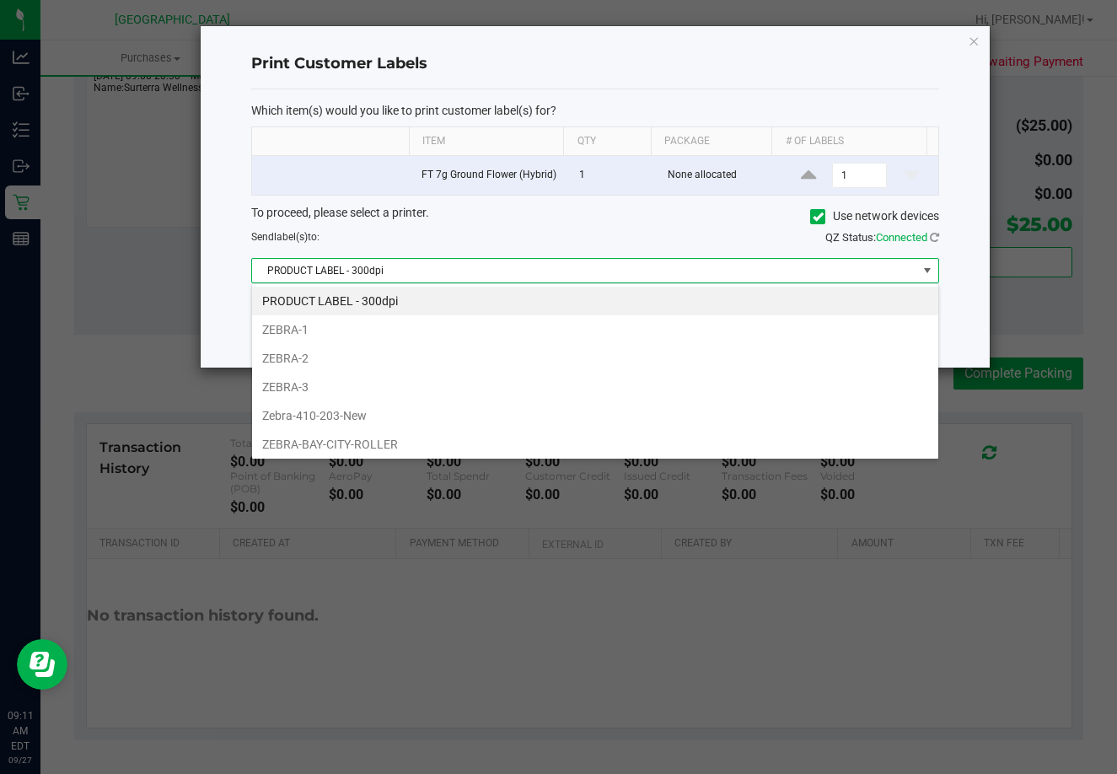
scroll to position [61, 0]
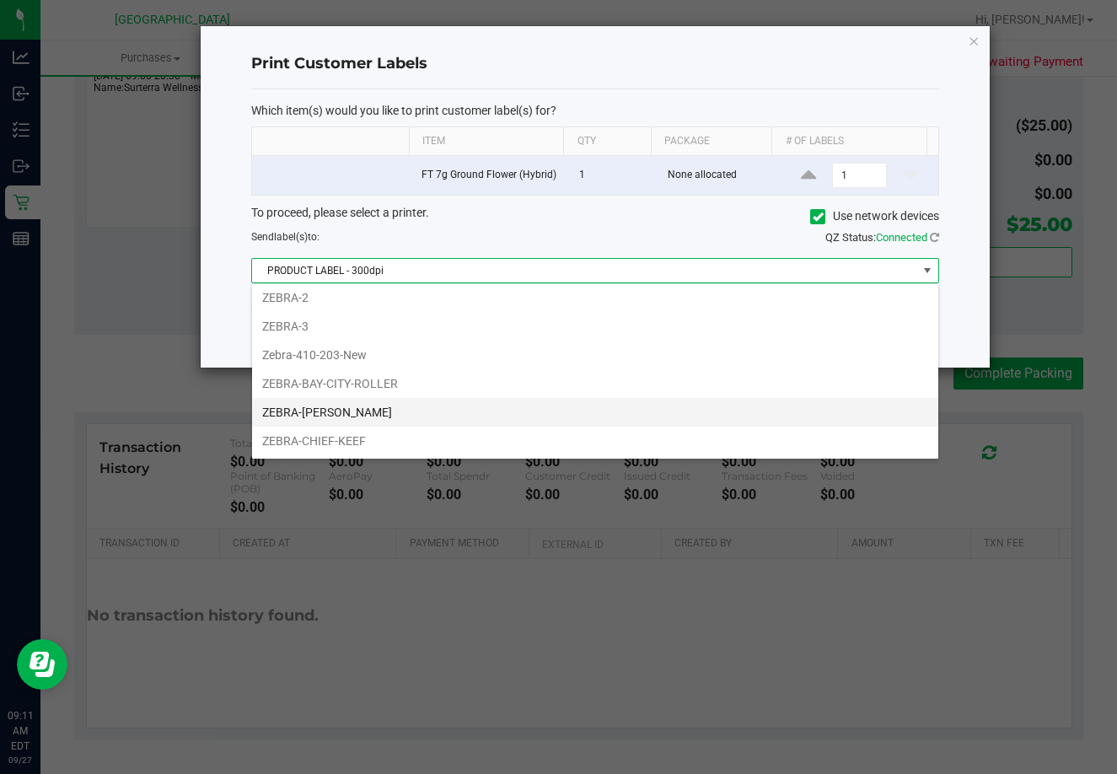
click at [330, 416] on li "ZEBRA-[PERSON_NAME]" at bounding box center [595, 412] width 686 height 29
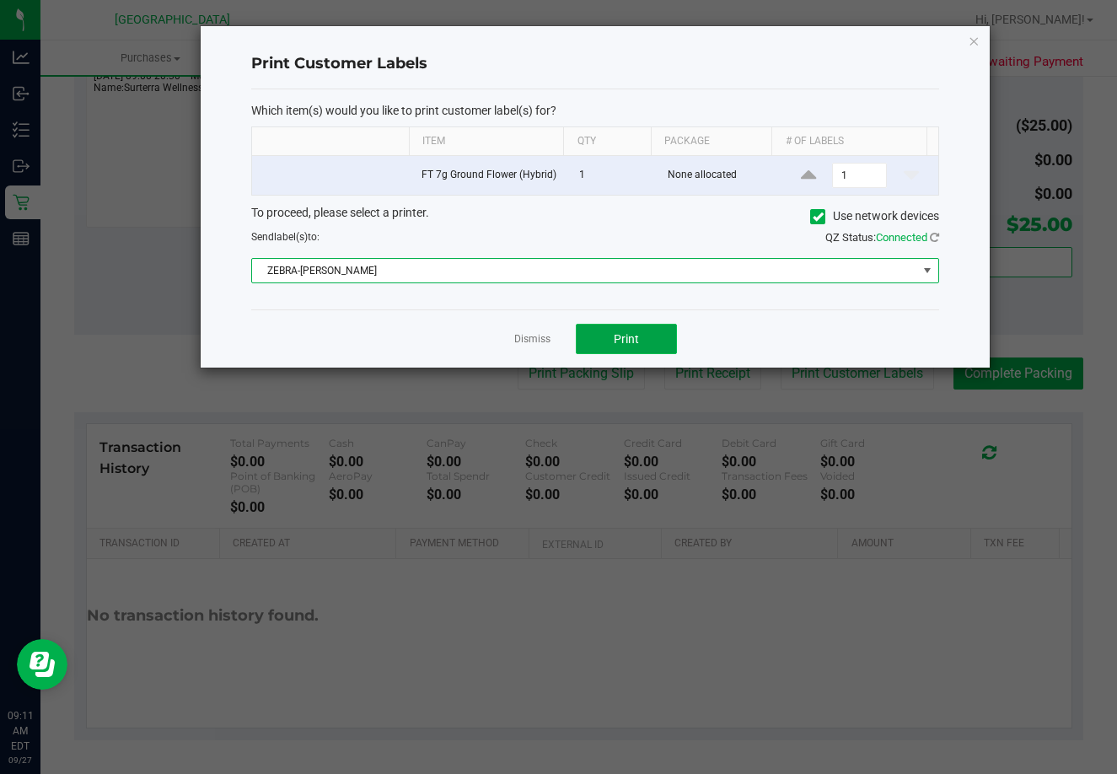
click at [628, 348] on button "Print" at bounding box center [626, 339] width 101 height 30
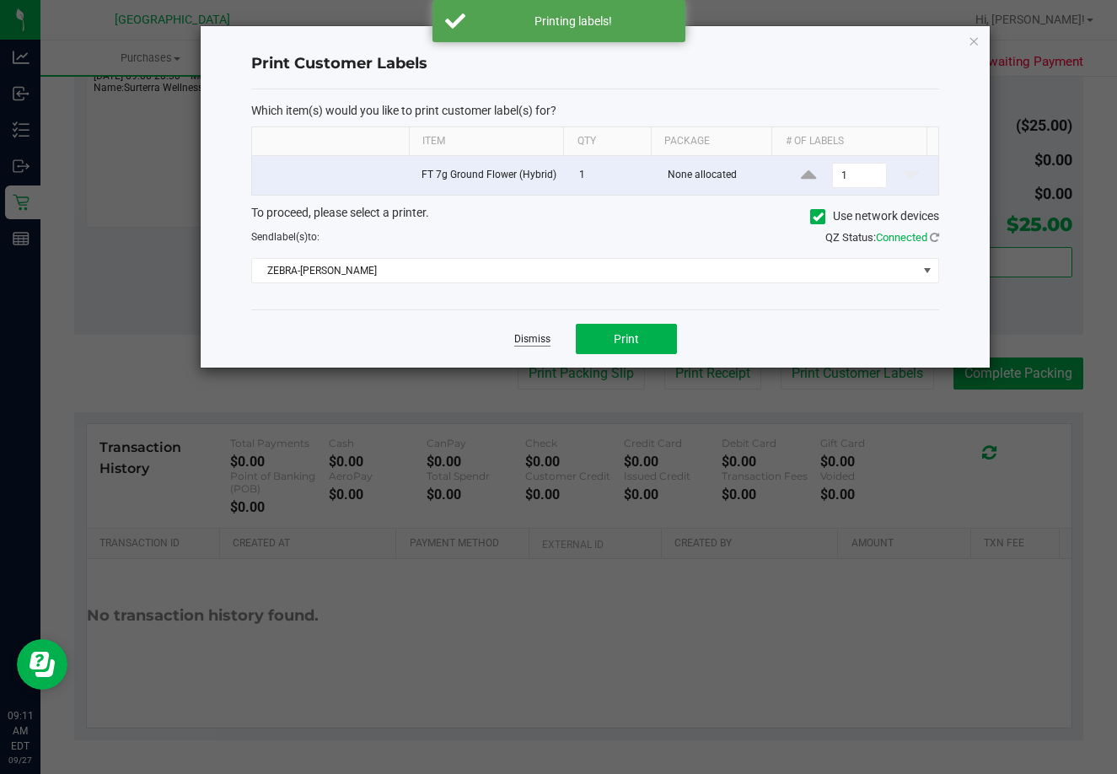
click at [527, 344] on link "Dismiss" at bounding box center [532, 339] width 36 height 14
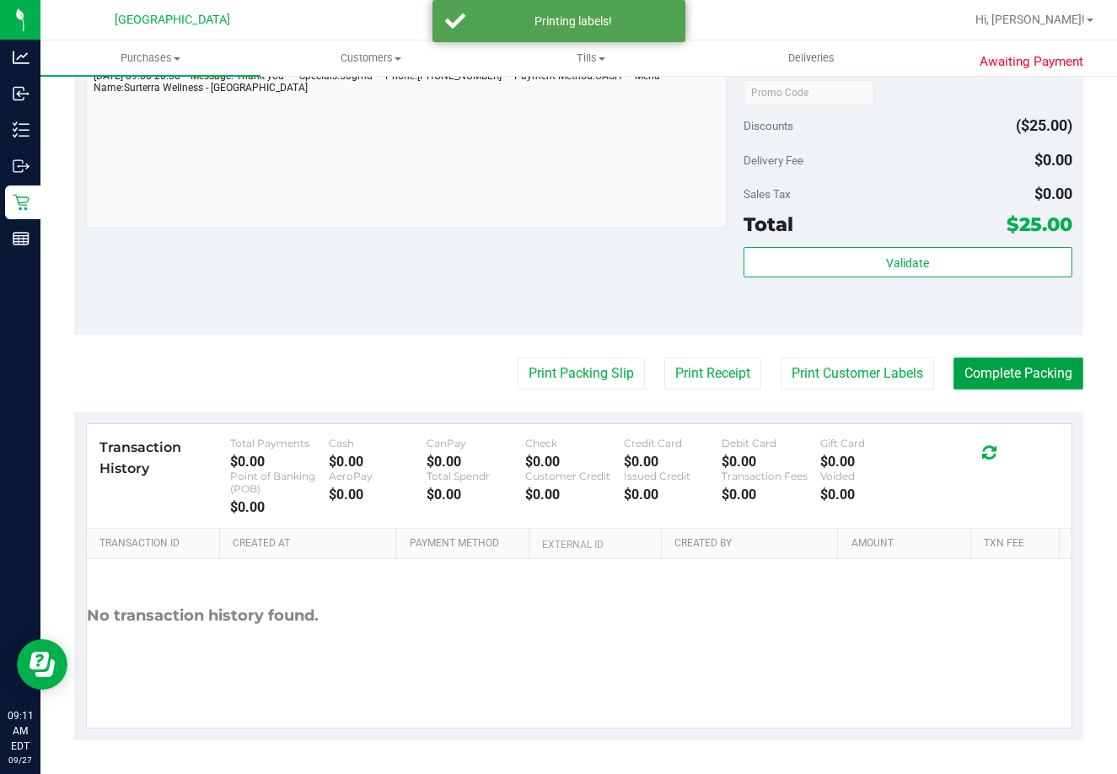
click at [1006, 371] on button "Complete Packing" at bounding box center [1019, 373] width 130 height 32
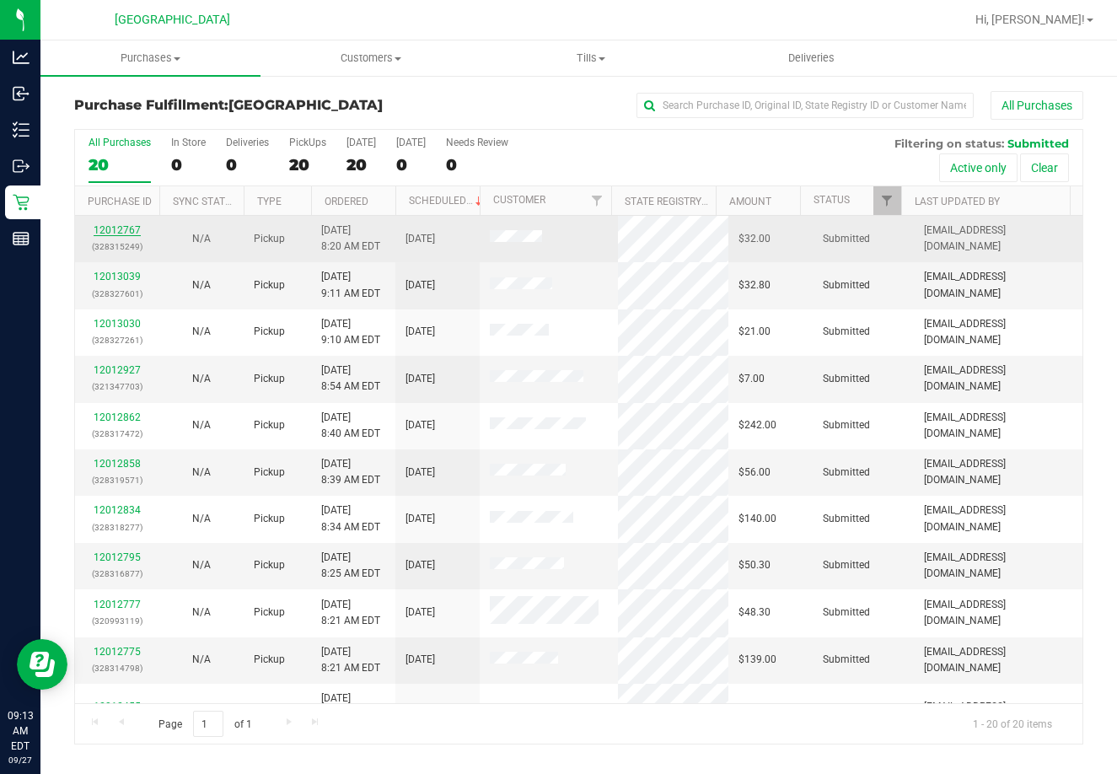
click at [123, 234] on link "12012767" at bounding box center [117, 230] width 47 height 12
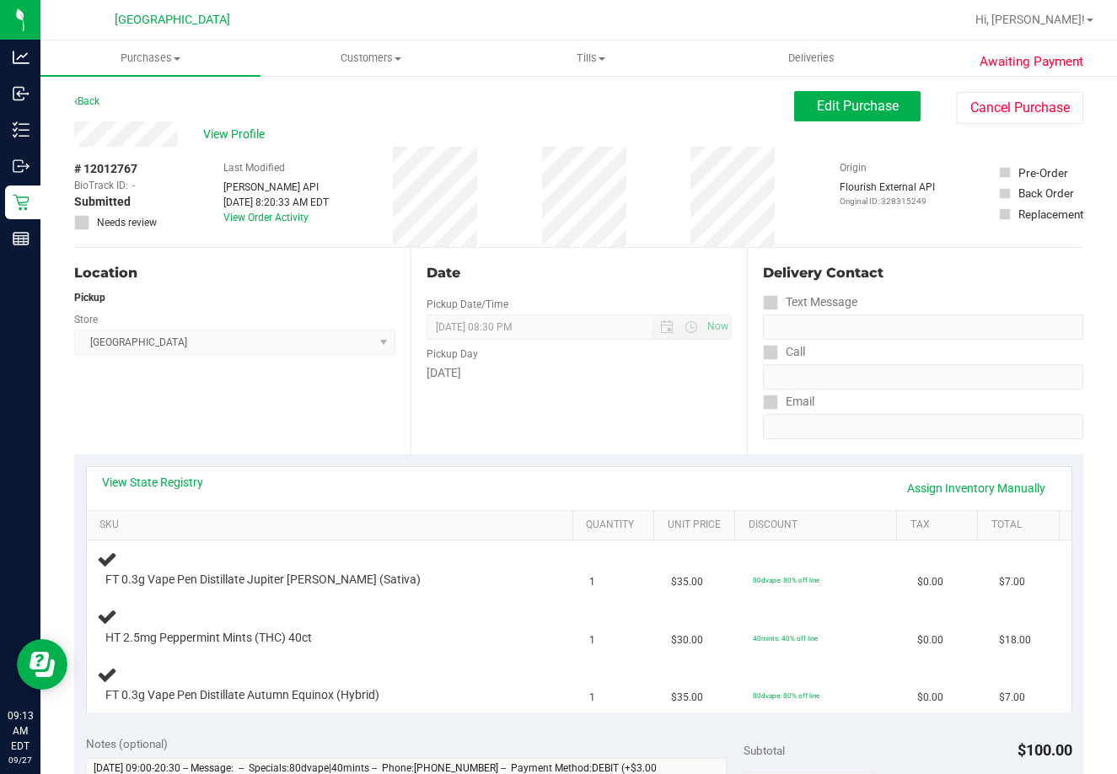
click at [153, 513] on th "SKU" at bounding box center [330, 526] width 486 height 30
click at [166, 477] on link "View State Registry" at bounding box center [152, 482] width 101 height 17
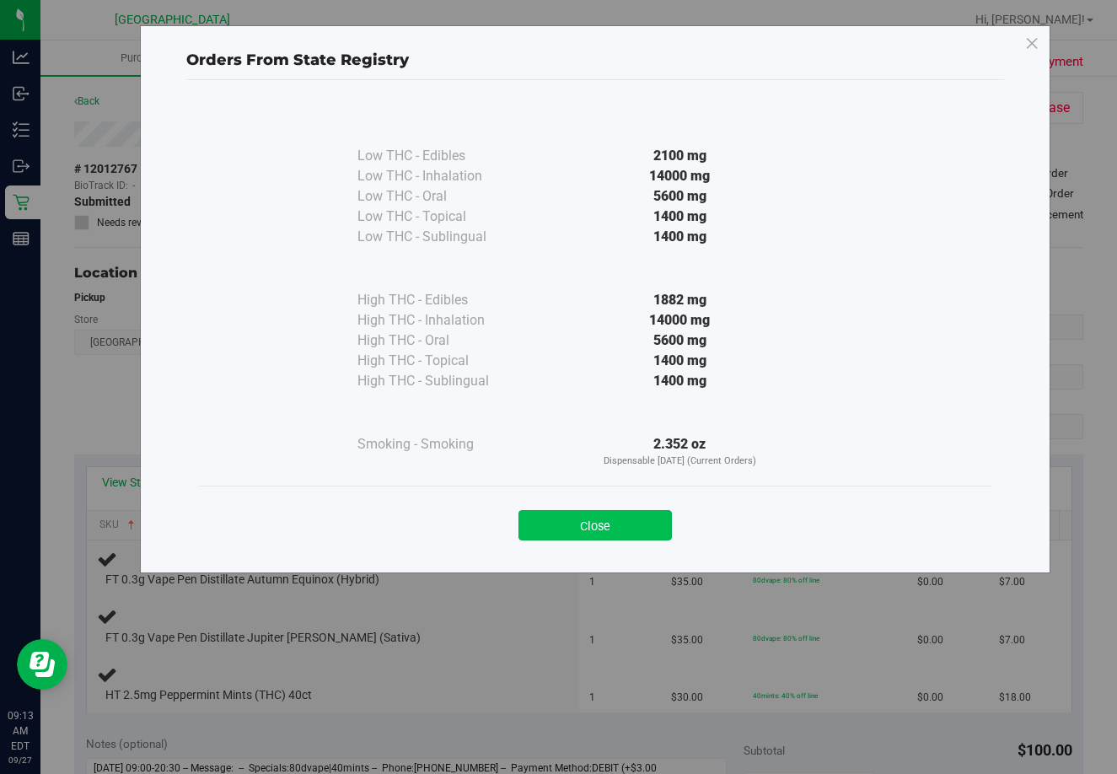
click at [637, 517] on button "Close" at bounding box center [594, 525] width 153 height 30
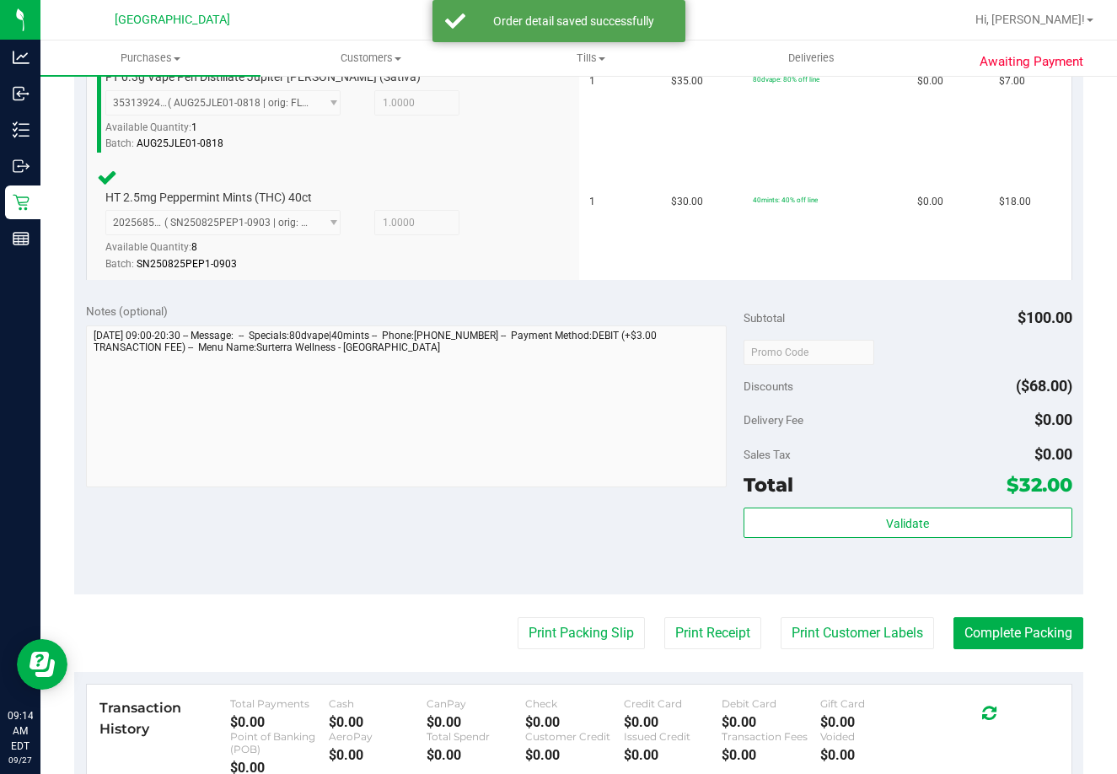
scroll to position [624, 0]
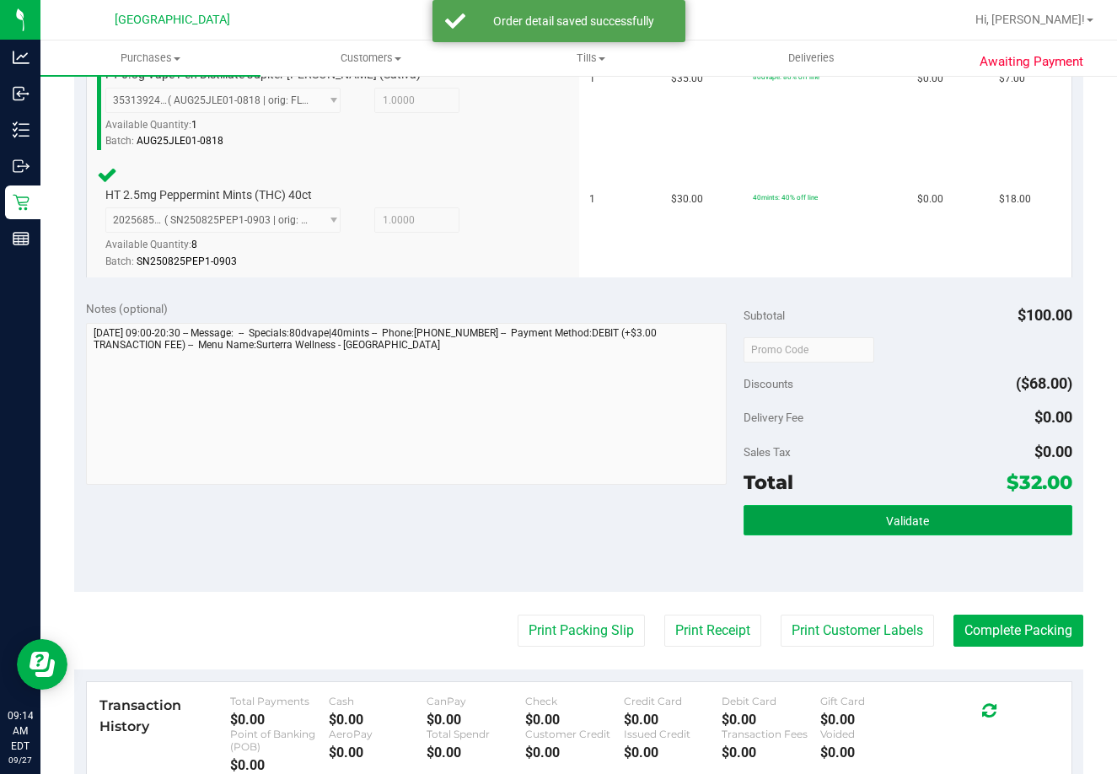
click at [943, 527] on button "Validate" at bounding box center [908, 520] width 329 height 30
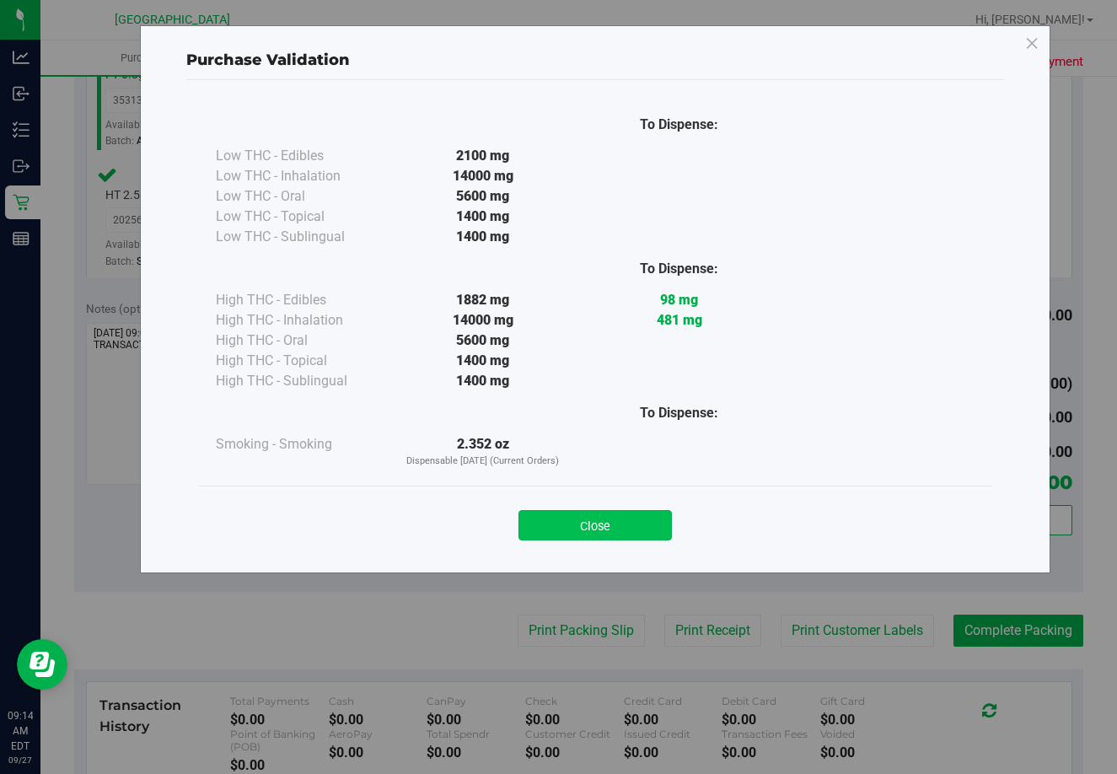
click at [610, 529] on button "Close" at bounding box center [594, 525] width 153 height 30
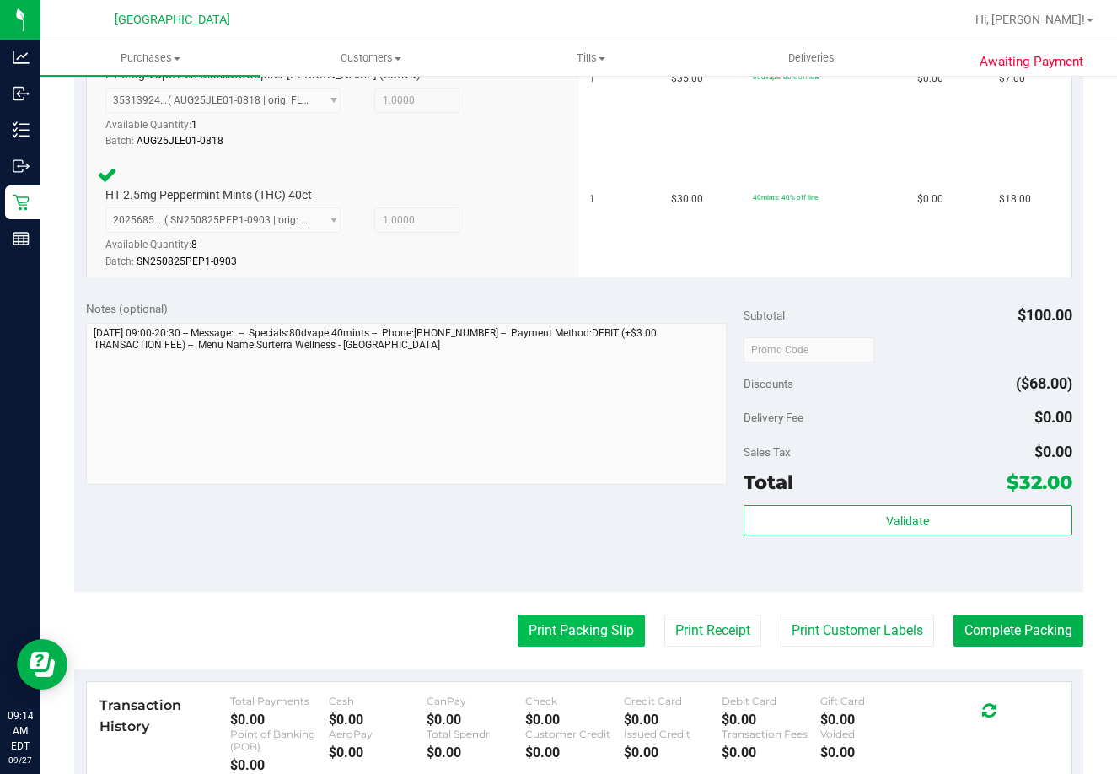
click at [568, 617] on button "Print Packing Slip" at bounding box center [581, 631] width 127 height 32
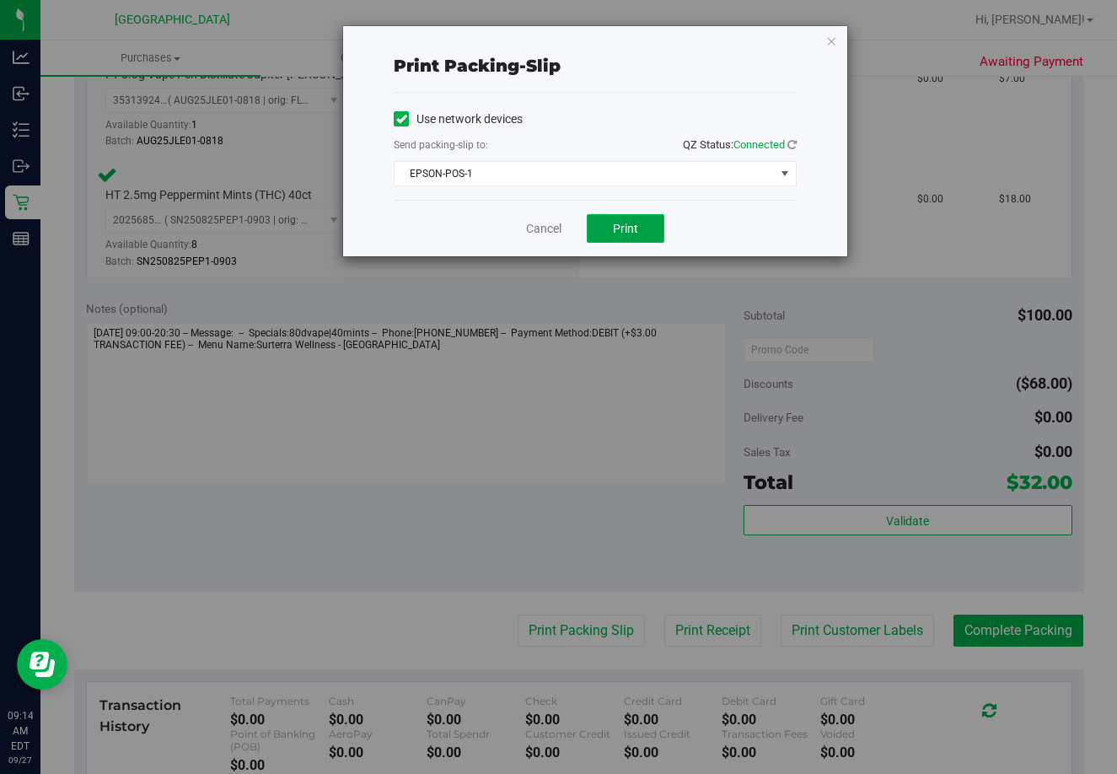
click at [628, 222] on span "Print" at bounding box center [625, 228] width 25 height 13
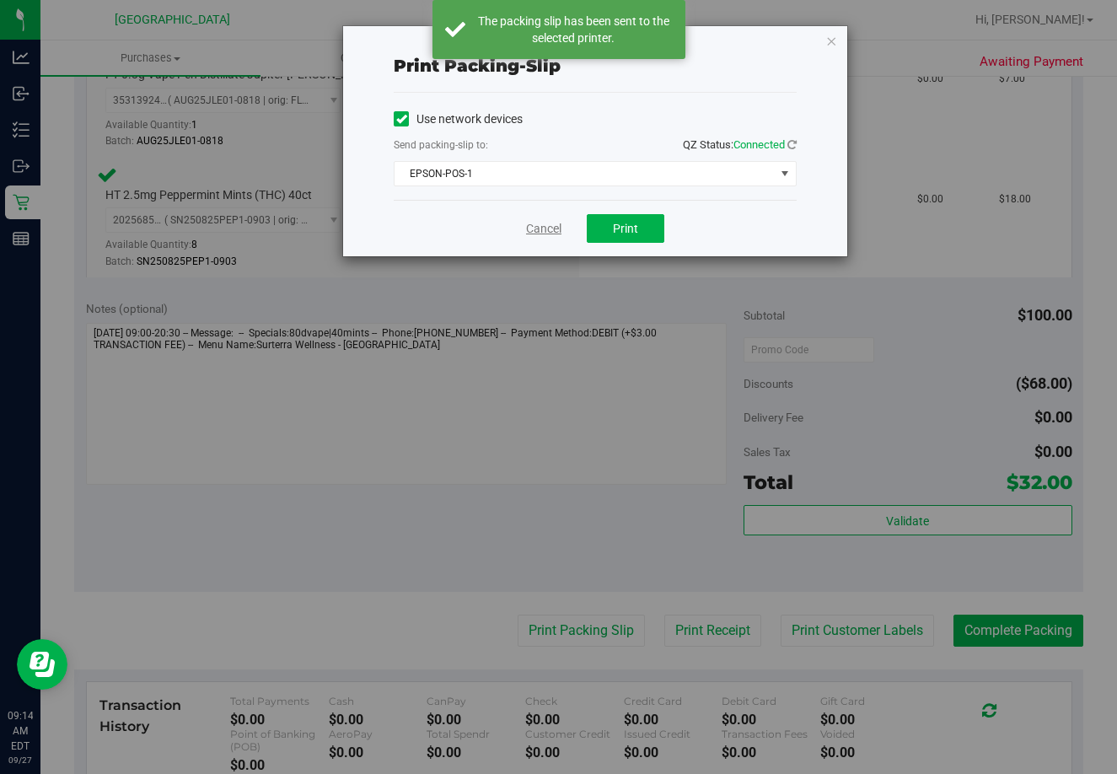
click at [545, 229] on link "Cancel" at bounding box center [543, 229] width 35 height 18
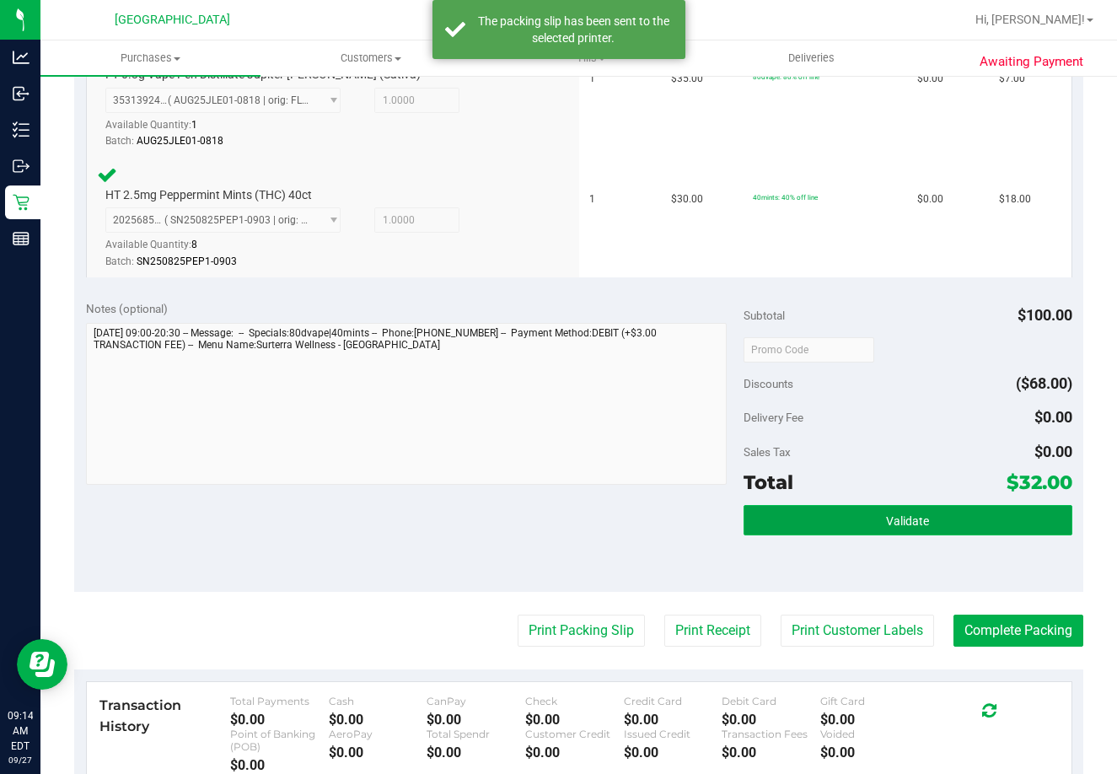
click at [903, 522] on span "Validate" at bounding box center [907, 520] width 43 height 13
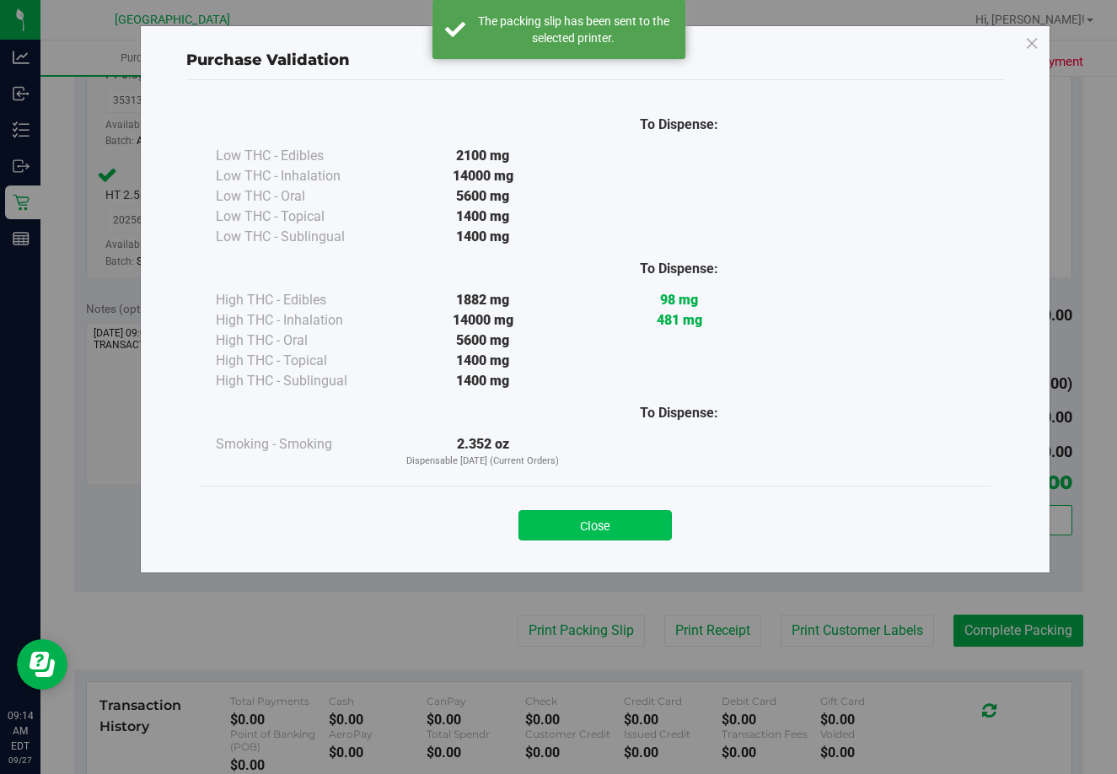
click at [614, 515] on button "Close" at bounding box center [594, 525] width 153 height 30
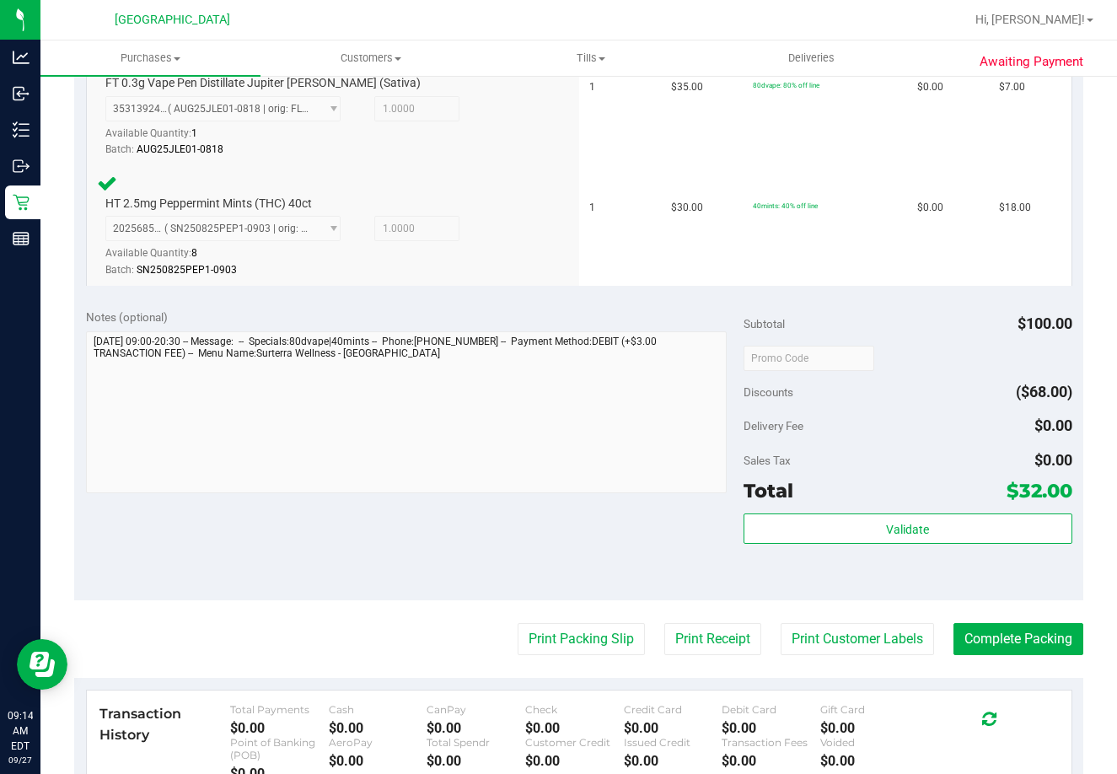
scroll to position [694, 0]
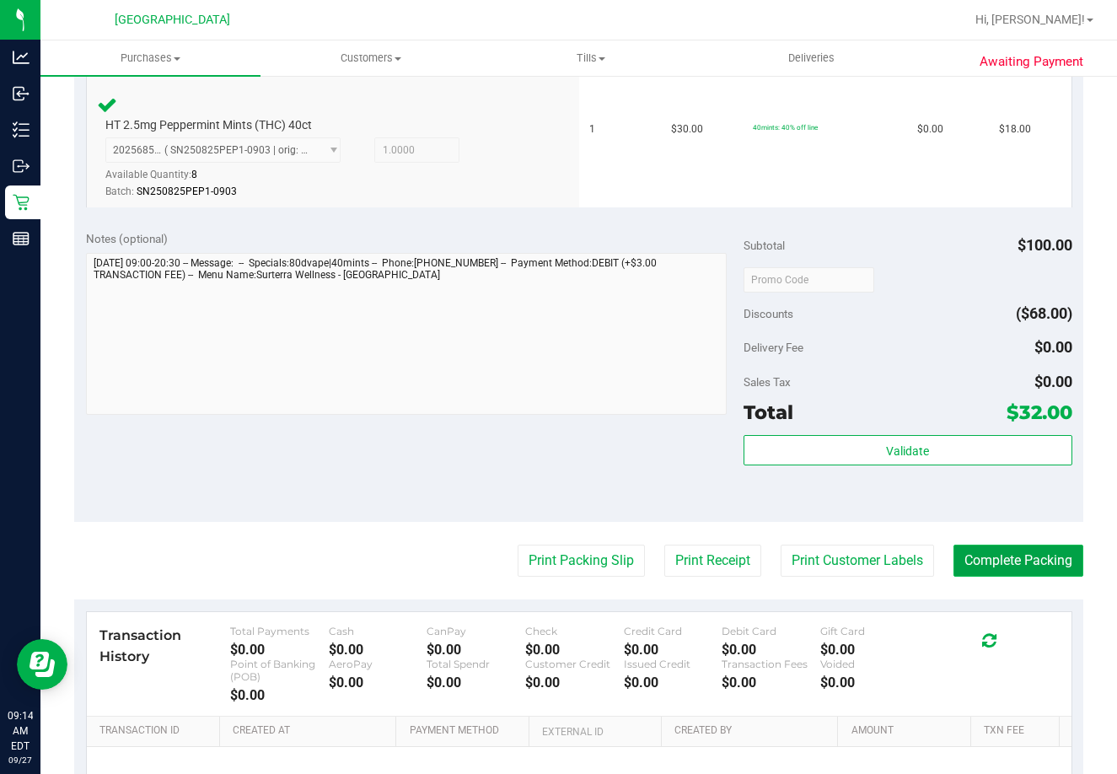
click at [1039, 569] on button "Complete Packing" at bounding box center [1019, 561] width 130 height 32
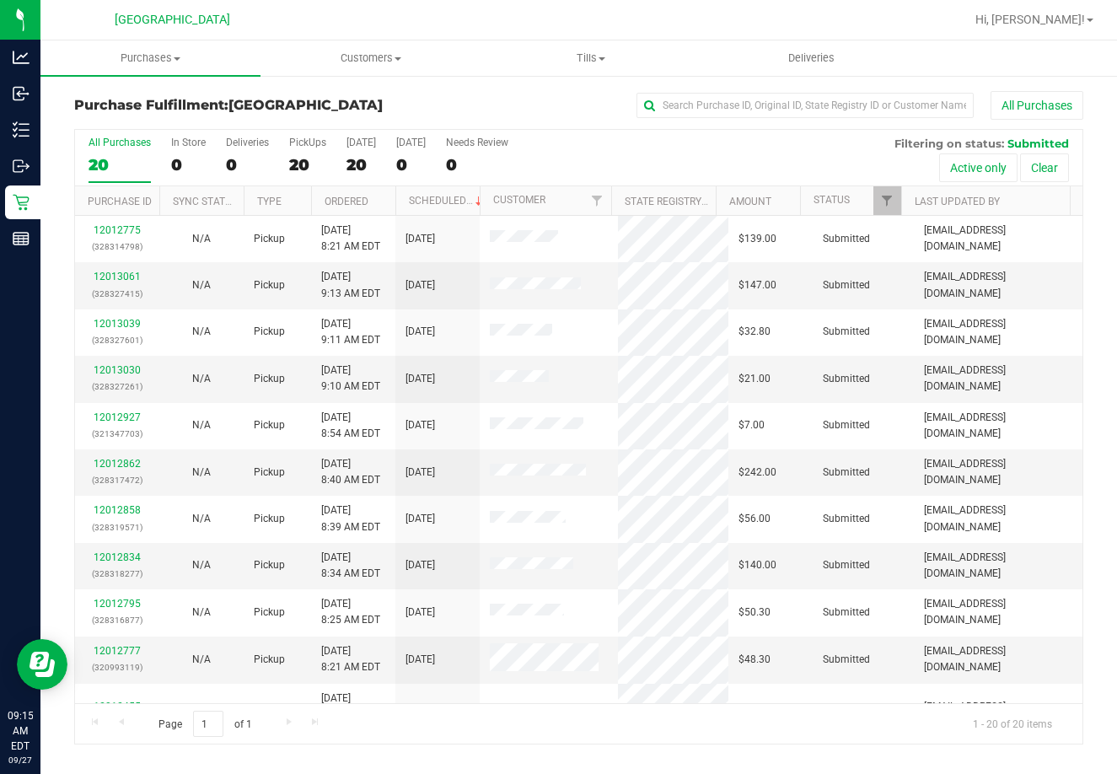
click at [99, 162] on div "20" at bounding box center [120, 164] width 62 height 19
click at [0, 0] on input "All Purchases 20" at bounding box center [0, 0] width 0 height 0
click at [99, 164] on div "20" at bounding box center [120, 164] width 62 height 19
click at [0, 0] on input "All Purchases 20" at bounding box center [0, 0] width 0 height 0
click at [120, 162] on div "20" at bounding box center [120, 164] width 62 height 19
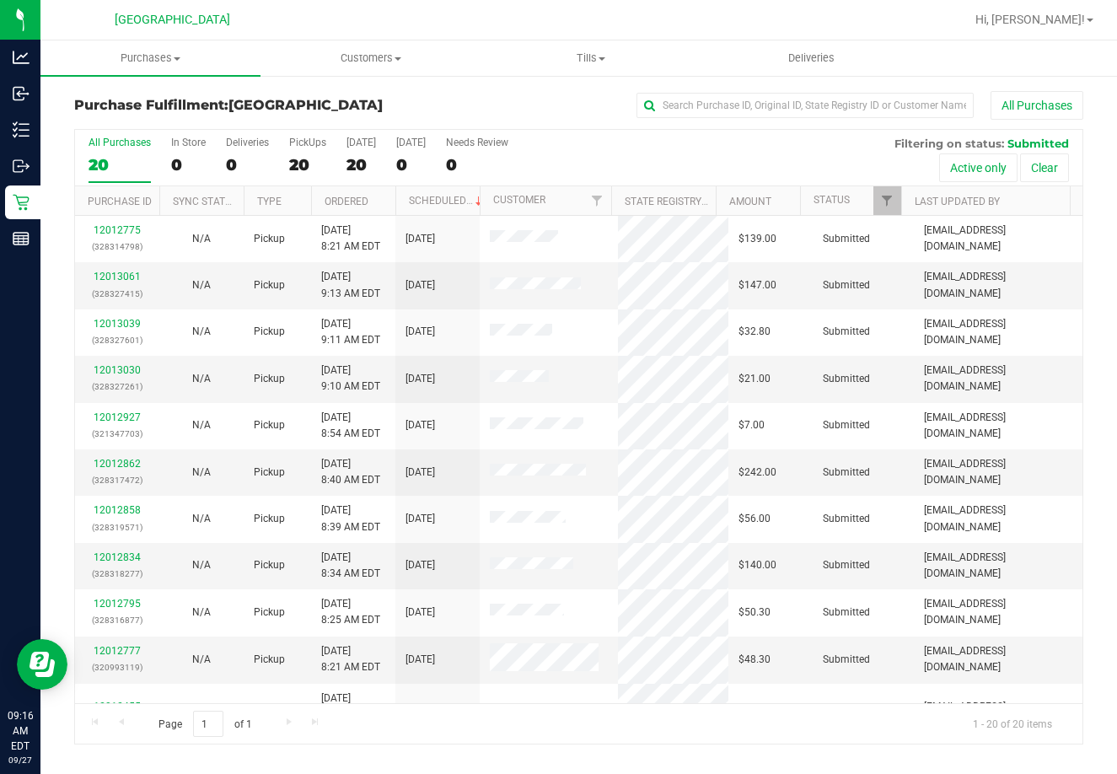
click at [0, 0] on input "All Purchases 20" at bounding box center [0, 0] width 0 height 0
click at [112, 158] on div "20" at bounding box center [120, 164] width 62 height 19
click at [0, 0] on input "All Purchases 20" at bounding box center [0, 0] width 0 height 0
click at [125, 278] on link "12013061" at bounding box center [117, 277] width 47 height 12
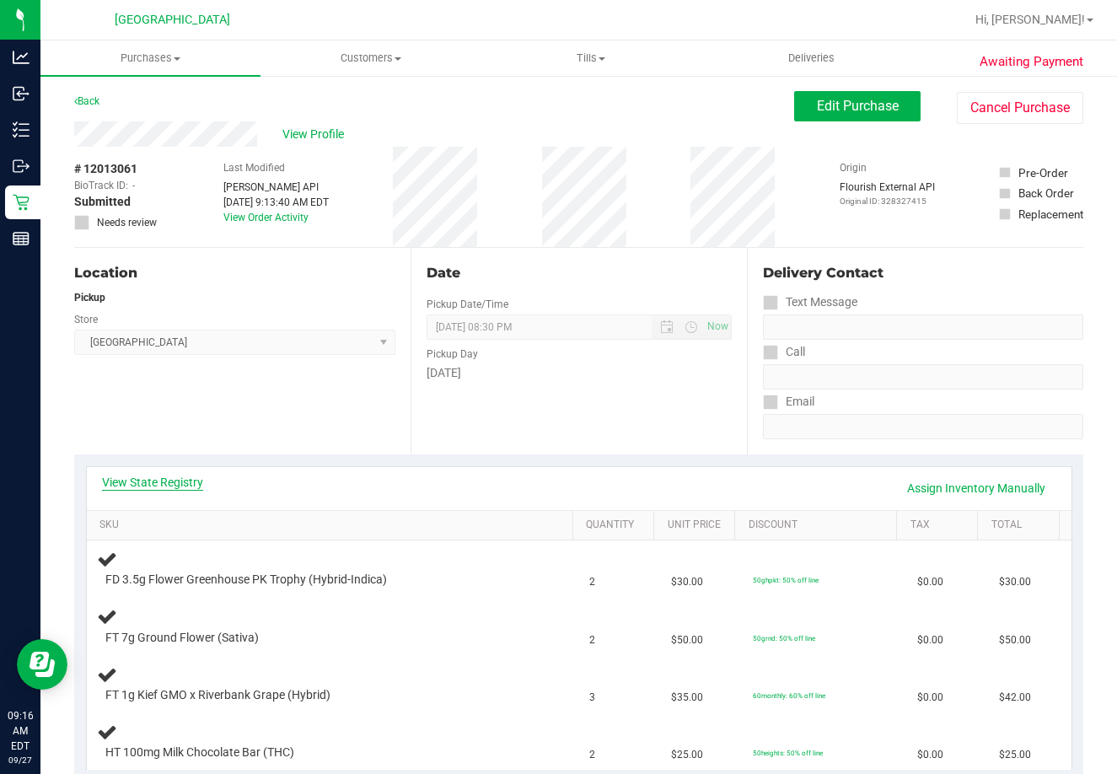
click at [141, 479] on link "View State Registry" at bounding box center [152, 482] width 101 height 17
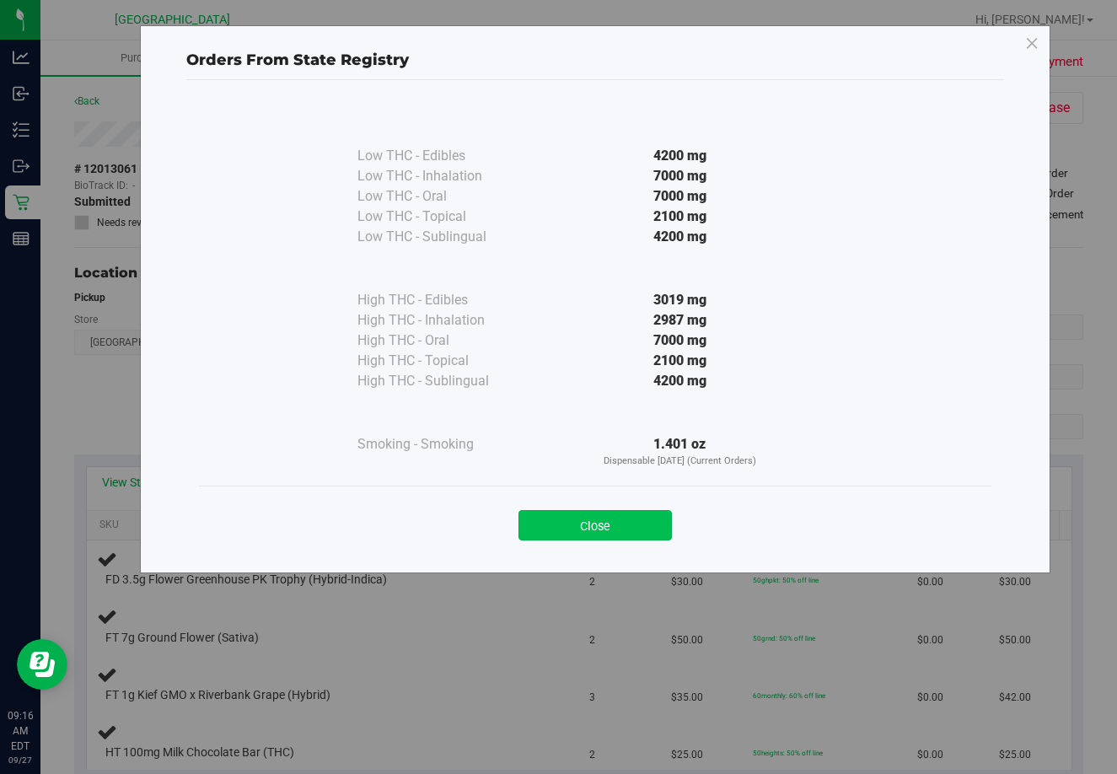
click at [583, 515] on button "Close" at bounding box center [594, 525] width 153 height 30
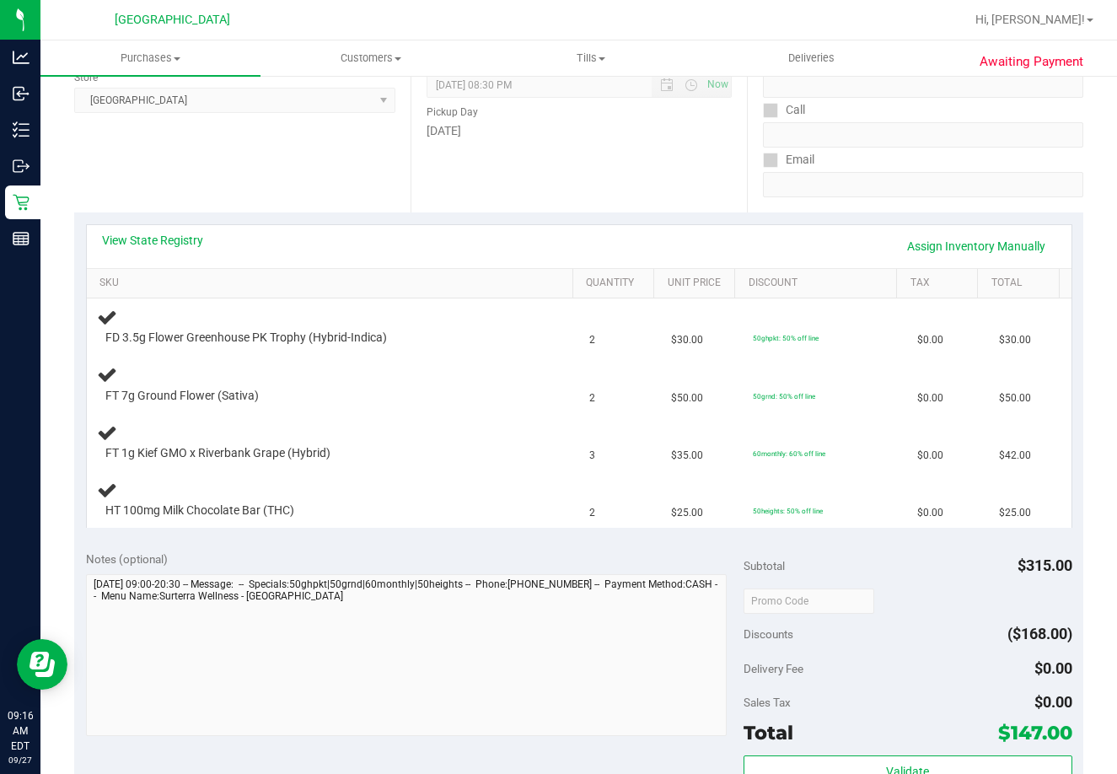
scroll to position [241, 0]
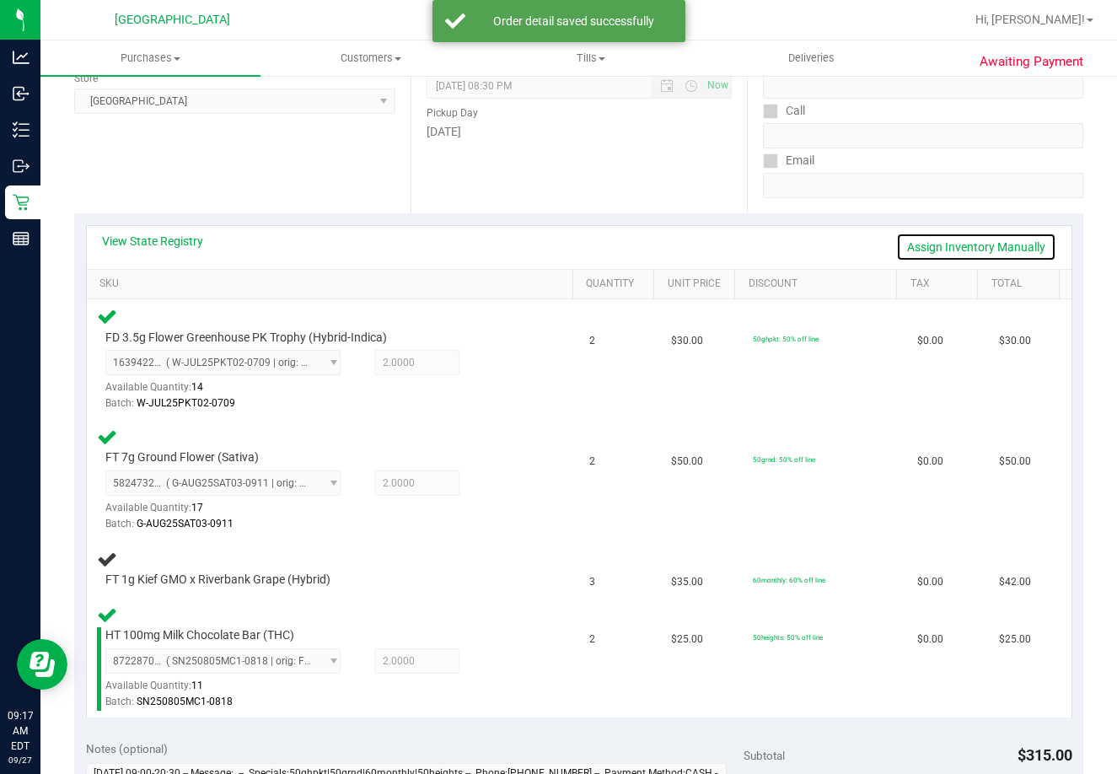
click at [964, 253] on link "Assign Inventory Manually" at bounding box center [976, 247] width 160 height 29
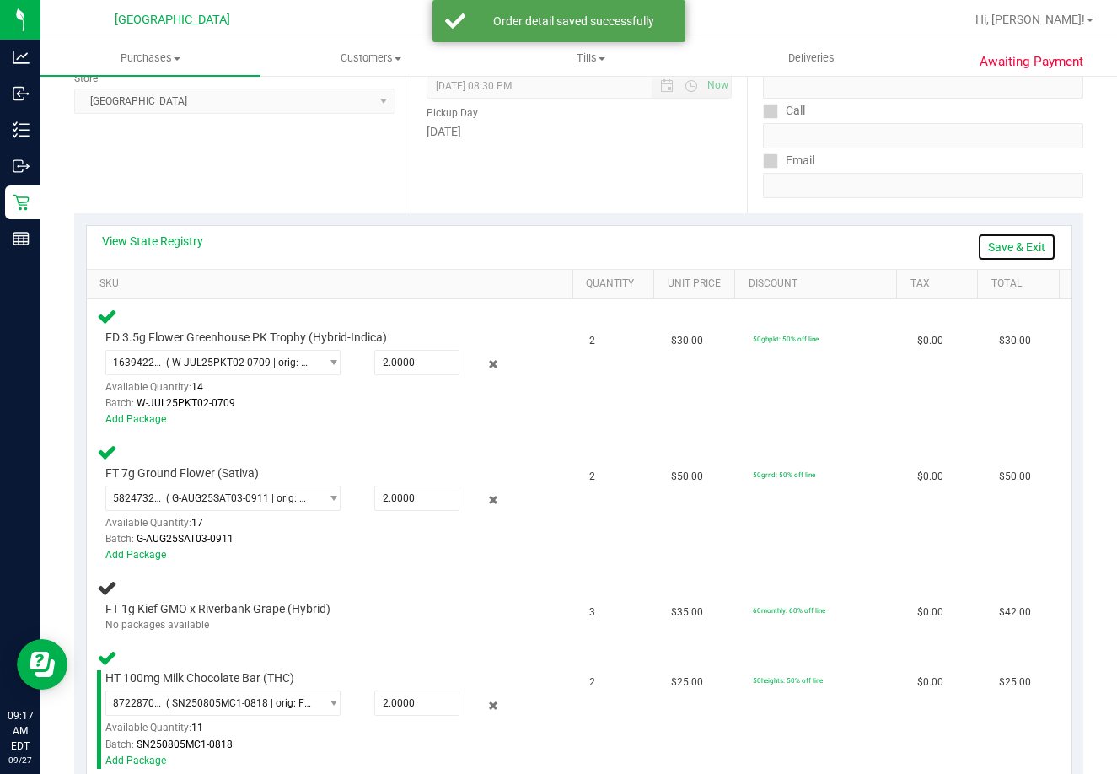
click at [1016, 251] on link "Save & Exit" at bounding box center [1016, 247] width 79 height 29
